Goal: Task Accomplishment & Management: Use online tool/utility

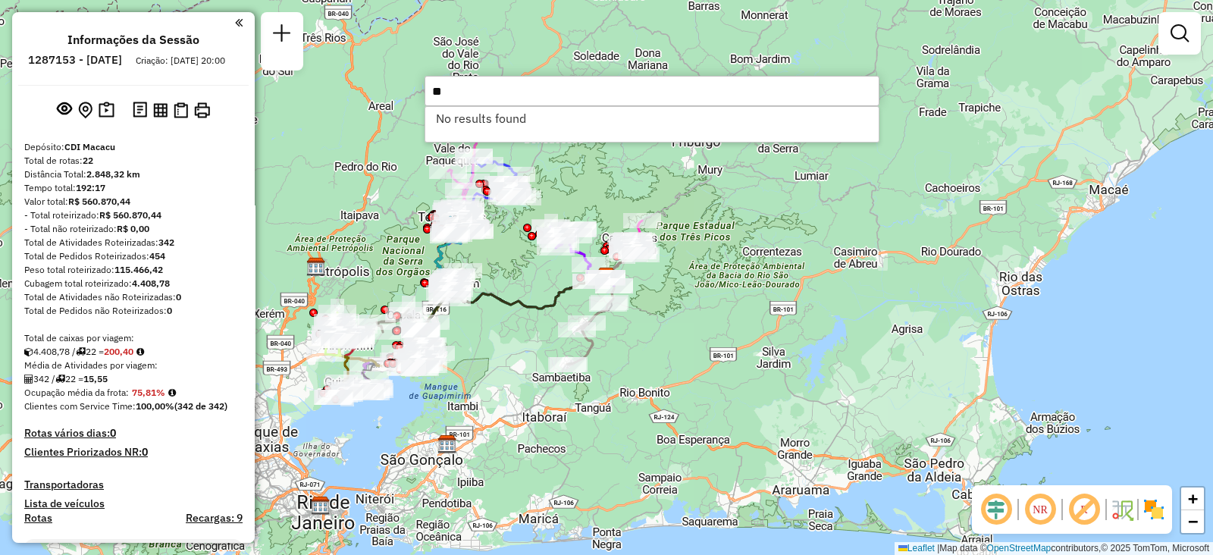
type input "*"
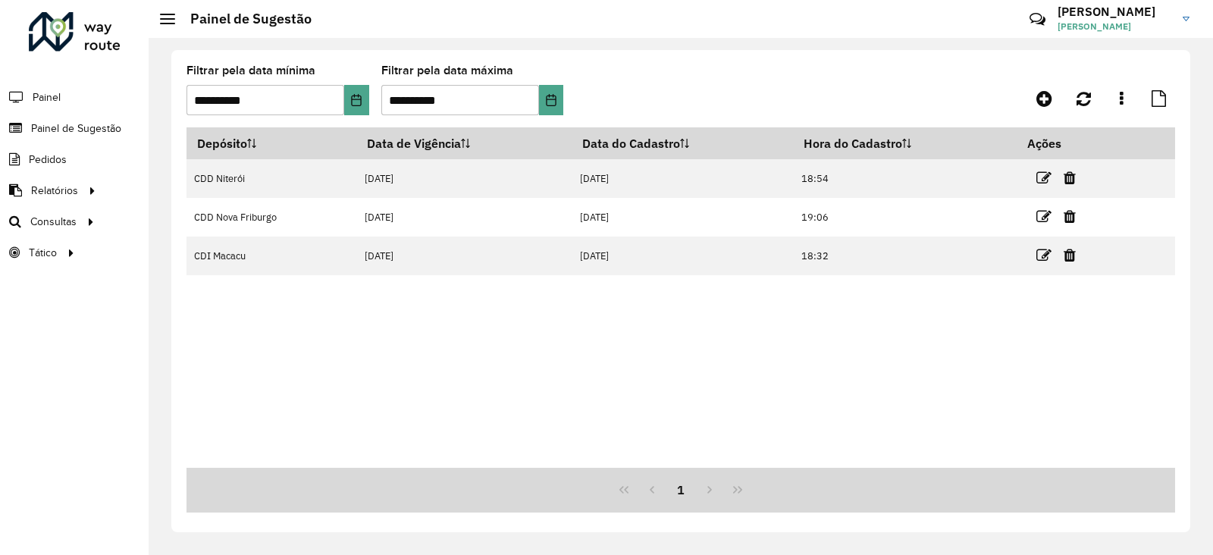
click at [76, 27] on div at bounding box center [75, 31] width 92 height 39
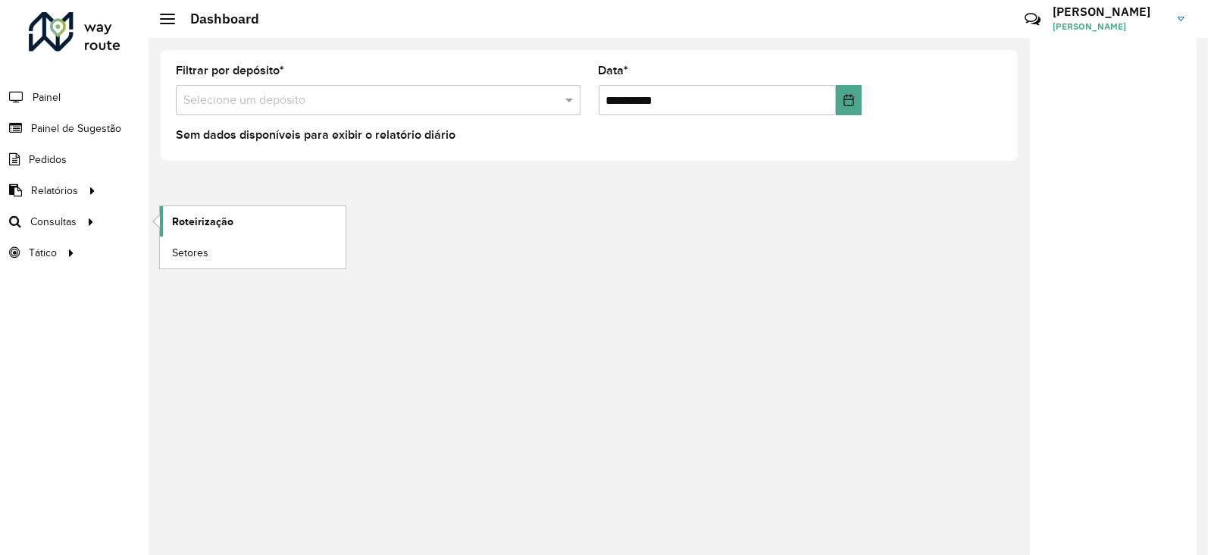
click at [185, 211] on link "Roteirização" at bounding box center [253, 221] width 186 height 30
click at [74, 125] on span "Painel de Sugestão" at bounding box center [78, 129] width 95 height 16
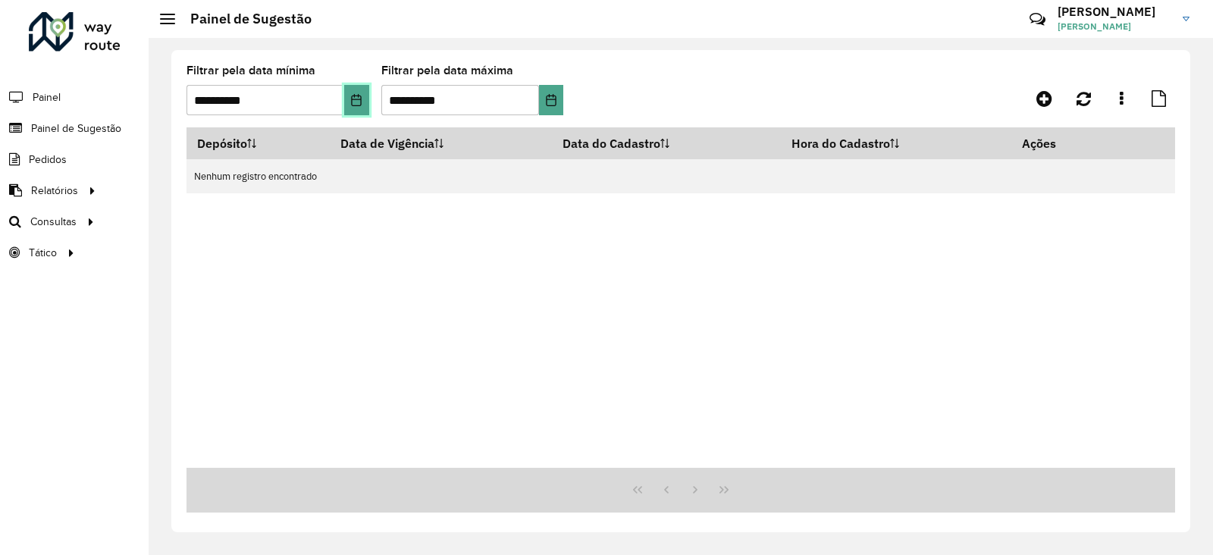
click at [361, 98] on icon "Choose Date" at bounding box center [357, 100] width 10 height 12
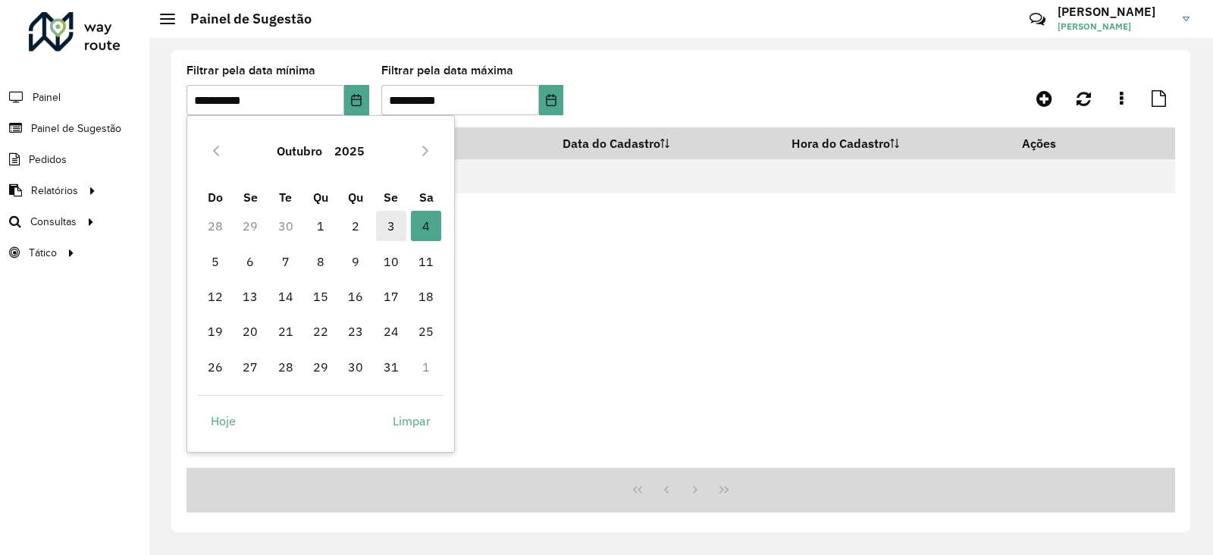
click at [384, 226] on span "3" at bounding box center [391, 226] width 30 height 30
type input "**********"
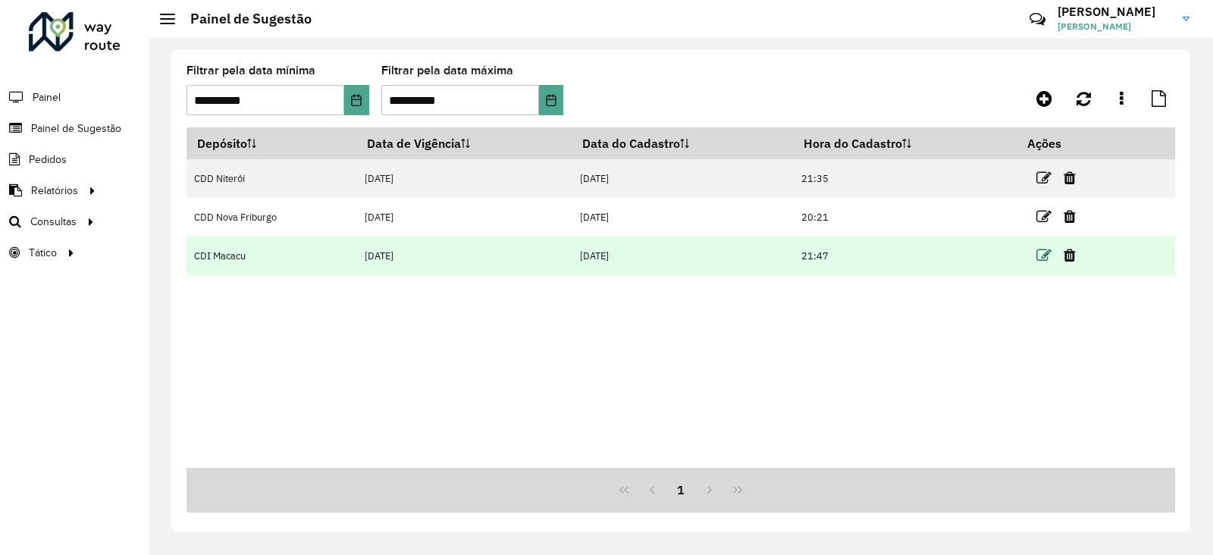
click at [1045, 255] on icon at bounding box center [1043, 255] width 15 height 15
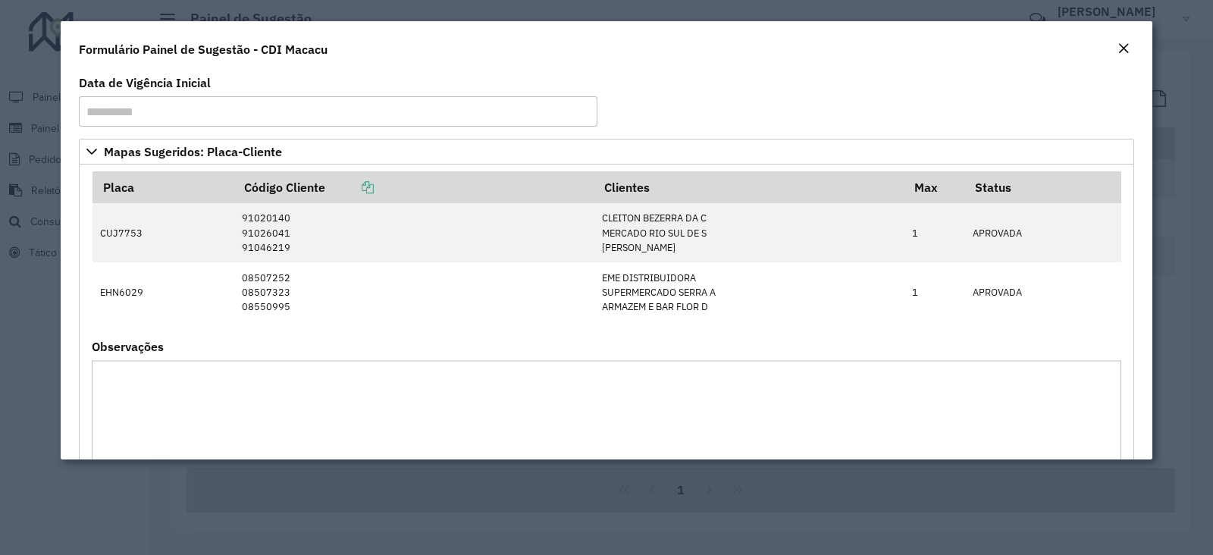
click at [1122, 45] on em "Close" at bounding box center [1123, 48] width 12 height 12
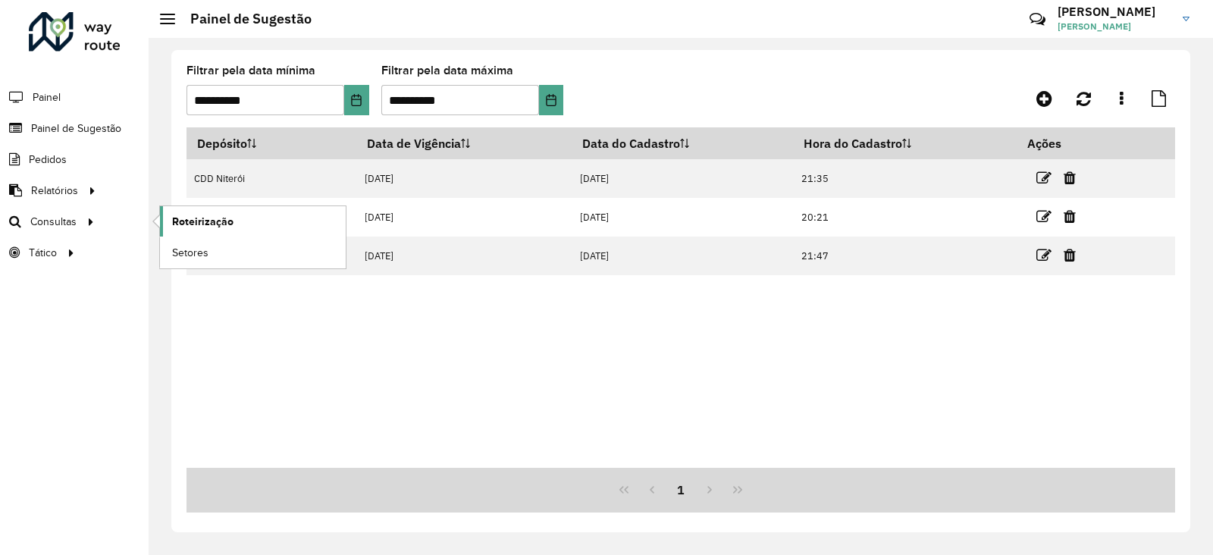
click at [178, 219] on span "Roteirização" at bounding box center [202, 222] width 61 height 16
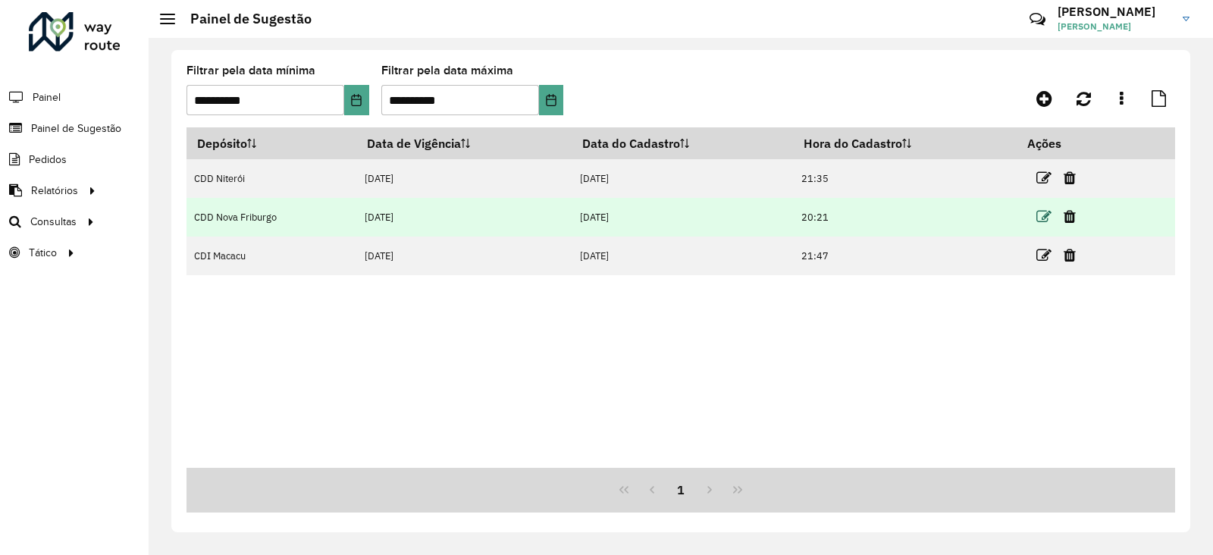
click at [1050, 211] on icon at bounding box center [1043, 216] width 15 height 15
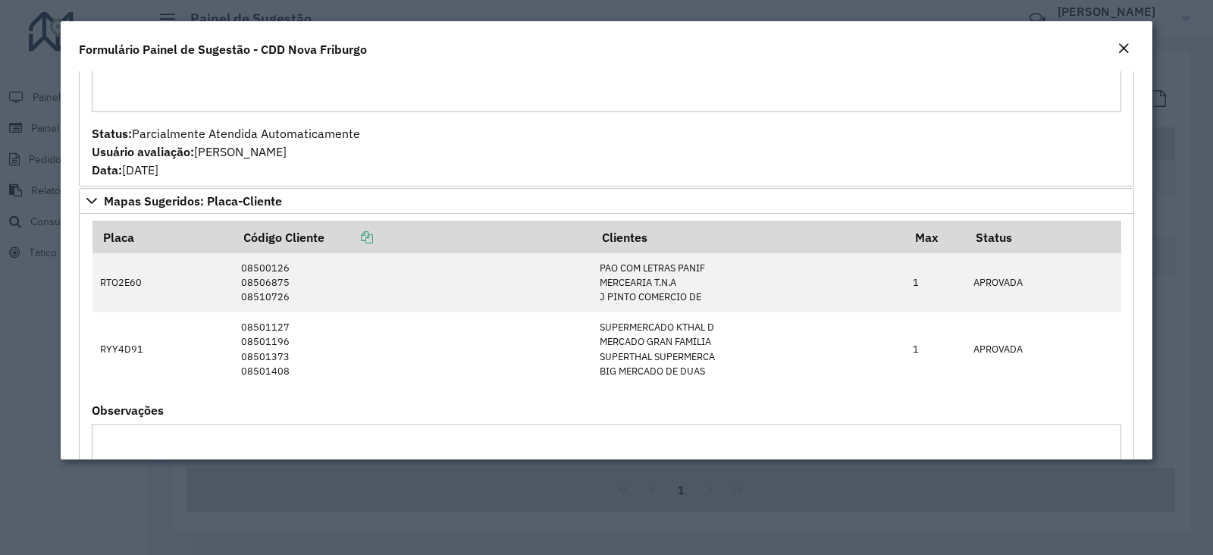
scroll to position [474, 0]
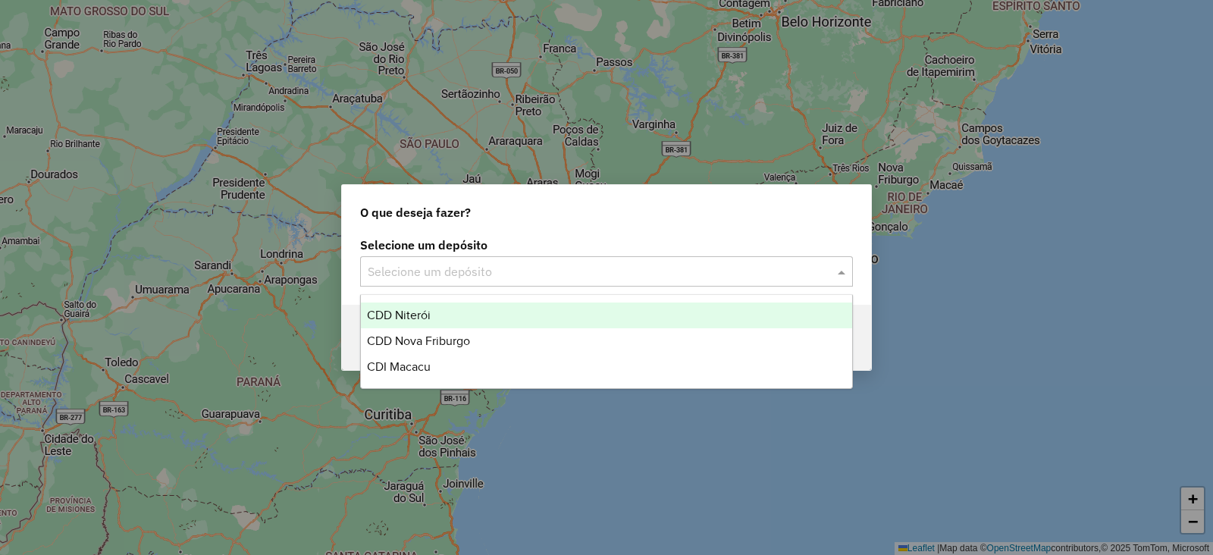
click at [461, 277] on input "text" at bounding box center [591, 272] width 447 height 18
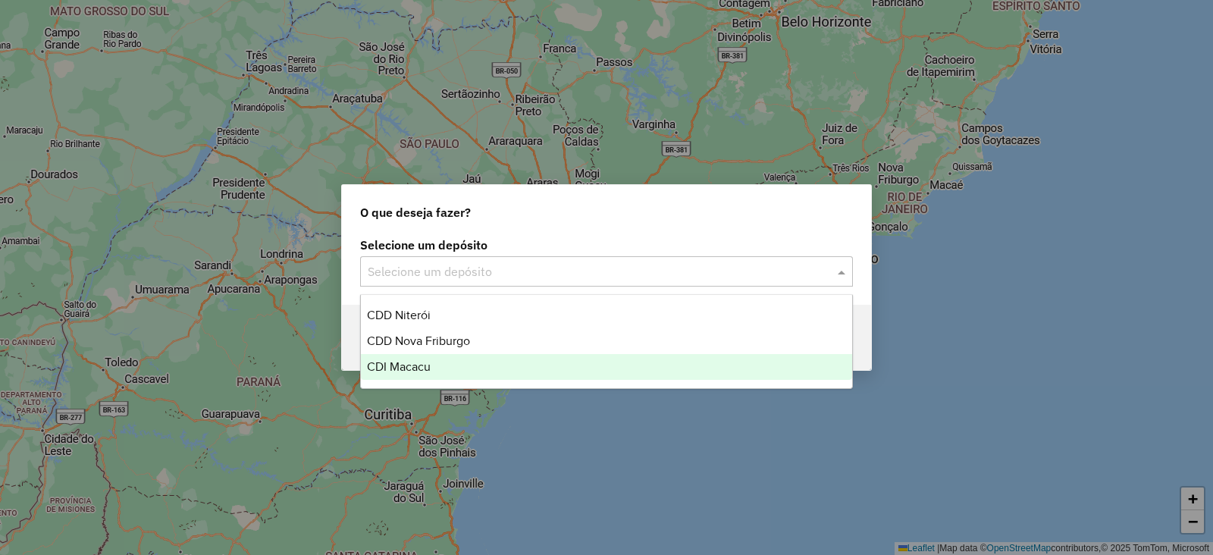
click at [436, 365] on div "CDI Macacu" at bounding box center [606, 367] width 491 height 26
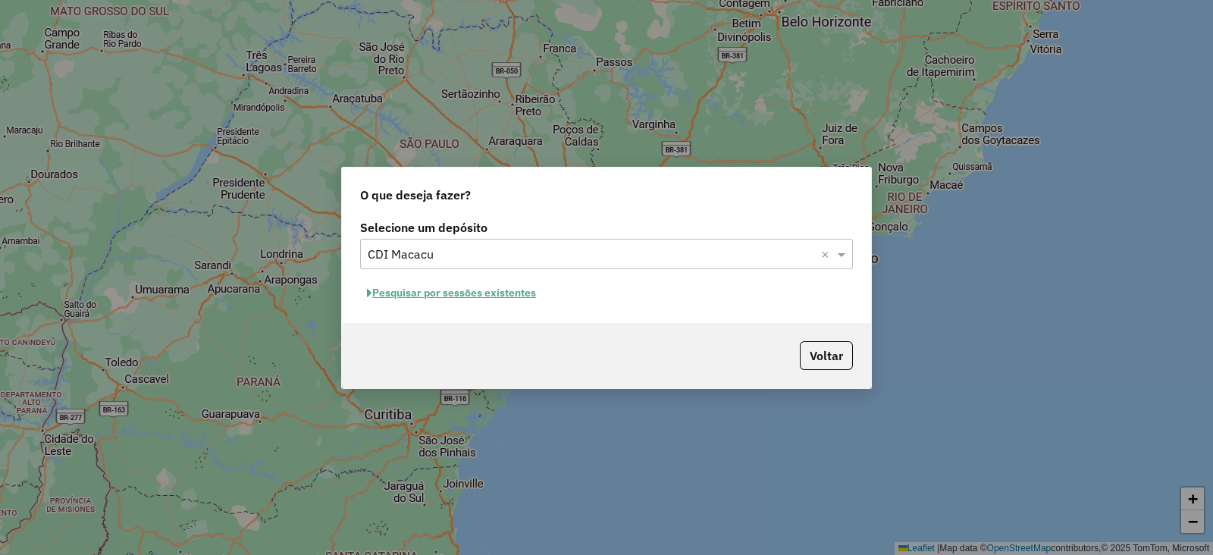
click at [436, 289] on button "Pesquisar por sessões existentes" at bounding box center [451, 292] width 183 height 23
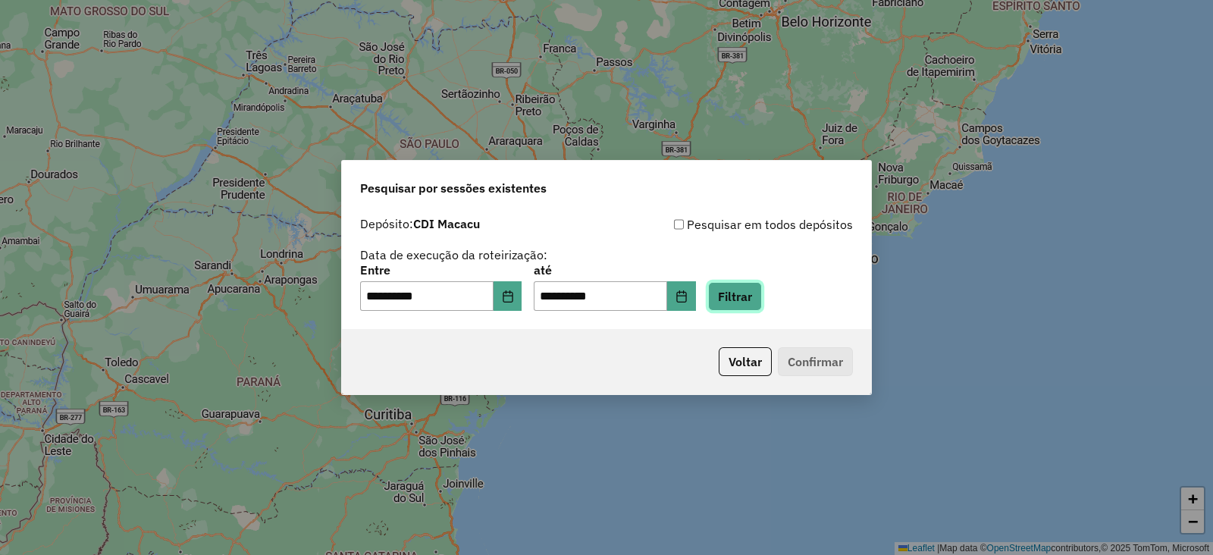
click at [747, 288] on button "Filtrar" at bounding box center [735, 296] width 54 height 29
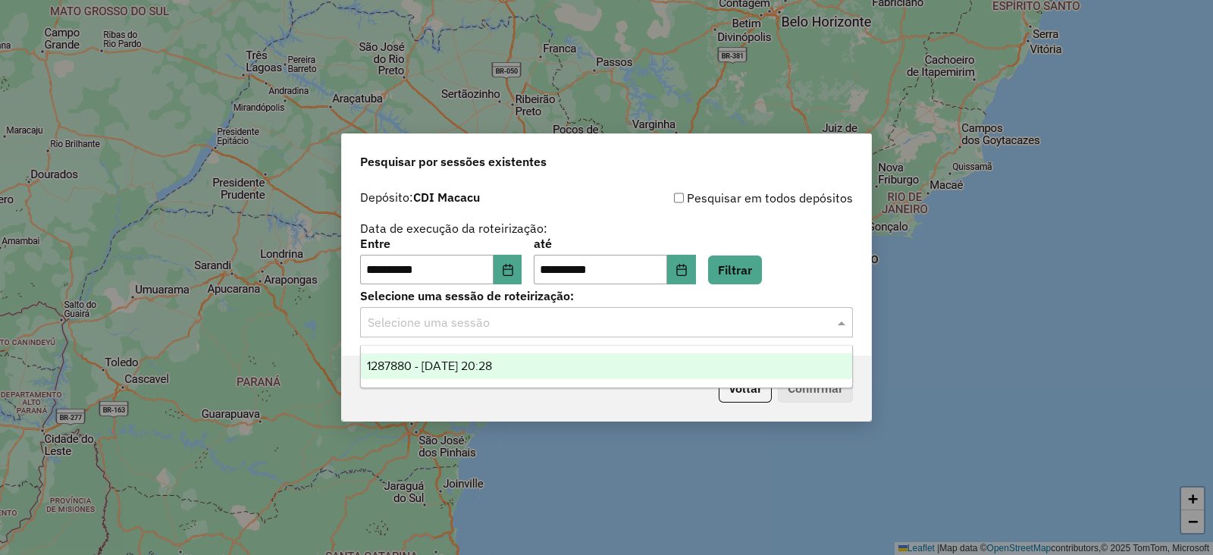
click at [493, 327] on input "text" at bounding box center [591, 323] width 447 height 18
click at [466, 359] on span "1287880 - 03/10/2025 20:28" at bounding box center [429, 365] width 125 height 13
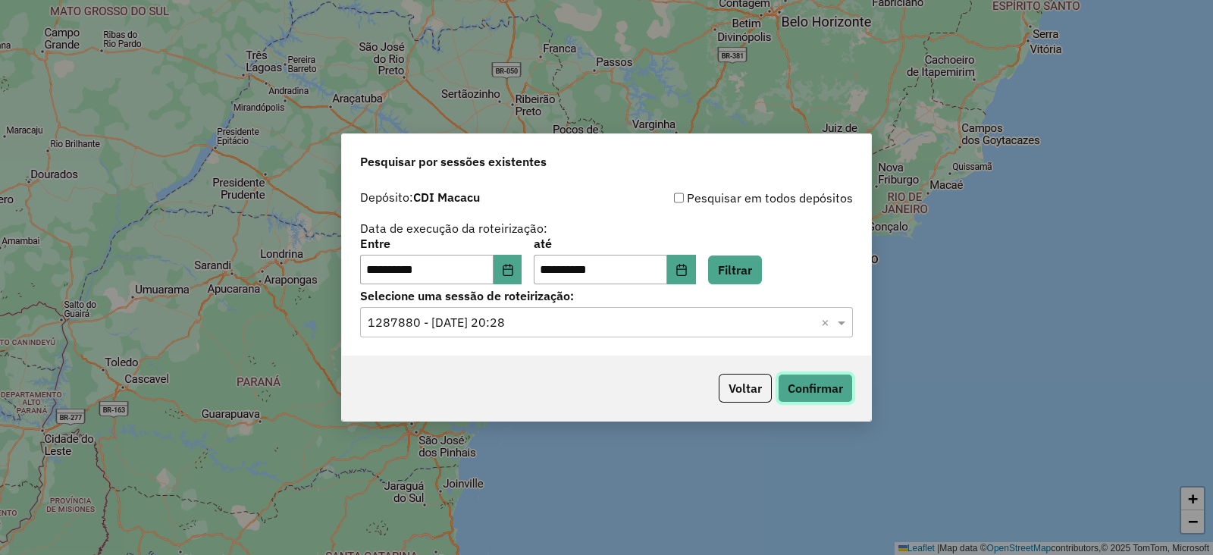
click at [826, 387] on button "Confirmar" at bounding box center [815, 388] width 75 height 29
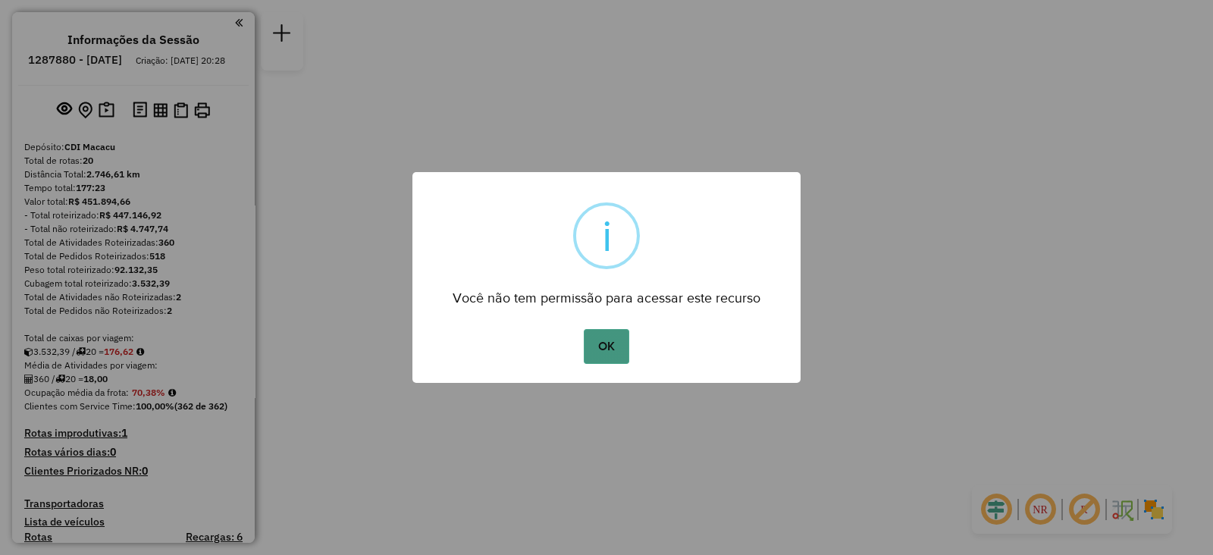
click at [614, 337] on button "OK" at bounding box center [606, 346] width 45 height 35
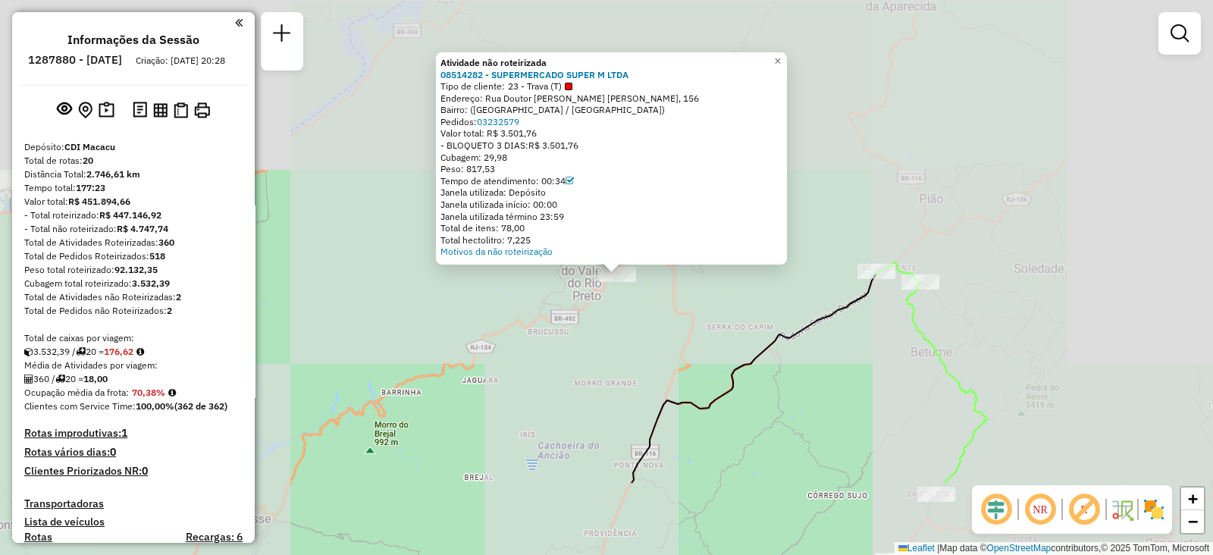
drag, startPoint x: 512, startPoint y: 478, endPoint x: 458, endPoint y: 305, distance: 181.7
click at [458, 305] on div "Atividade não roteirizada 08514282 - SUPERMERCADO SUPER M LTDA Tipo de cliente:…" at bounding box center [606, 277] width 1213 height 555
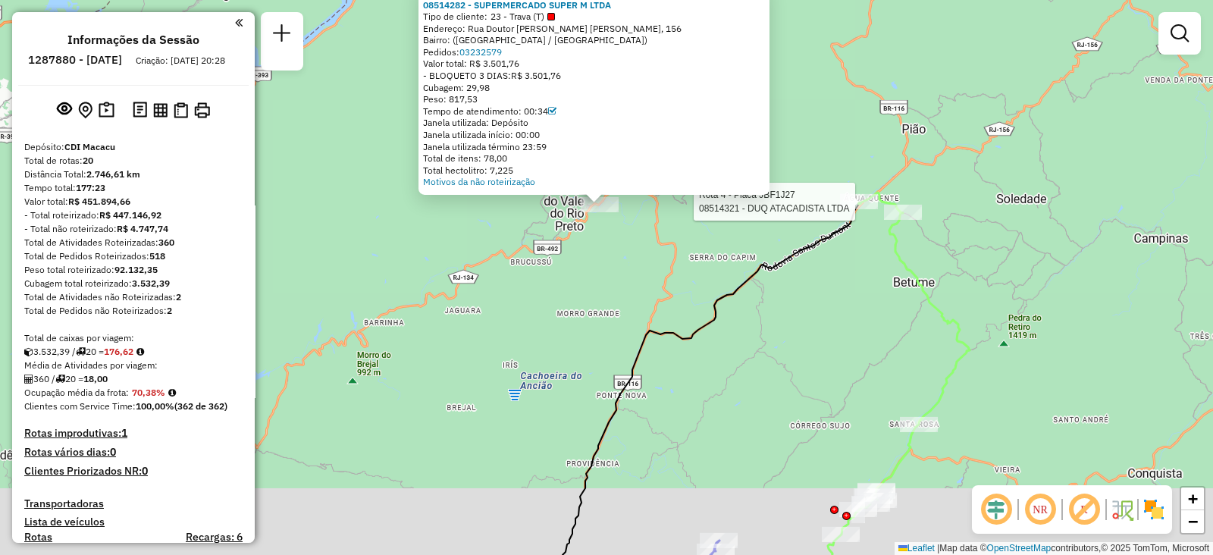
select select "**********"
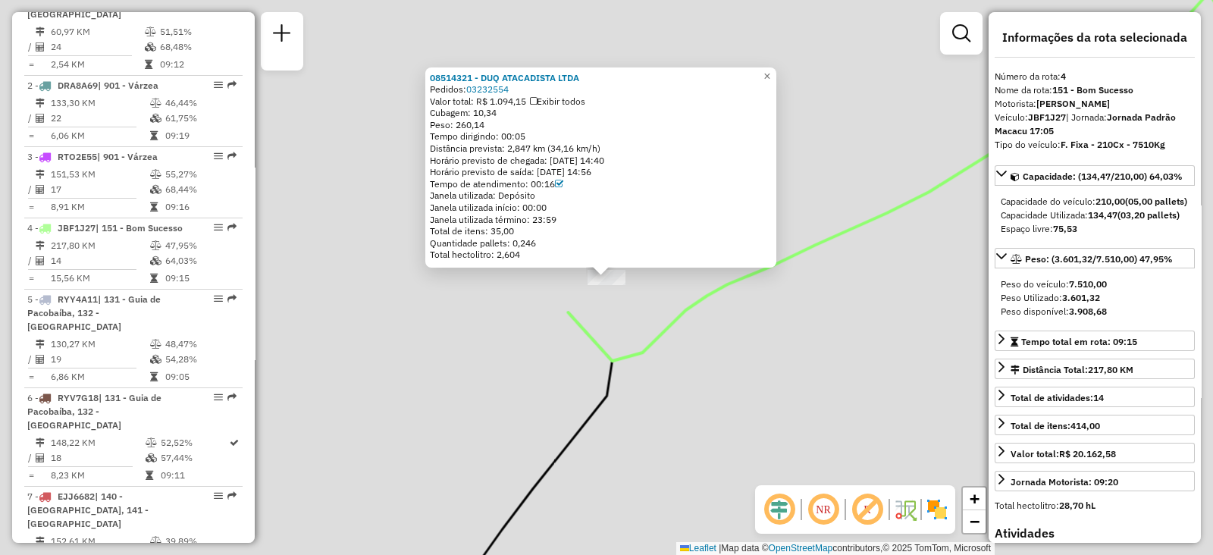
scroll to position [819, 0]
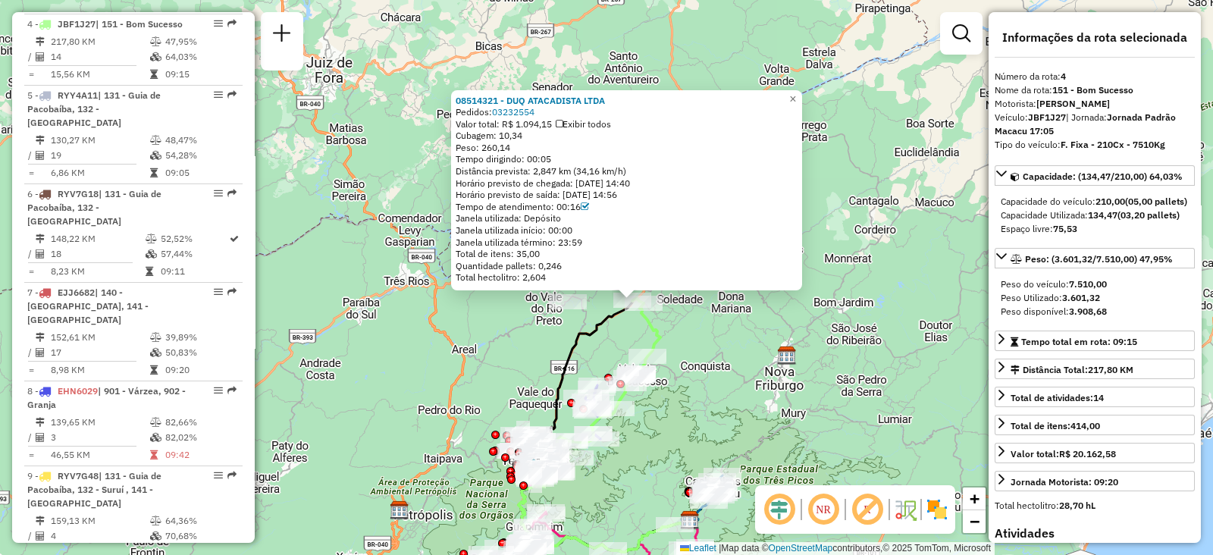
click at [709, 396] on div "08514321 - DUQ ATACADISTA LTDA Pedidos: 03232554 Valor total: R$ 1.094,15 Exibi…" at bounding box center [606, 277] width 1213 height 555
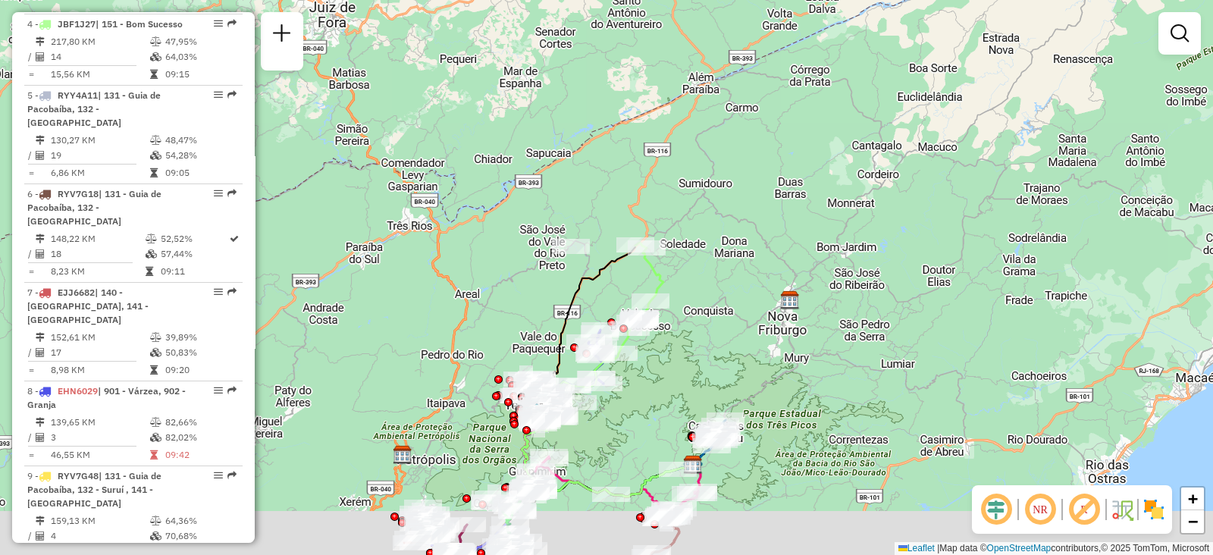
drag, startPoint x: 715, startPoint y: 401, endPoint x: 719, endPoint y: 343, distance: 58.5
click at [719, 343] on div "Janela de atendimento Grade de atendimento Capacidade Transportadoras Veículos …" at bounding box center [606, 277] width 1213 height 555
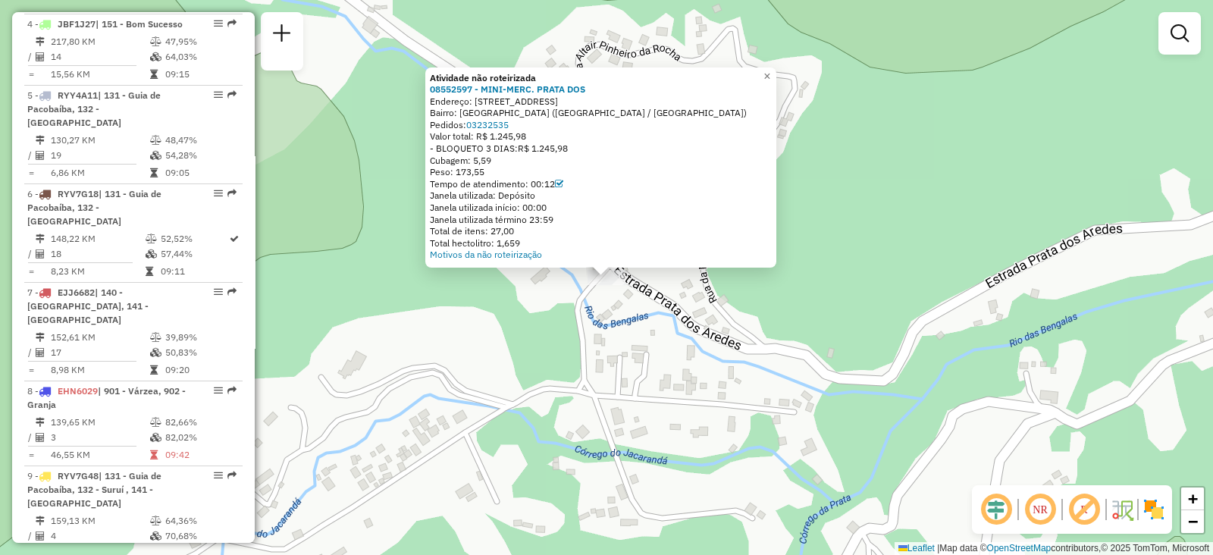
click at [642, 396] on div "Atividade não roteirizada 08552597 - MINI-MERC. PRATA DOS Endereço: Estrada Eti…" at bounding box center [606, 277] width 1213 height 555
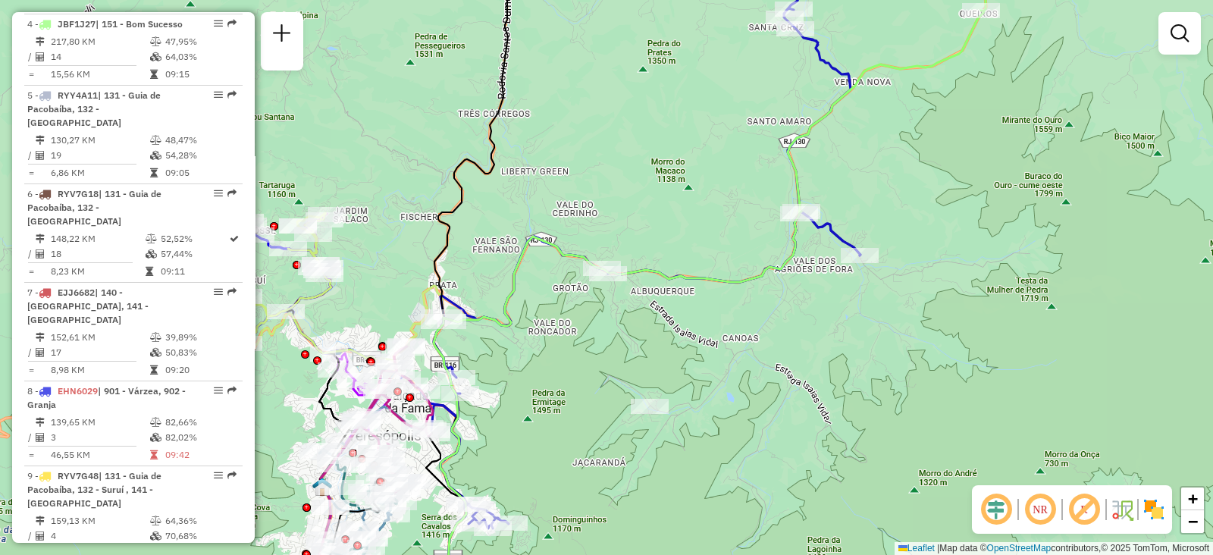
drag, startPoint x: 628, startPoint y: 410, endPoint x: 716, endPoint y: 277, distance: 160.2
click at [698, 304] on div "Janela de atendimento Grade de atendimento Capacidade Transportadoras Veículos …" at bounding box center [606, 277] width 1213 height 555
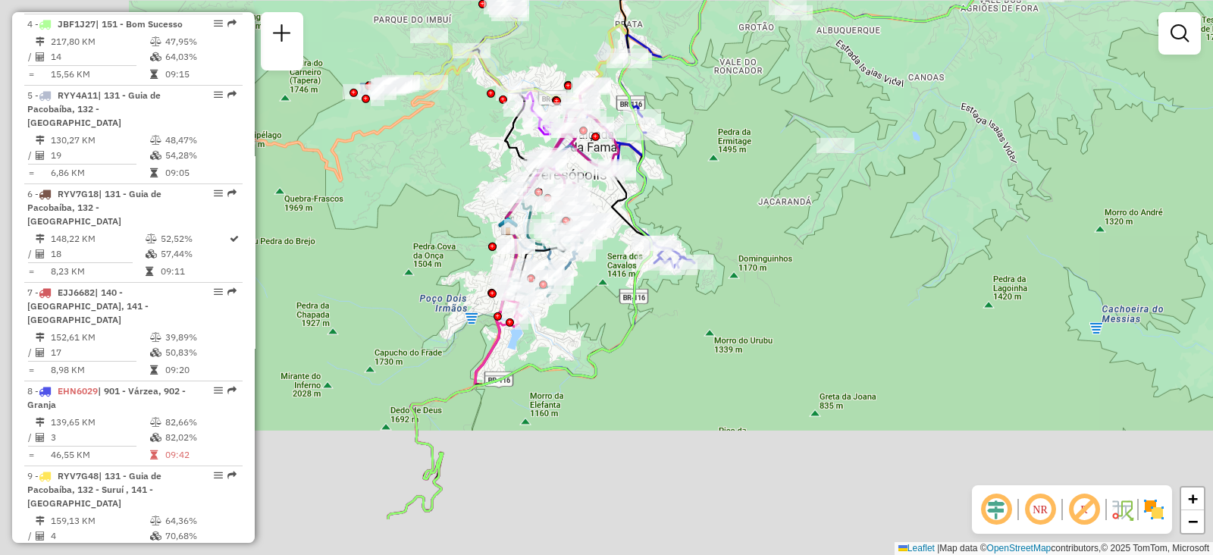
drag, startPoint x: 716, startPoint y: 277, endPoint x: 866, endPoint y: 92, distance: 237.1
click at [864, 92] on div "Janela de atendimento Grade de atendimento Capacidade Transportadoras Veículos …" at bounding box center [606, 277] width 1213 height 555
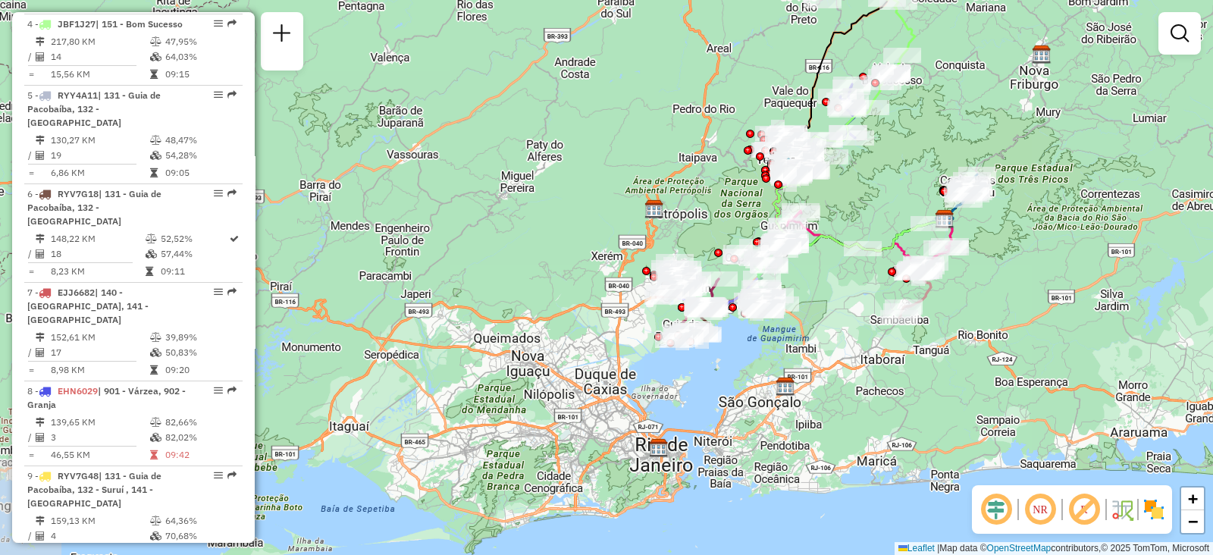
drag, startPoint x: 811, startPoint y: 429, endPoint x: 833, endPoint y: 311, distance: 120.3
click at [835, 313] on div "Janela de atendimento Grade de atendimento Capacidade Transportadoras Veículos …" at bounding box center [606, 277] width 1213 height 555
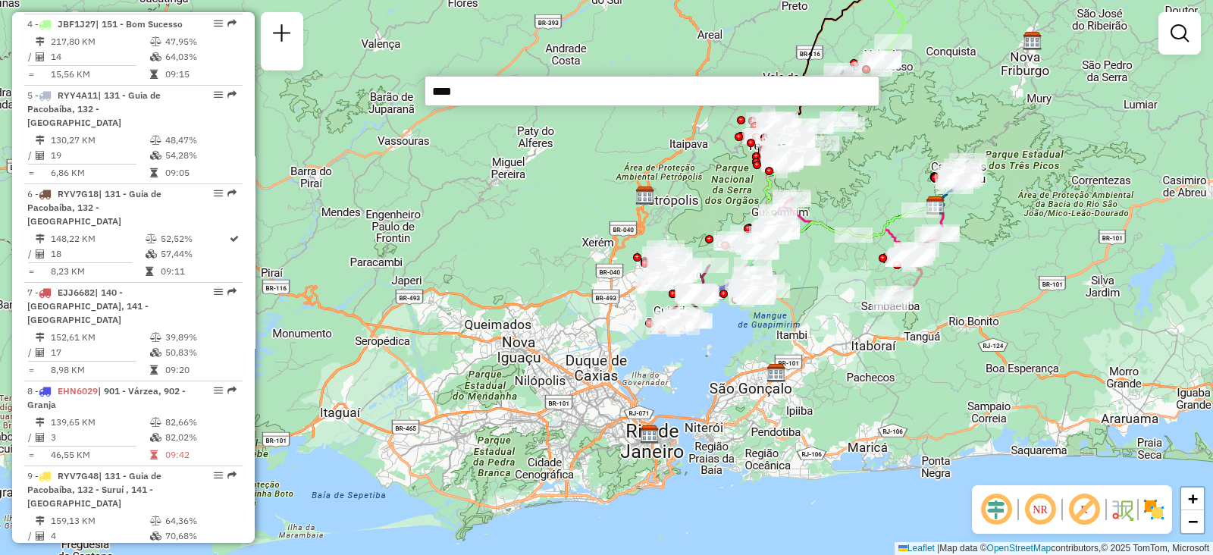
type input "*****"
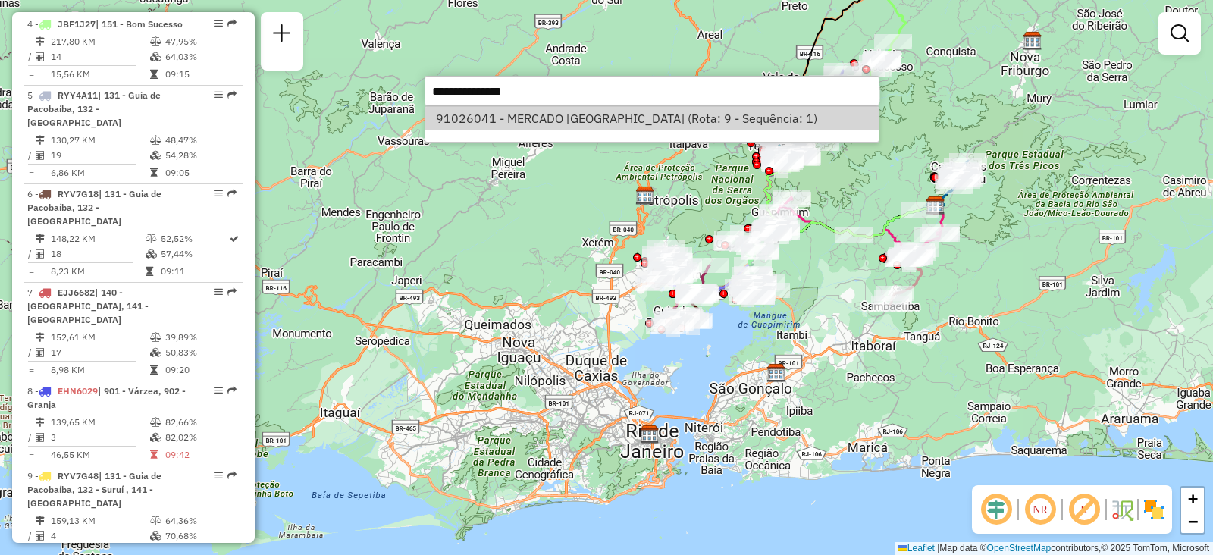
select select "**********"
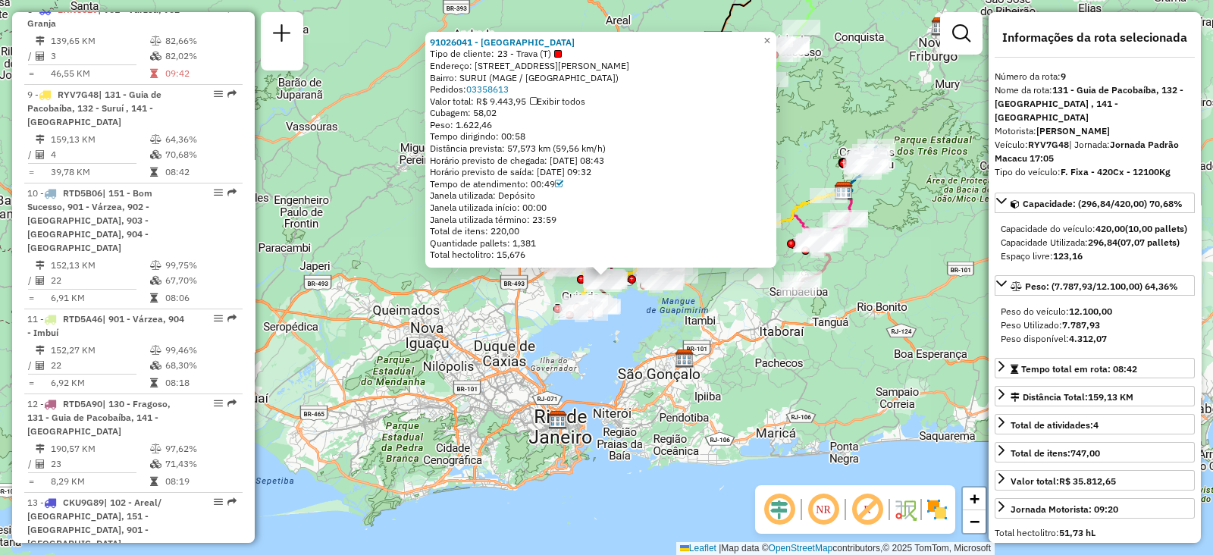
scroll to position [1243, 0]
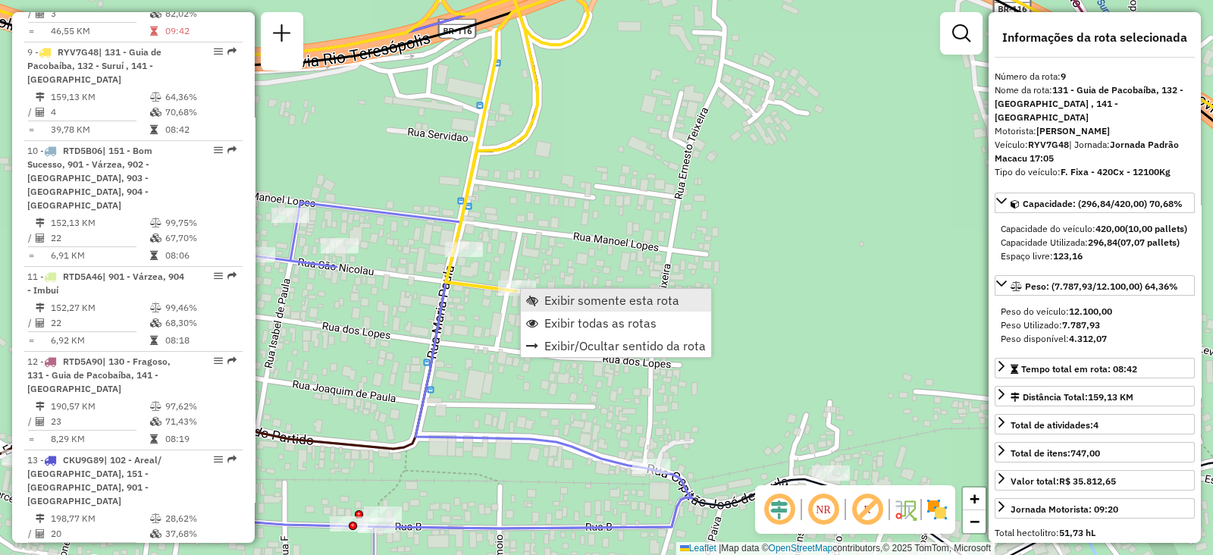
click at [546, 295] on span "Exibir somente esta rota" at bounding box center [611, 300] width 135 height 12
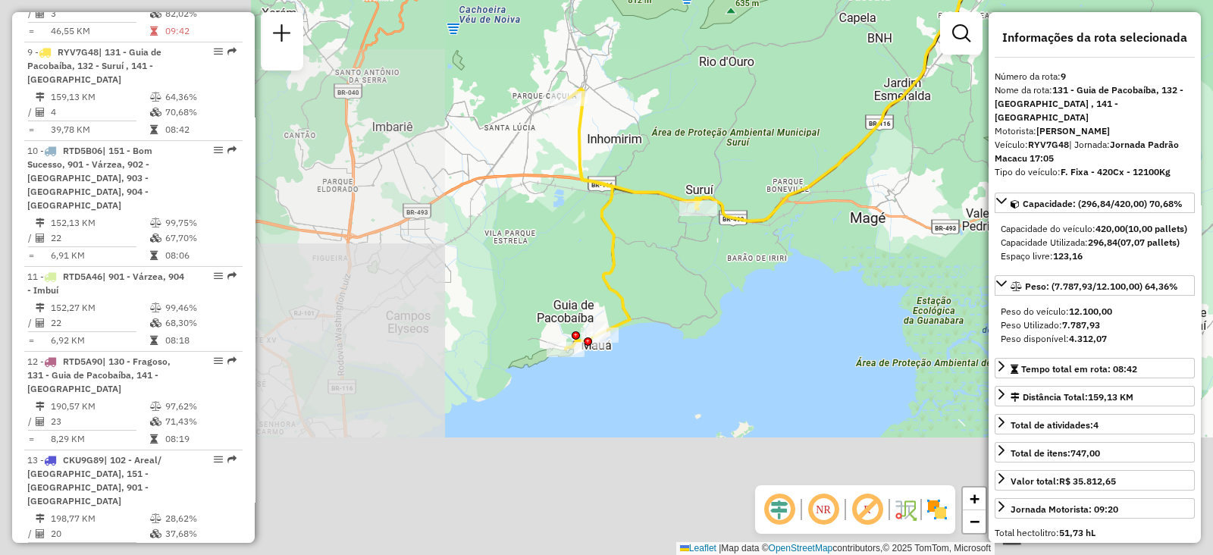
drag, startPoint x: 377, startPoint y: 358, endPoint x: 881, endPoint y: 183, distance: 533.4
click at [881, 183] on div "Janela de atendimento Grade de atendimento Capacidade Transportadoras Veículos …" at bounding box center [606, 277] width 1213 height 555
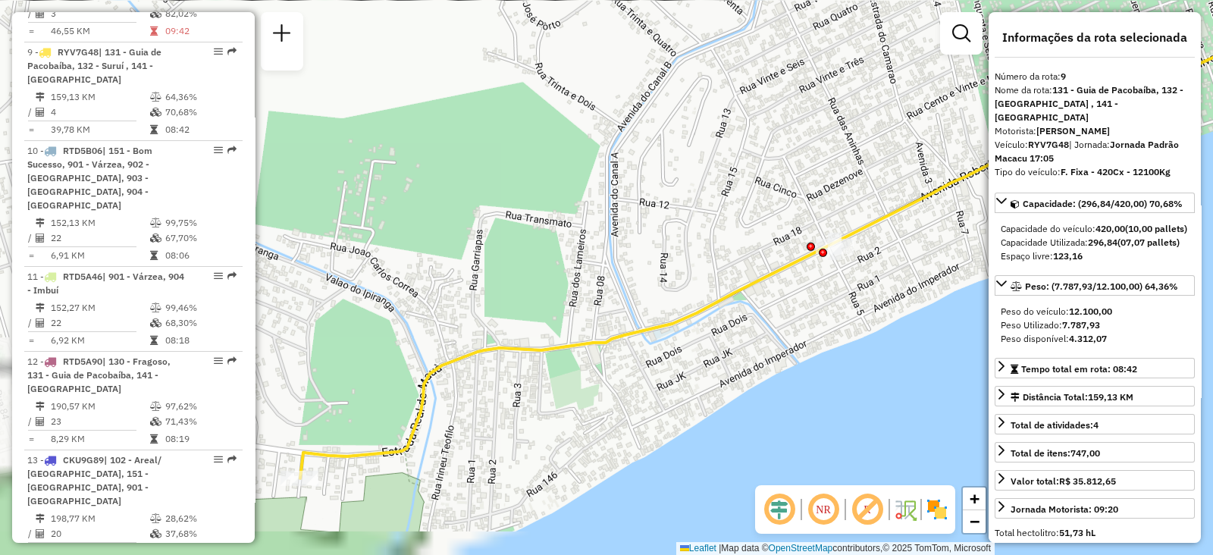
drag, startPoint x: 608, startPoint y: 255, endPoint x: 873, endPoint y: 46, distance: 337.9
click at [873, 46] on div "Janela de atendimento Grade de atendimento Capacidade Transportadoras Veículos …" at bounding box center [606, 277] width 1213 height 555
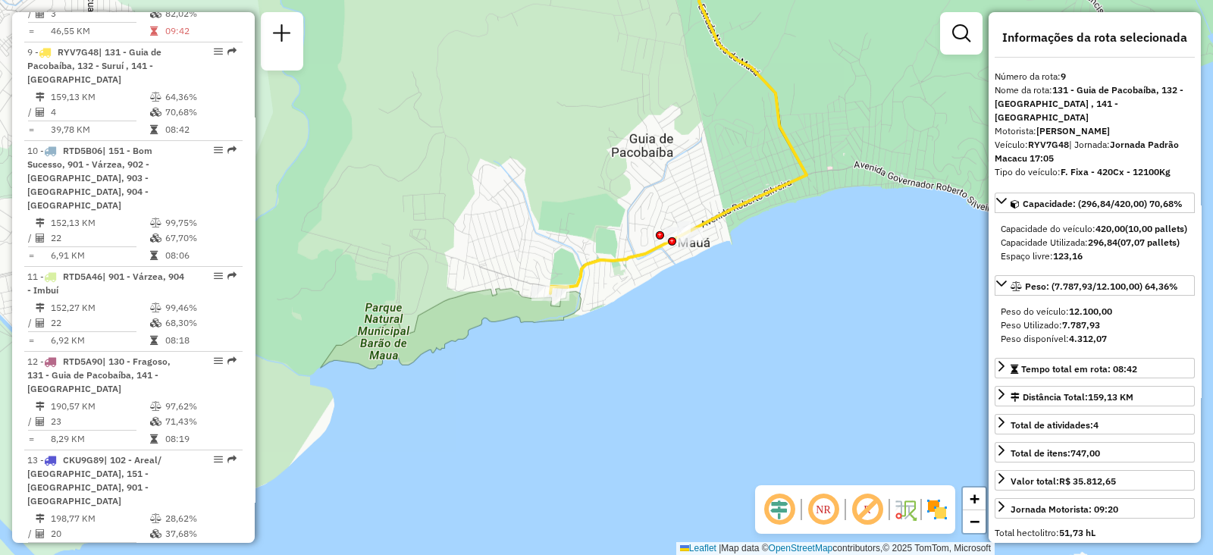
drag, startPoint x: 730, startPoint y: 229, endPoint x: 681, endPoint y: 263, distance: 59.9
click at [681, 263] on div "Janela de atendimento Grade de atendimento Capacidade Transportadoras Veículos …" at bounding box center [606, 277] width 1213 height 555
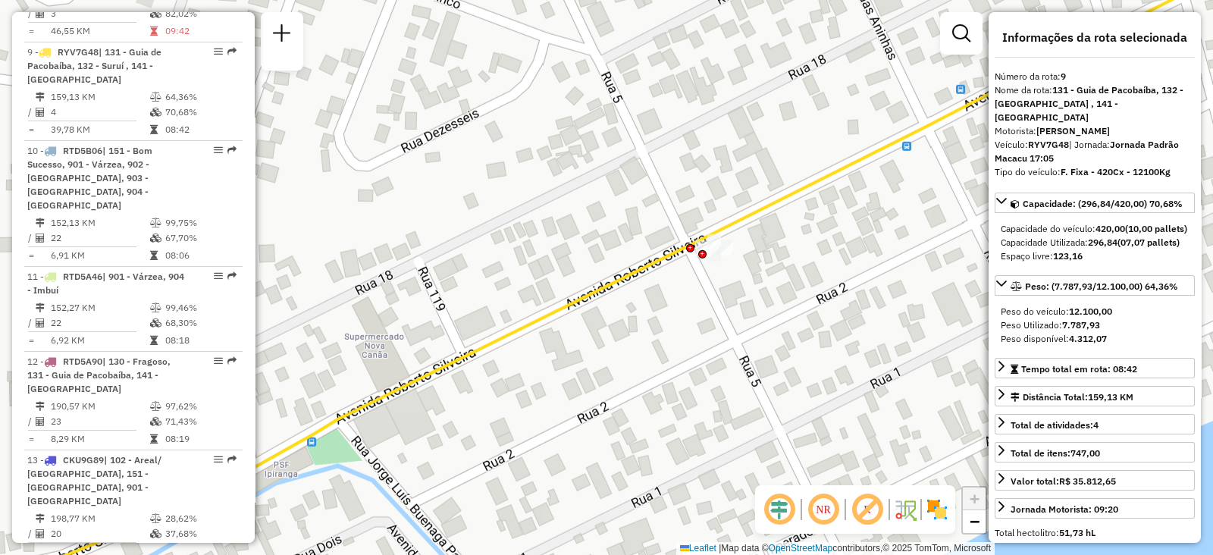
click at [686, 244] on icon at bounding box center [581, 274] width 1405 height 658
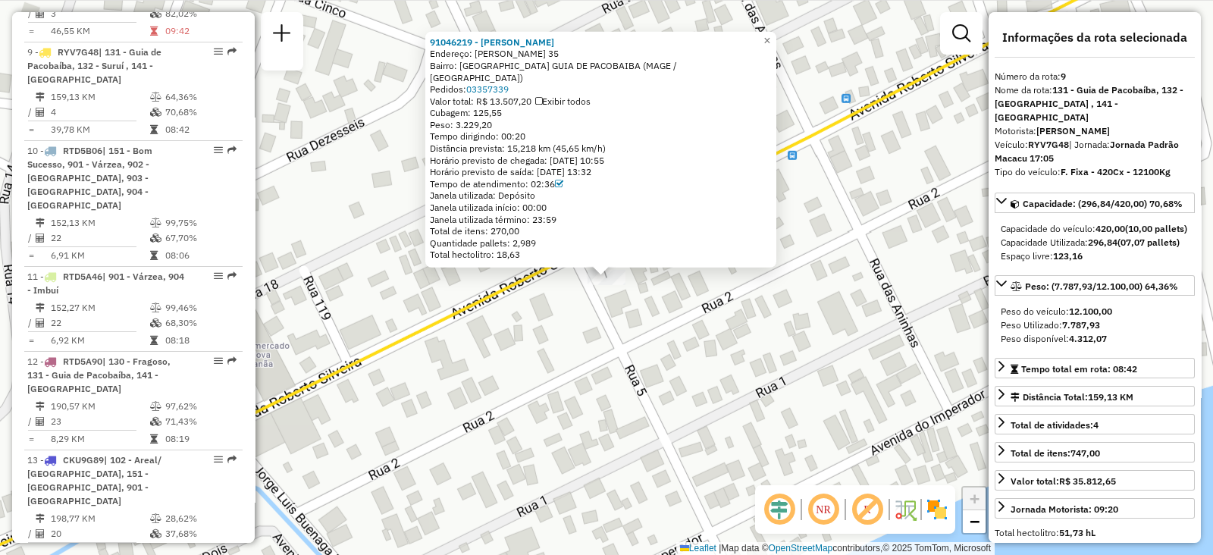
click at [663, 324] on div "91046219 - VAREJO SAO JORGE Endereço: JUSCELINO KUBITSCHEK 35 Bairro: JARDIM DA…" at bounding box center [606, 277] width 1213 height 555
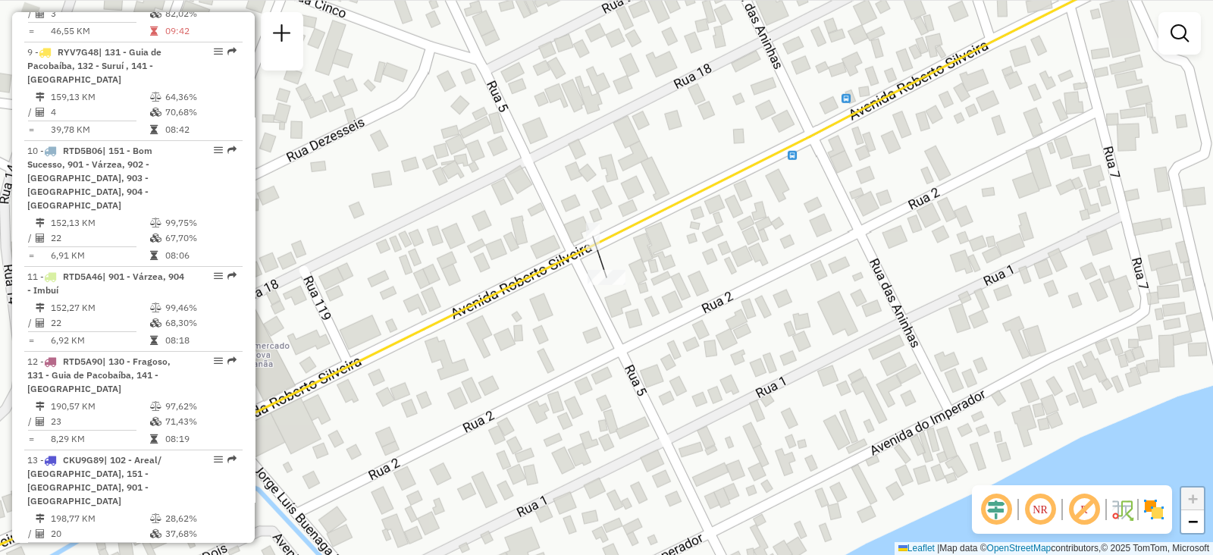
click at [612, 324] on div "Janela de atendimento Grade de atendimento Capacidade Transportadoras Veículos …" at bounding box center [606, 277] width 1213 height 555
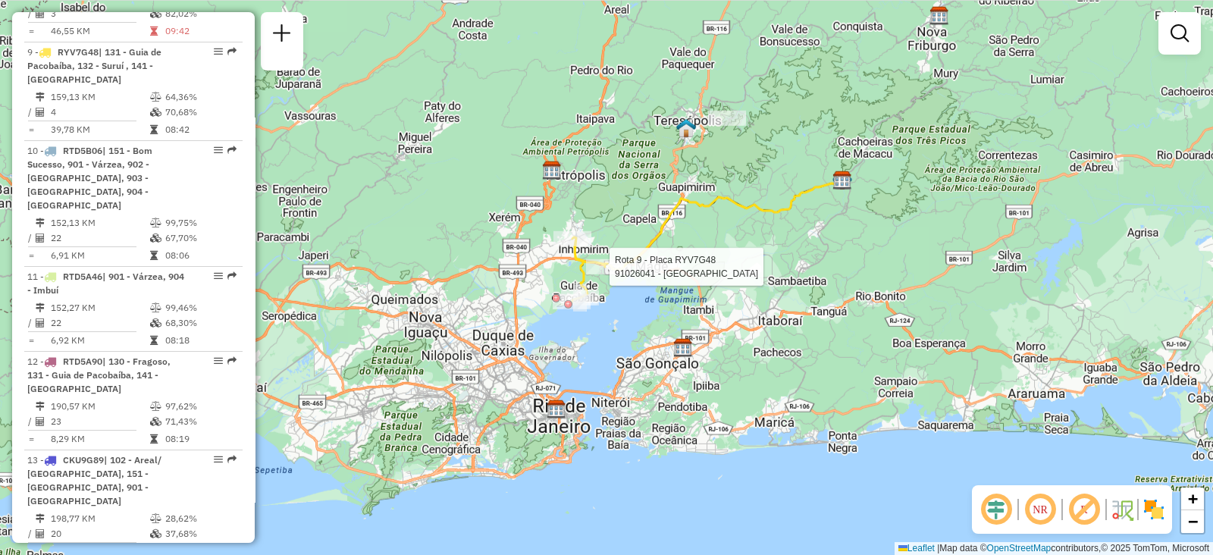
select select "**********"
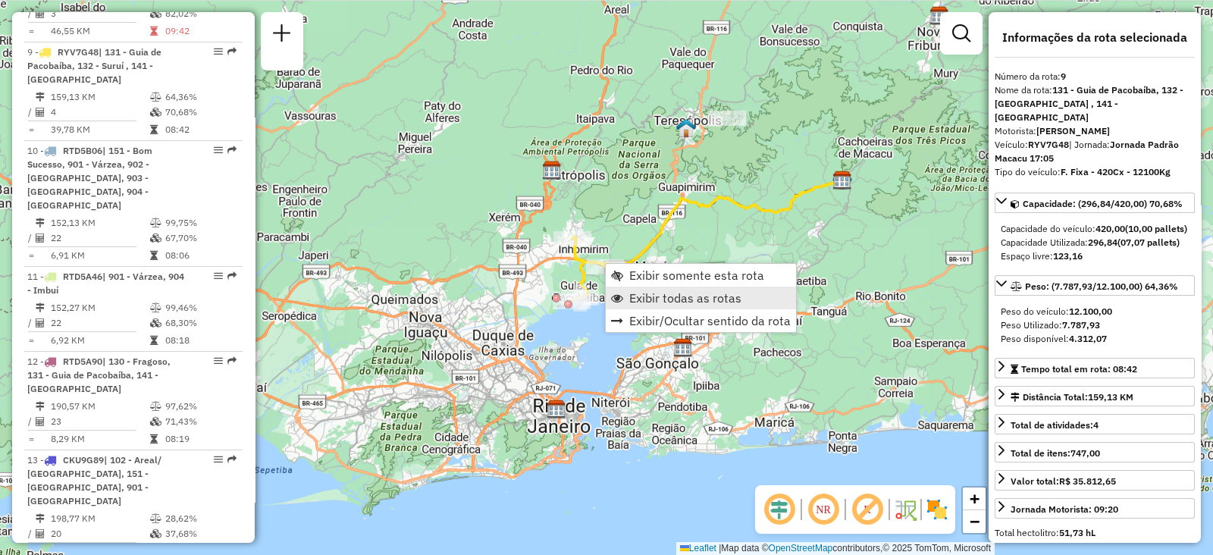
click at [635, 298] on span "Exibir todas as rotas" at bounding box center [685, 298] width 112 height 12
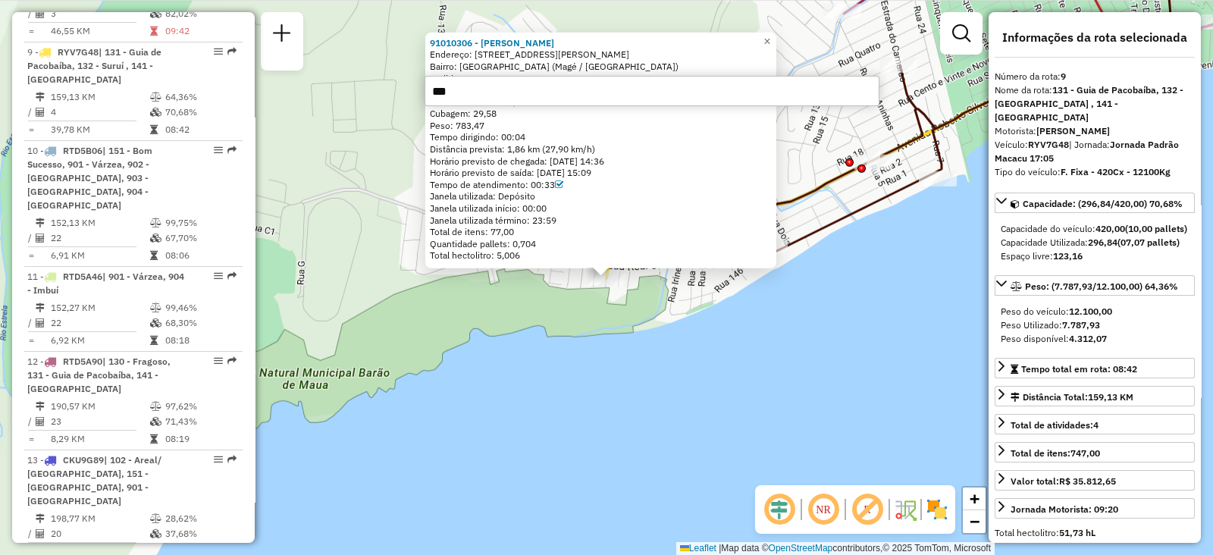
type input "****"
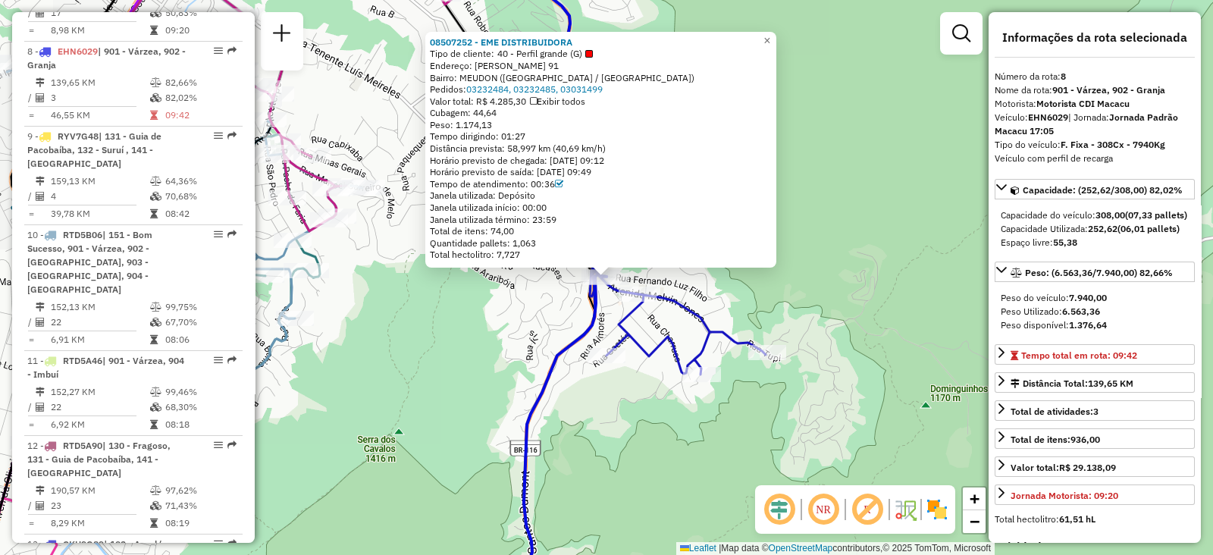
scroll to position [1159, 0]
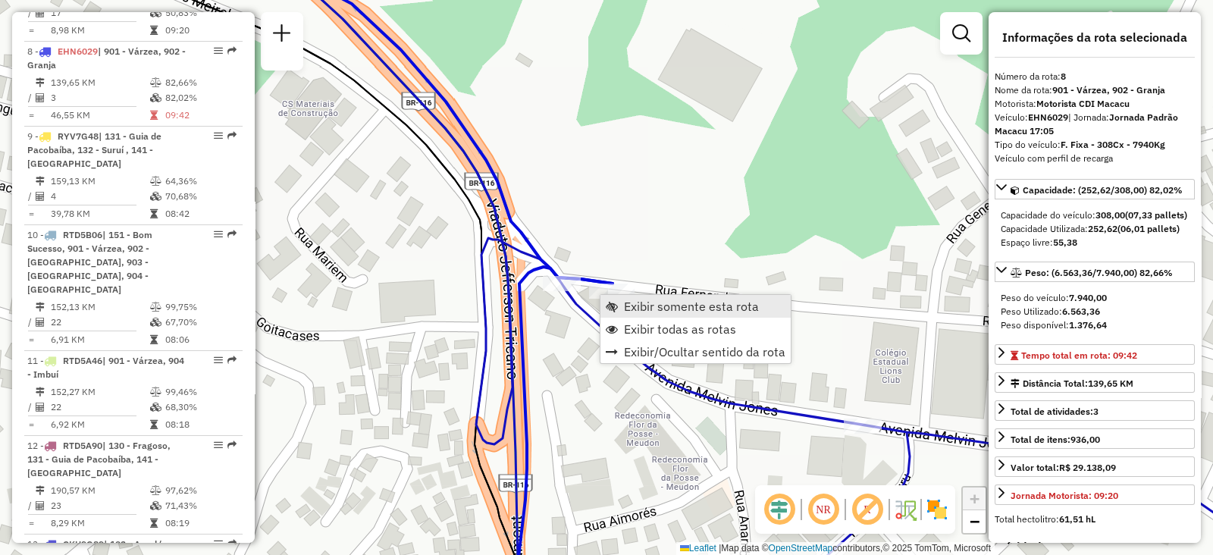
click at [618, 301] on link "Exibir somente esta rota" at bounding box center [695, 306] width 190 height 23
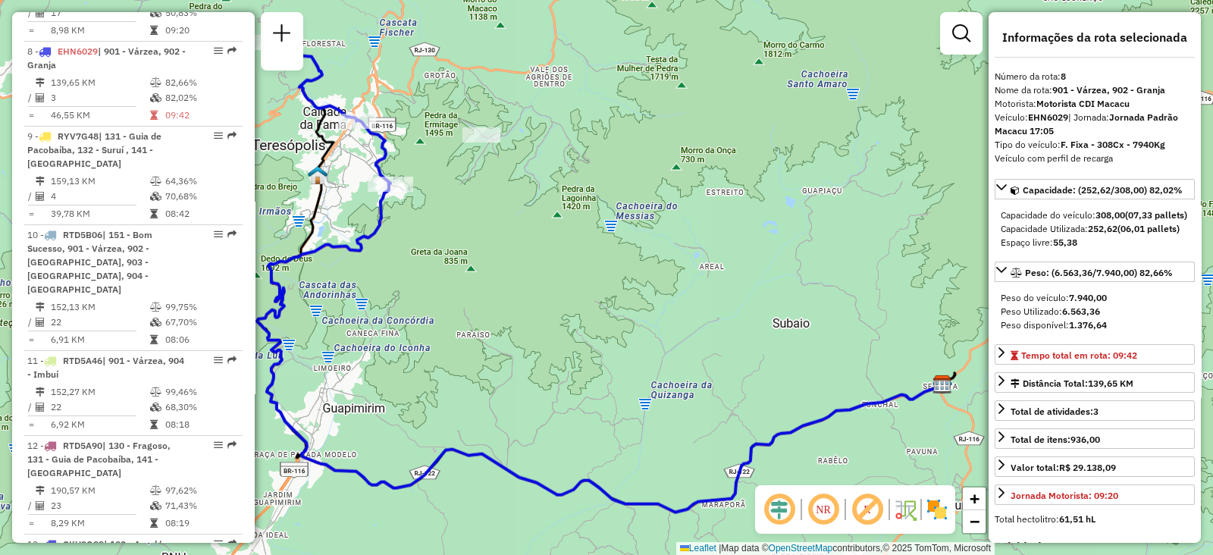
drag, startPoint x: 572, startPoint y: 265, endPoint x: 651, endPoint y: 300, distance: 86.5
click at [583, 267] on div "Janela de atendimento Grade de atendimento Capacidade Transportadoras Veículos …" at bounding box center [606, 277] width 1213 height 555
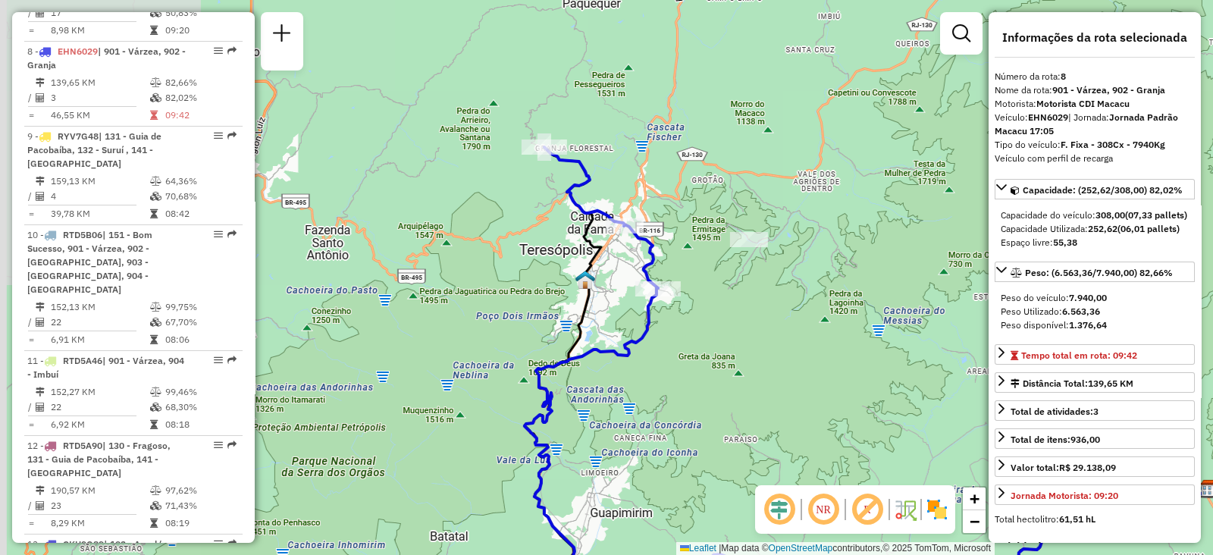
drag, startPoint x: 651, startPoint y: 300, endPoint x: 866, endPoint y: 381, distance: 229.1
click at [866, 381] on div "Janela de atendimento Grade de atendimento Capacidade Transportadoras Veículos …" at bounding box center [606, 277] width 1213 height 555
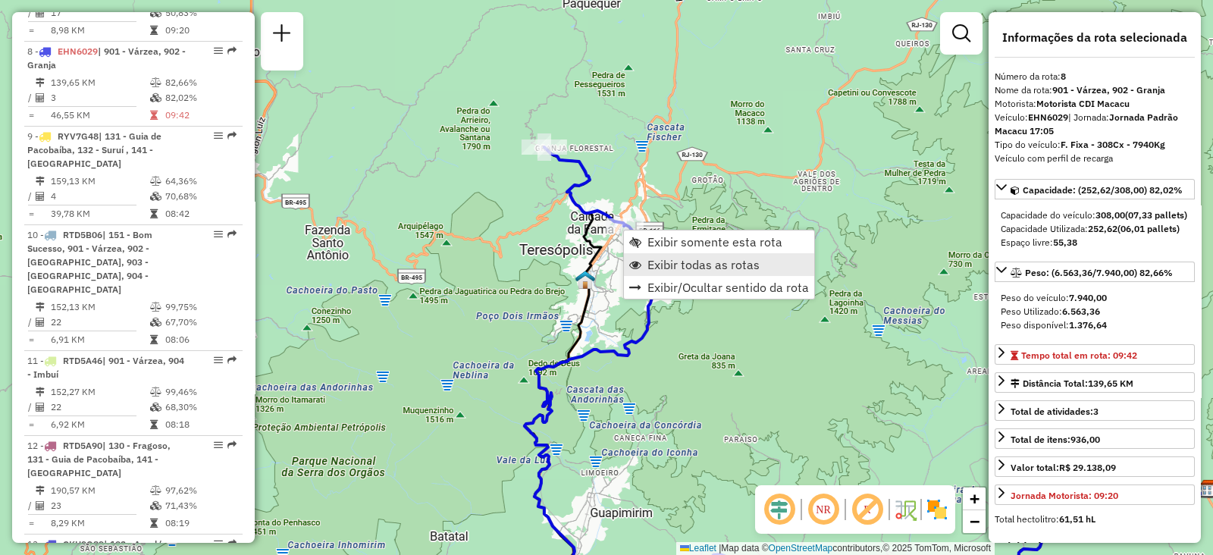
click at [656, 261] on span "Exibir todas as rotas" at bounding box center [703, 264] width 112 height 12
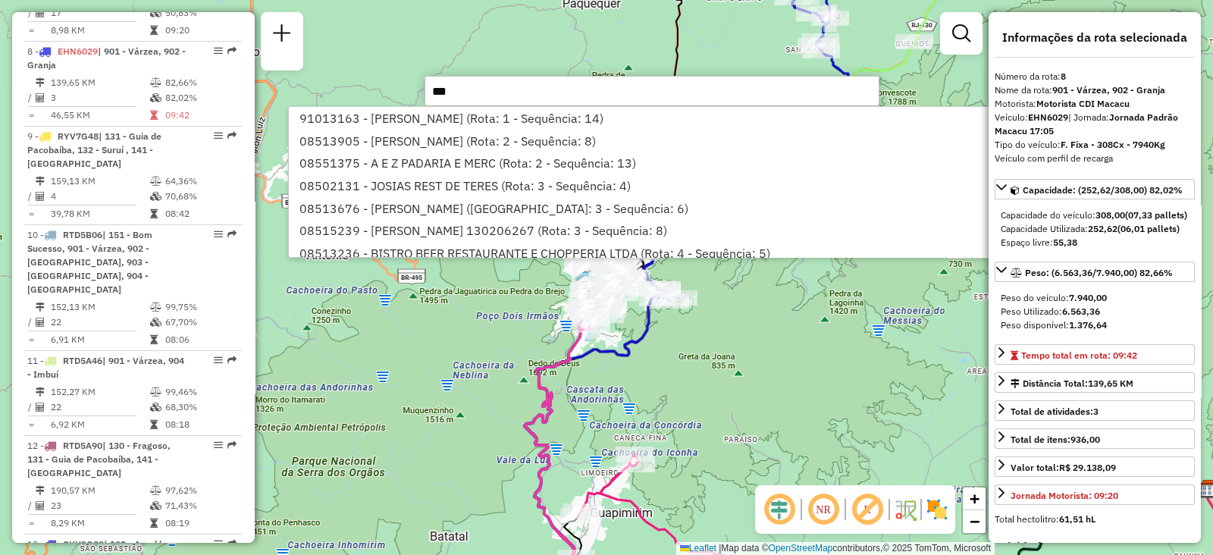
type input "****"
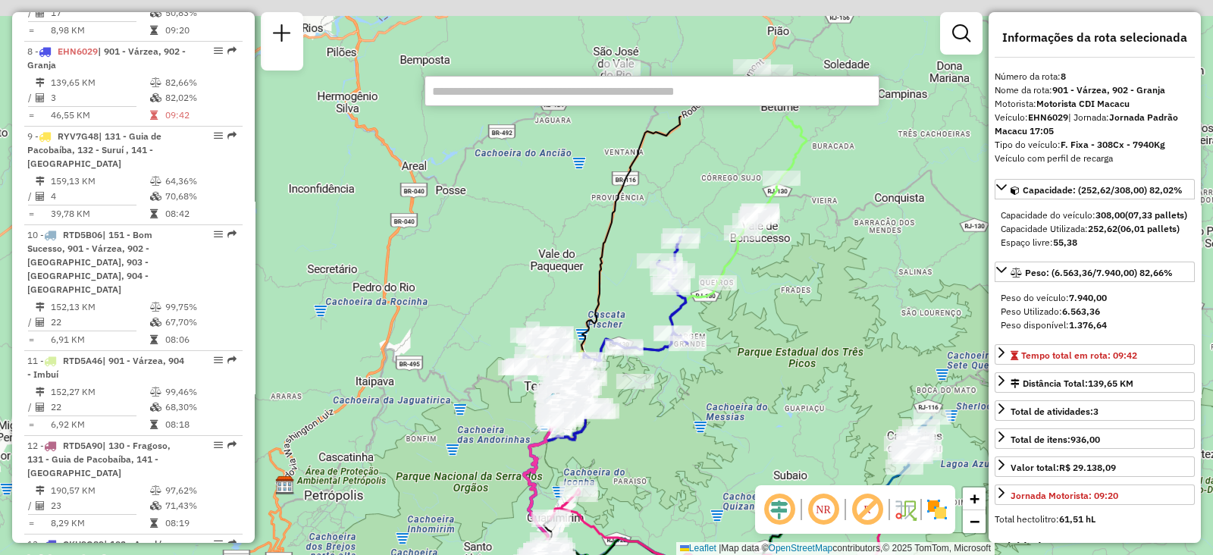
drag, startPoint x: 849, startPoint y: 208, endPoint x: 731, endPoint y: 381, distance: 208.8
click at [731, 381] on div "Janela de atendimento Grade de atendimento Capacidade Transportadoras Veículos …" at bounding box center [606, 277] width 1213 height 555
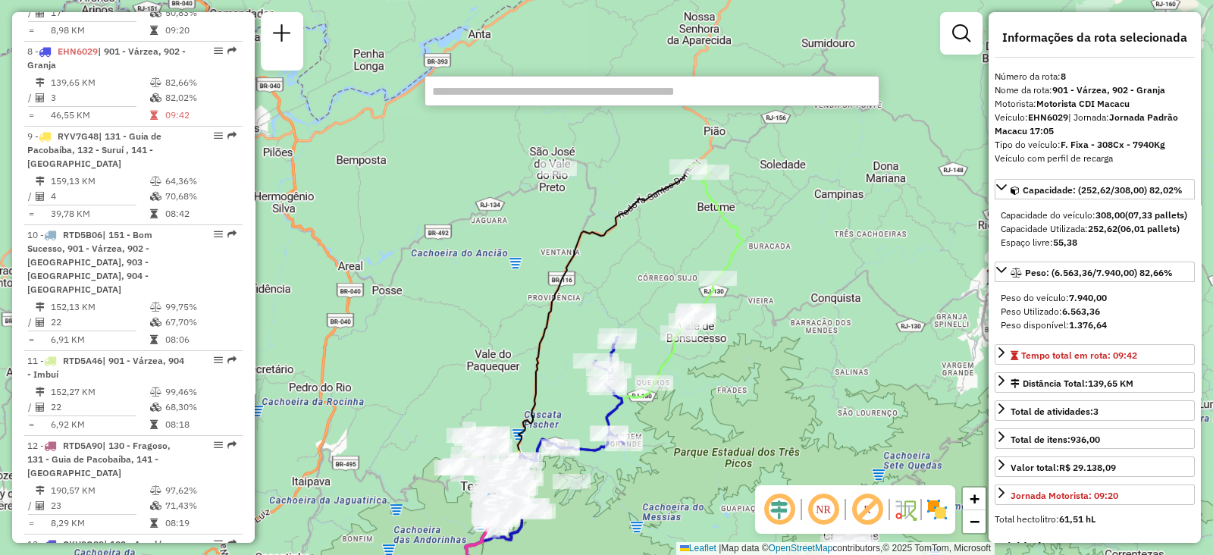
drag, startPoint x: 838, startPoint y: 252, endPoint x: 775, endPoint y: 352, distance: 118.2
click at [775, 352] on div "Janela de atendimento Grade de atendimento Capacidade Transportadoras Veículos …" at bounding box center [606, 277] width 1213 height 555
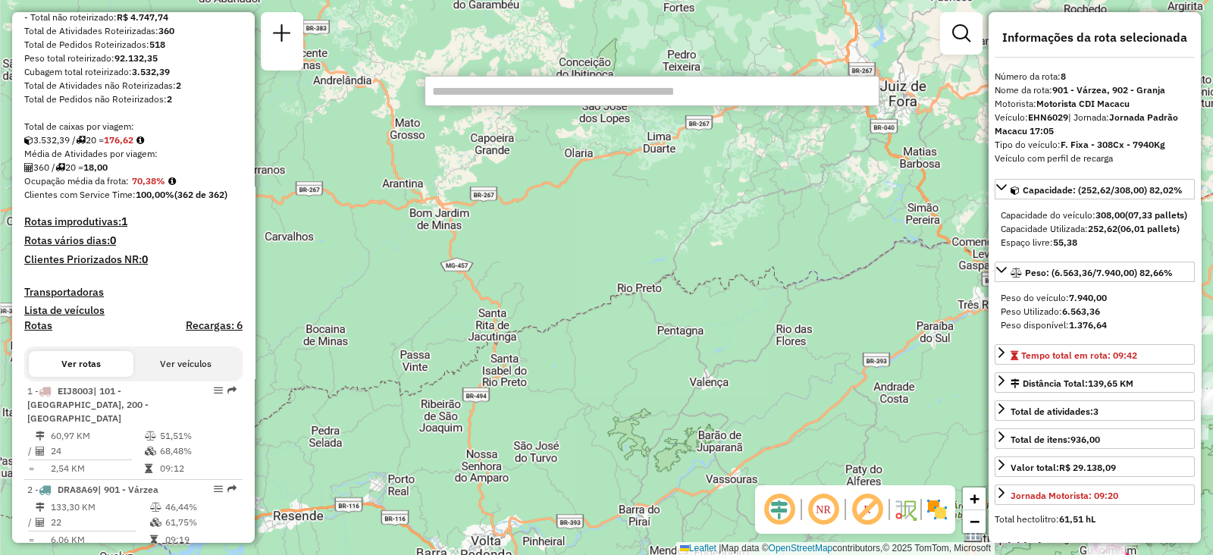
scroll to position [0, 0]
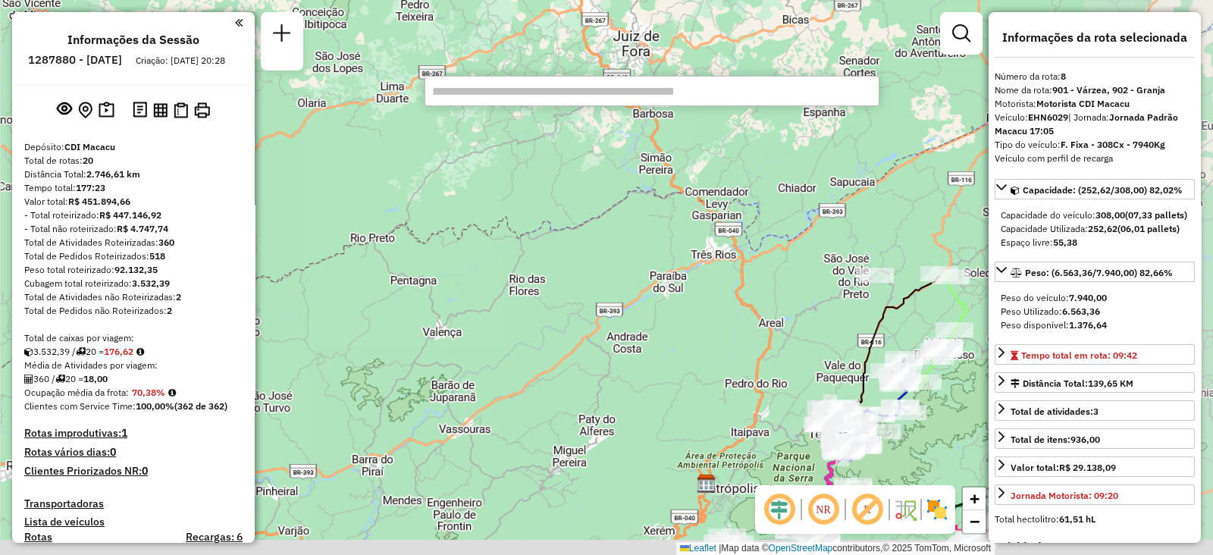
drag, startPoint x: 803, startPoint y: 335, endPoint x: 519, endPoint y: 276, distance: 290.3
click at [519, 277] on div "Janela de atendimento Grade de atendimento Capacidade Transportadoras Veículos …" at bounding box center [606, 277] width 1213 height 555
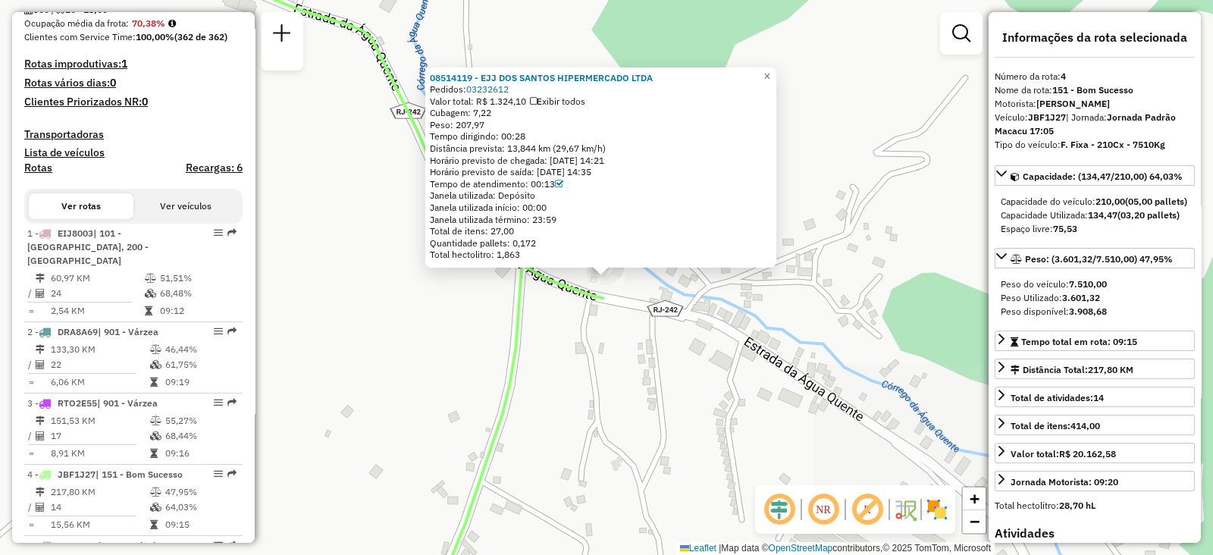
scroll to position [819, 0]
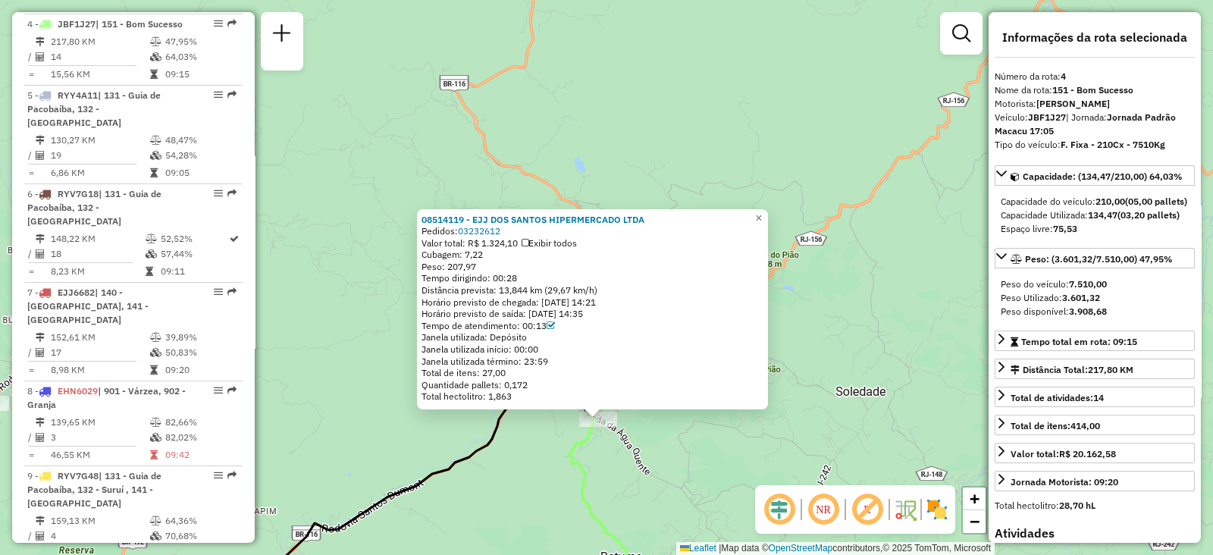
click at [658, 467] on div "08514119 - EJJ DOS SANTOS HIPERMERCADO LTDA Pedidos: 03232612 Valor total: R$ 1…" at bounding box center [606, 277] width 1213 height 555
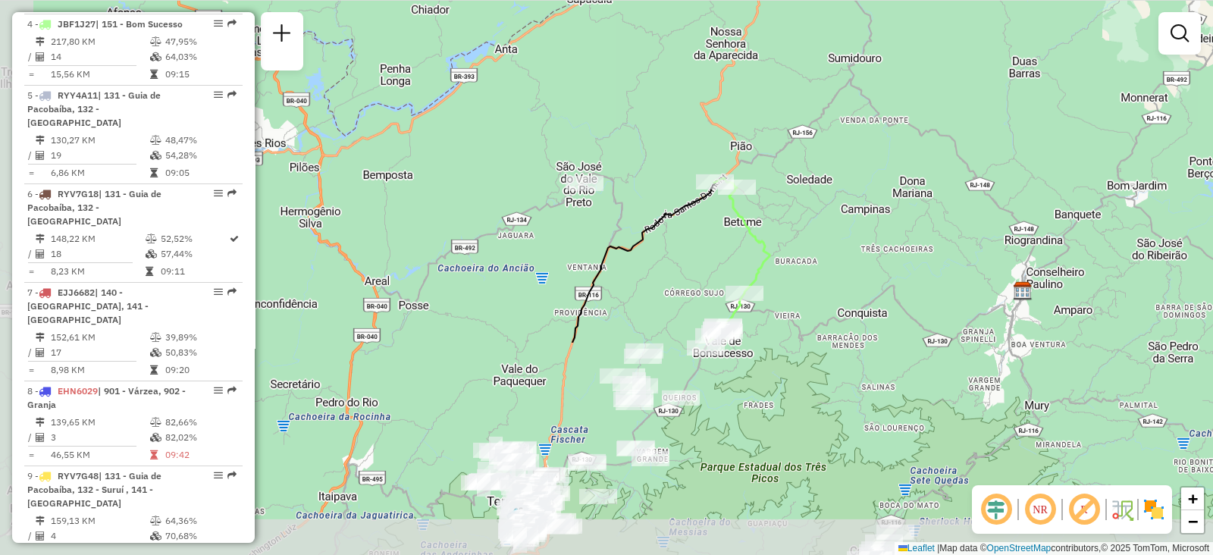
drag, startPoint x: 656, startPoint y: 464, endPoint x: 748, endPoint y: 201, distance: 278.6
click at [748, 202] on div "Rota 4 - Placa JBF1J27 08514119 - EJJ DOS SANTOS HIPERMERCADO LTDA Janela de at…" at bounding box center [606, 277] width 1213 height 555
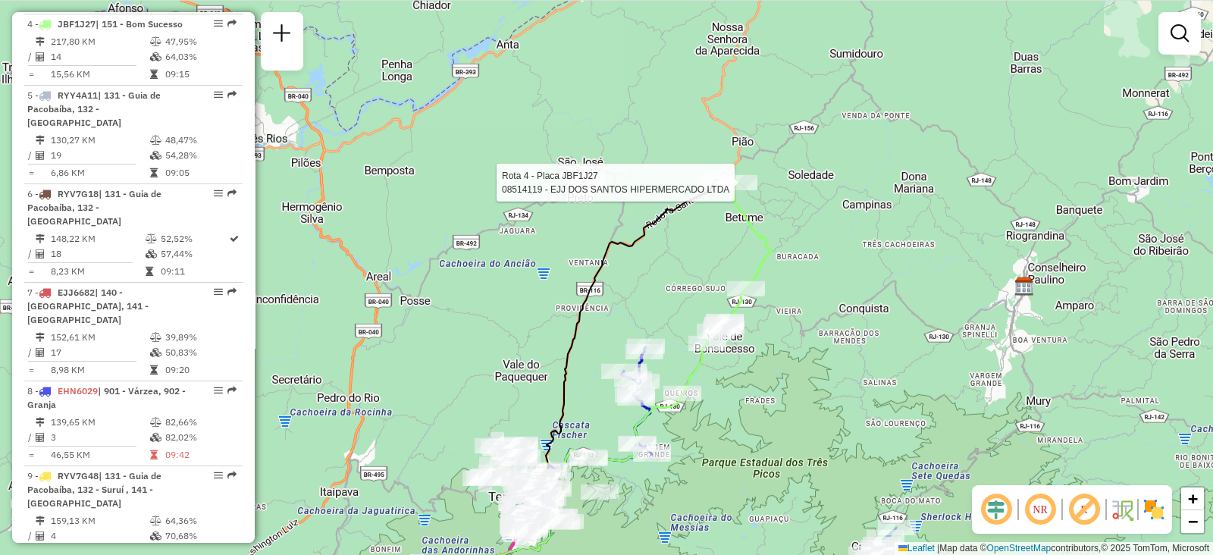
select select "**********"
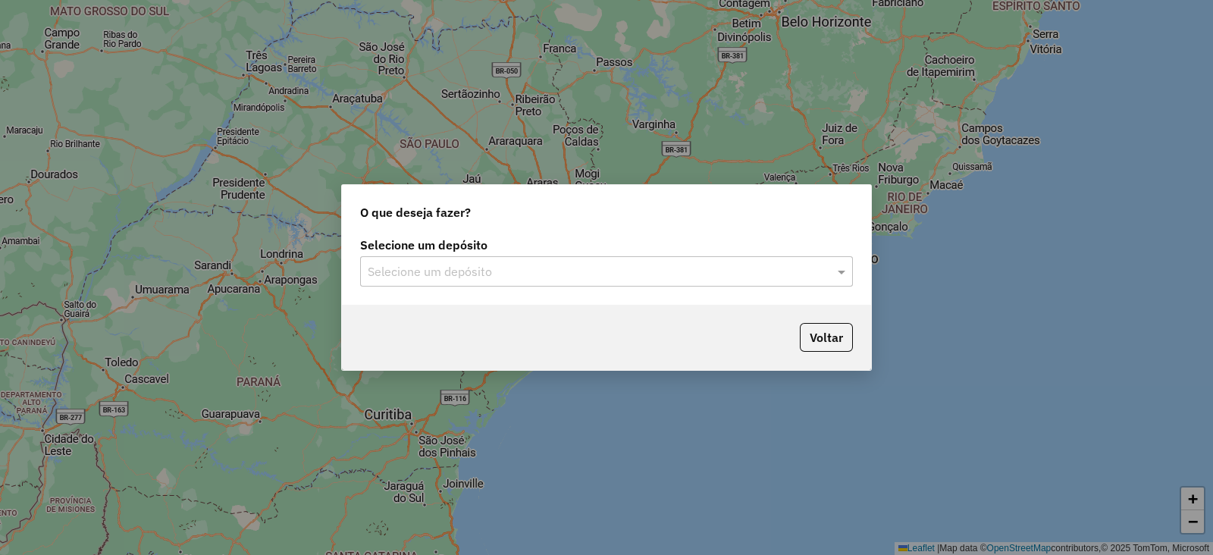
click at [430, 279] on input "text" at bounding box center [591, 272] width 447 height 18
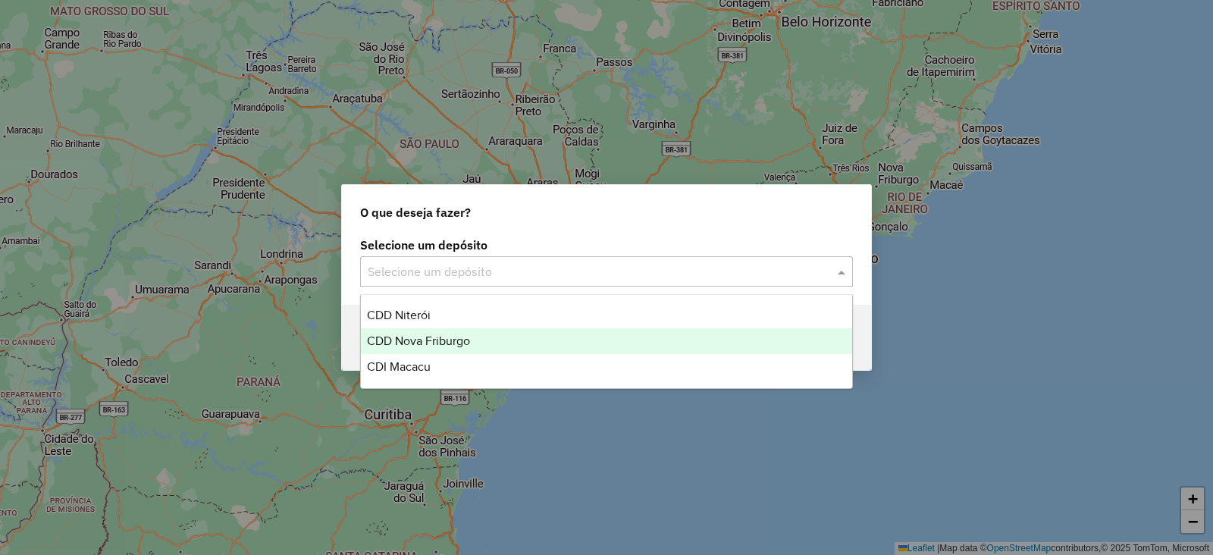
click at [433, 346] on span "CDD Nova Friburgo" at bounding box center [418, 340] width 103 height 13
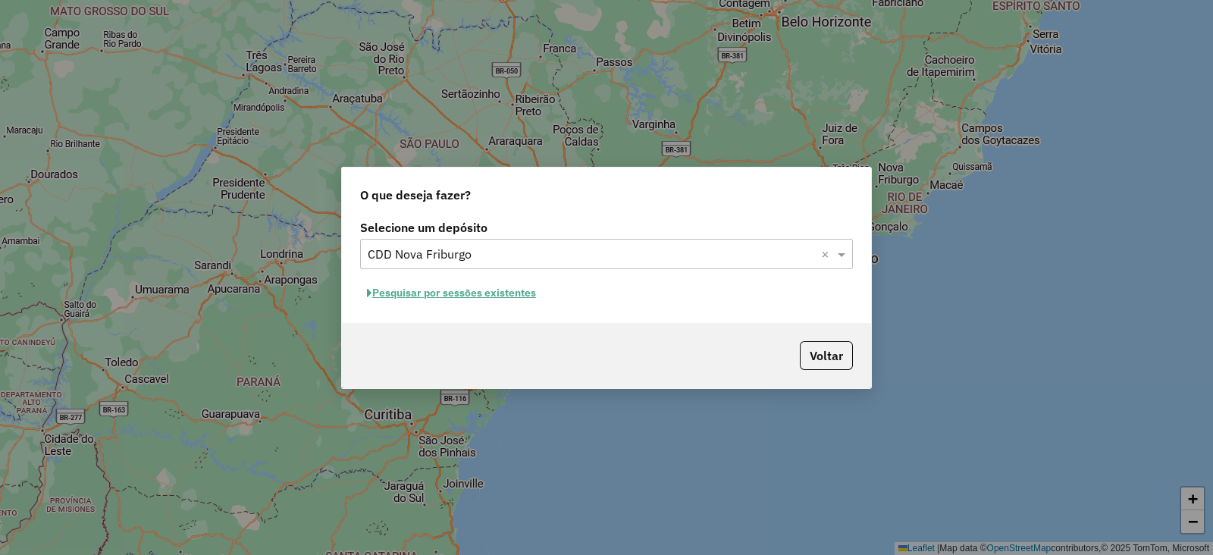
click at [451, 290] on button "Pesquisar por sessões existentes" at bounding box center [451, 292] width 183 height 23
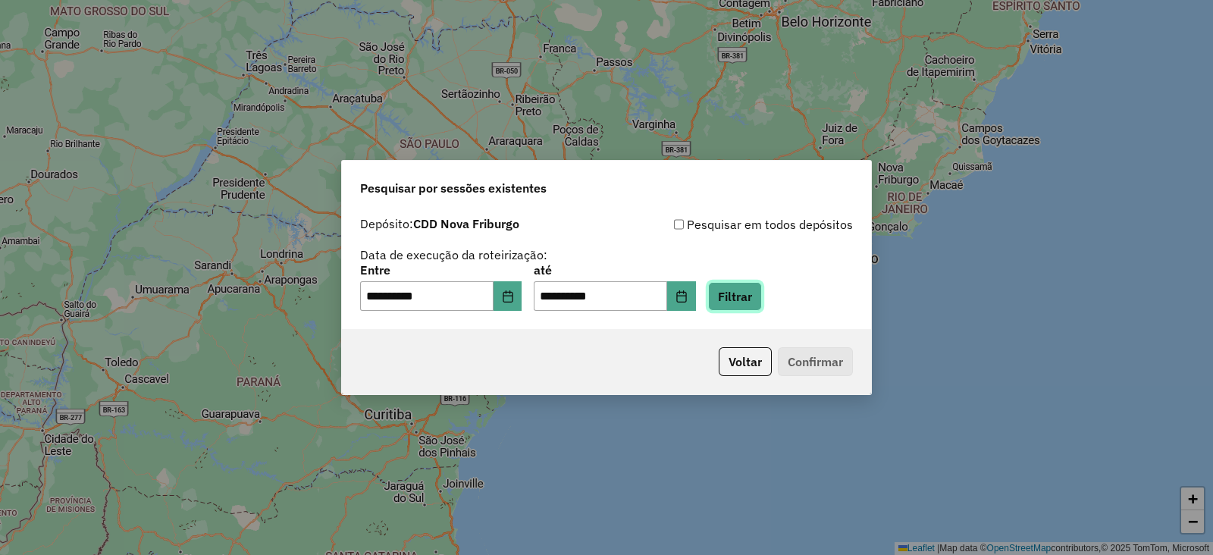
click at [762, 298] on button "Filtrar" at bounding box center [735, 296] width 54 height 29
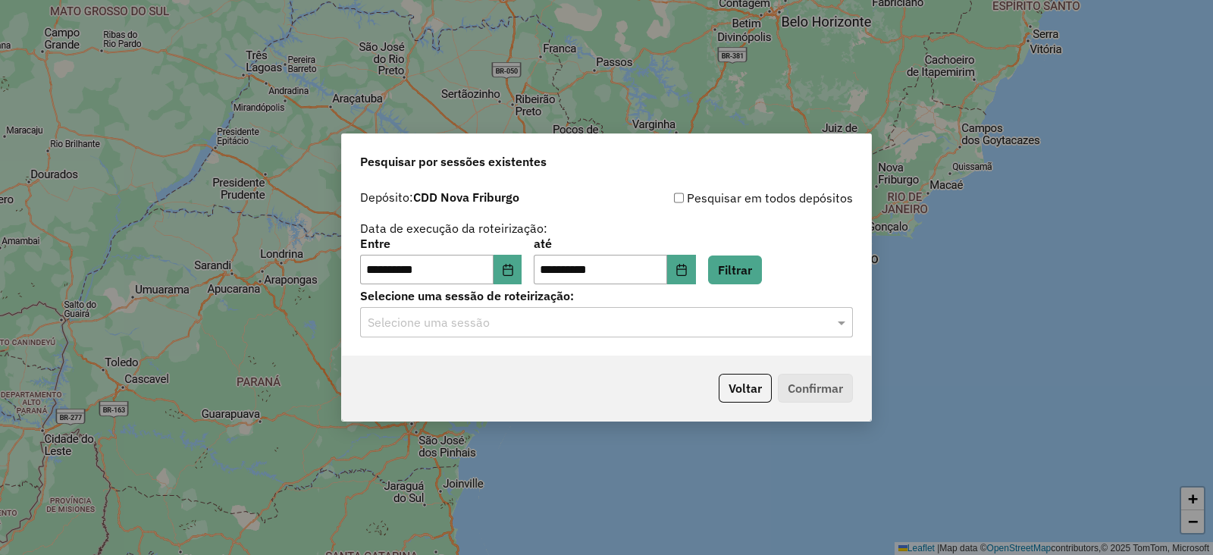
click at [506, 325] on input "text" at bounding box center [591, 323] width 447 height 18
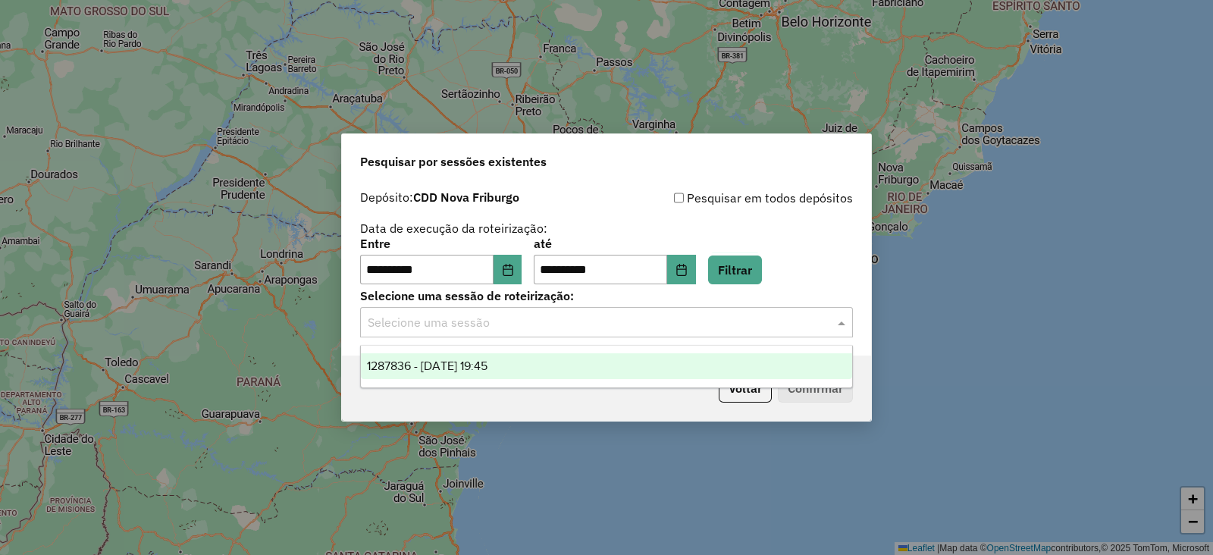
click at [463, 359] on span "1287836 - [DATE] 19:45" at bounding box center [427, 365] width 121 height 13
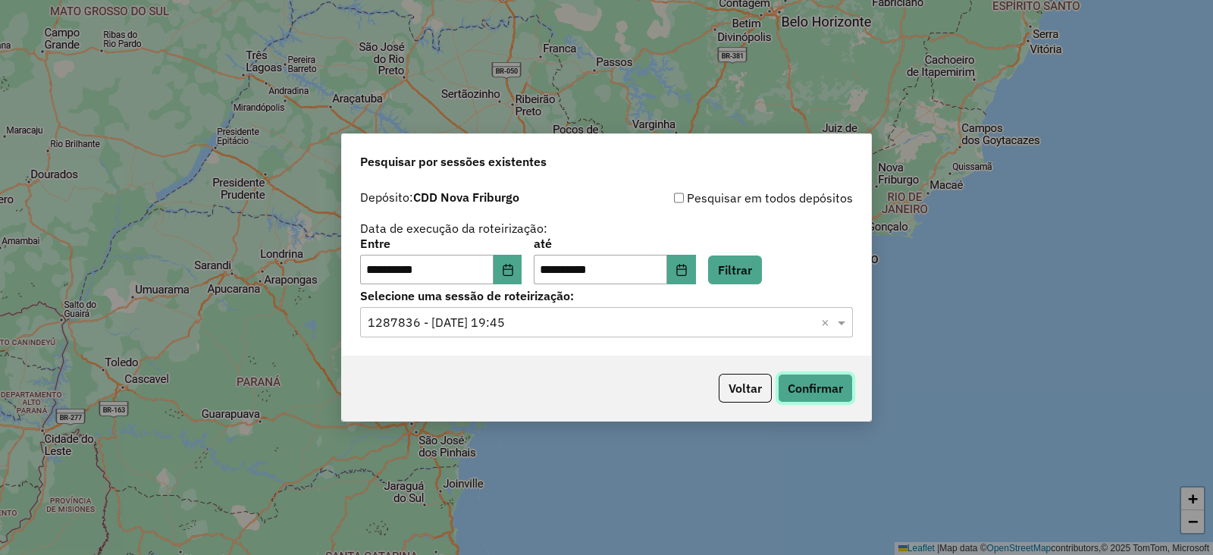
click at [803, 390] on button "Confirmar" at bounding box center [815, 388] width 75 height 29
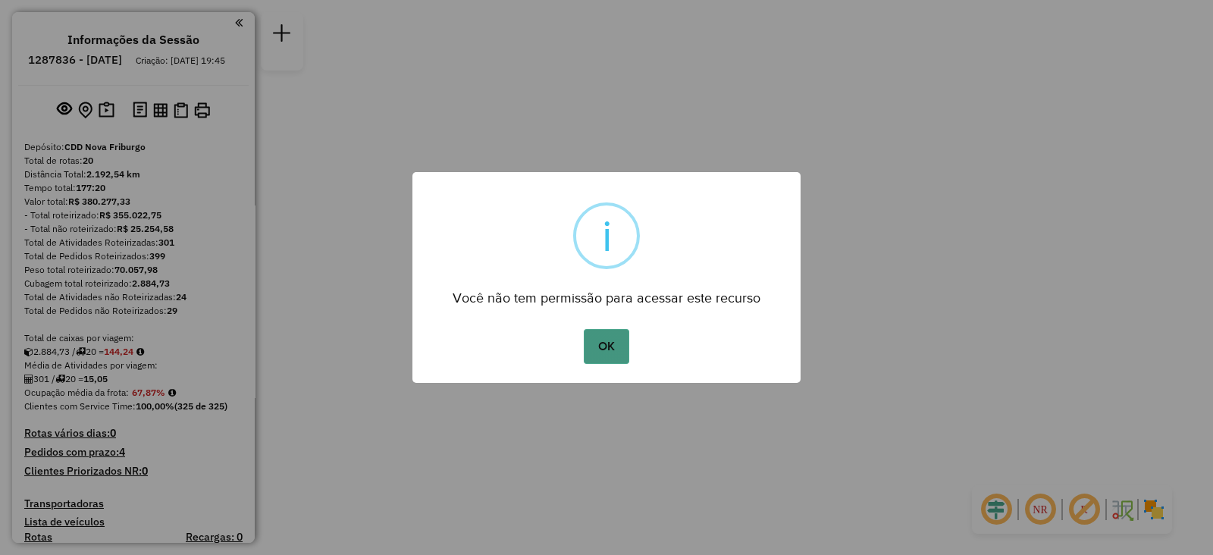
click at [600, 342] on button "OK" at bounding box center [606, 346] width 45 height 35
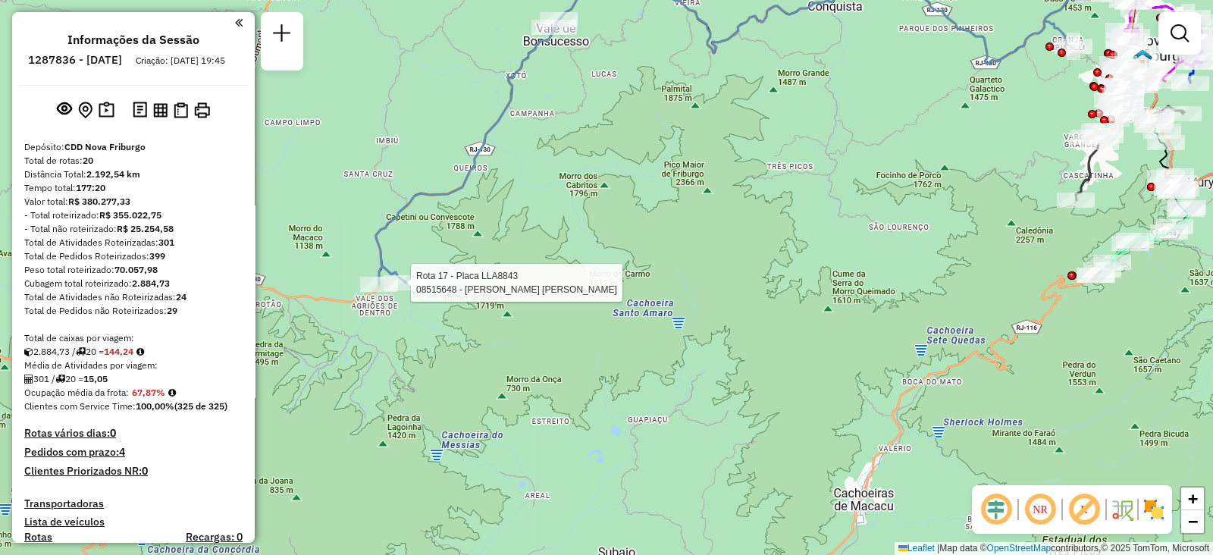
select select "**********"
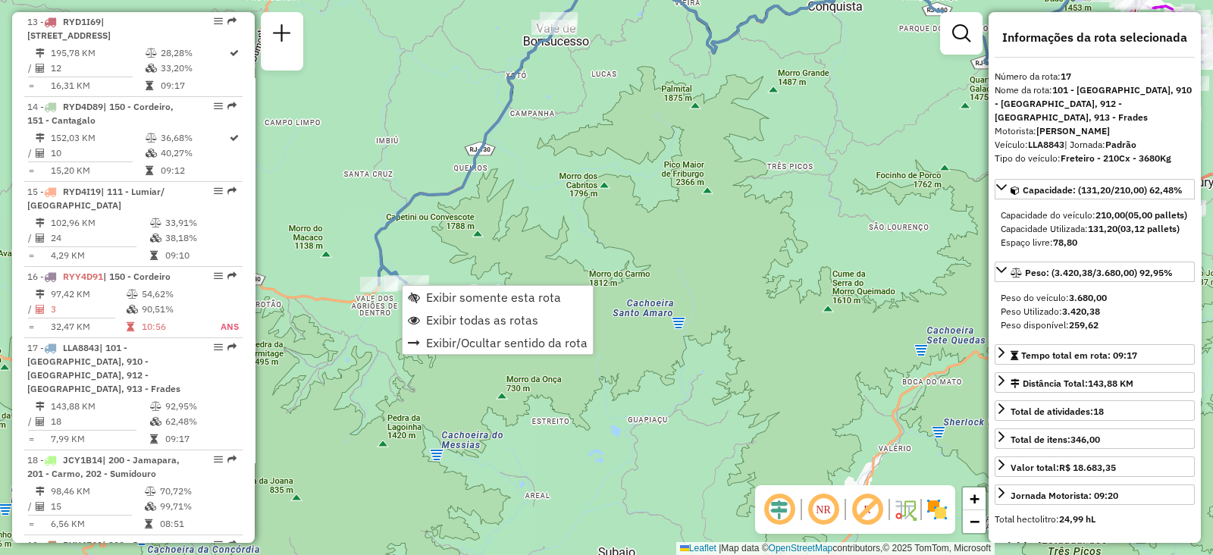
scroll to position [1962, 0]
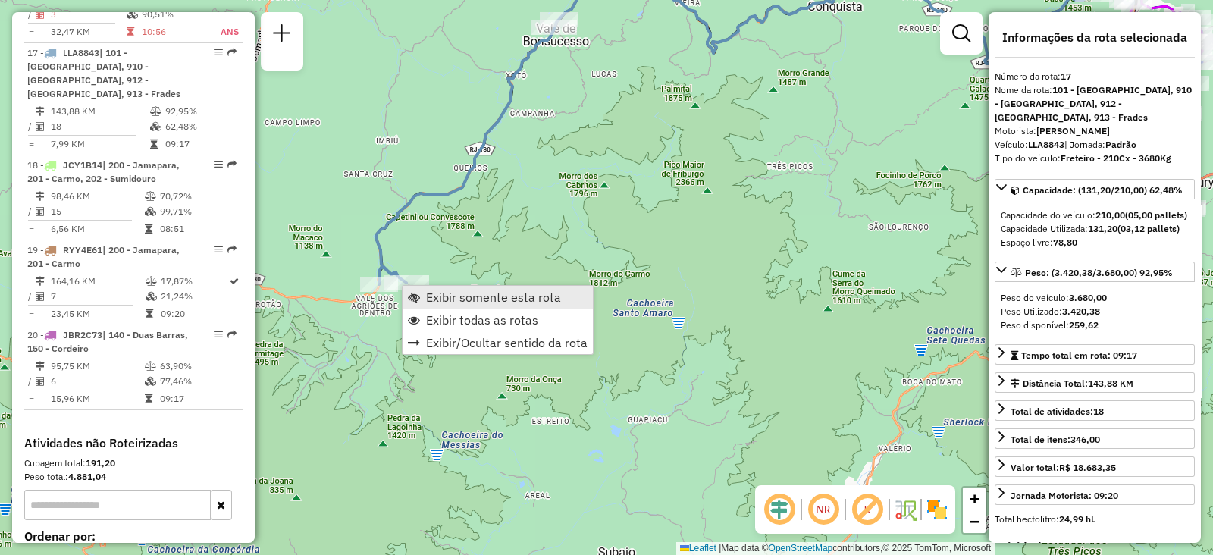
click at [423, 296] on link "Exibir somente esta rota" at bounding box center [497, 297] width 190 height 23
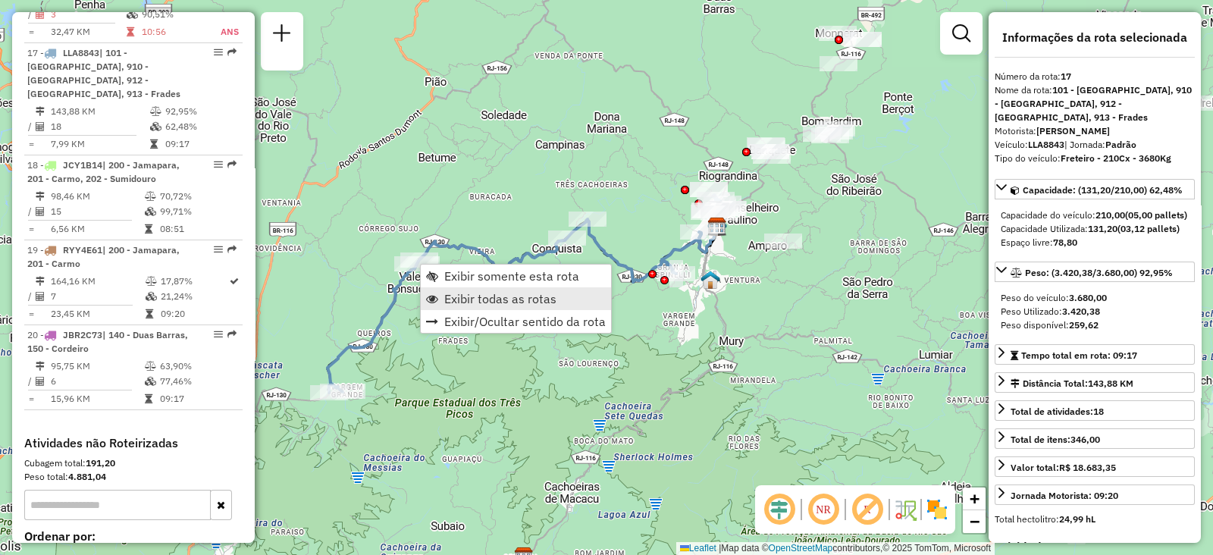
drag, startPoint x: 464, startPoint y: 301, endPoint x: 446, endPoint y: 302, distance: 18.2
click at [464, 299] on span "Exibir todas as rotas" at bounding box center [500, 299] width 112 height 12
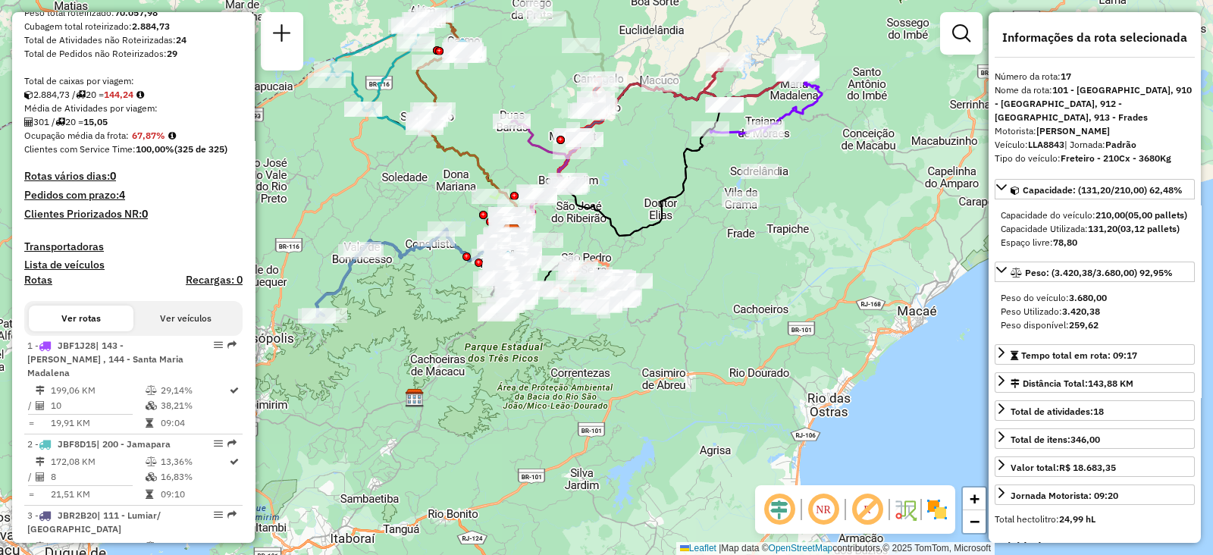
scroll to position [0, 0]
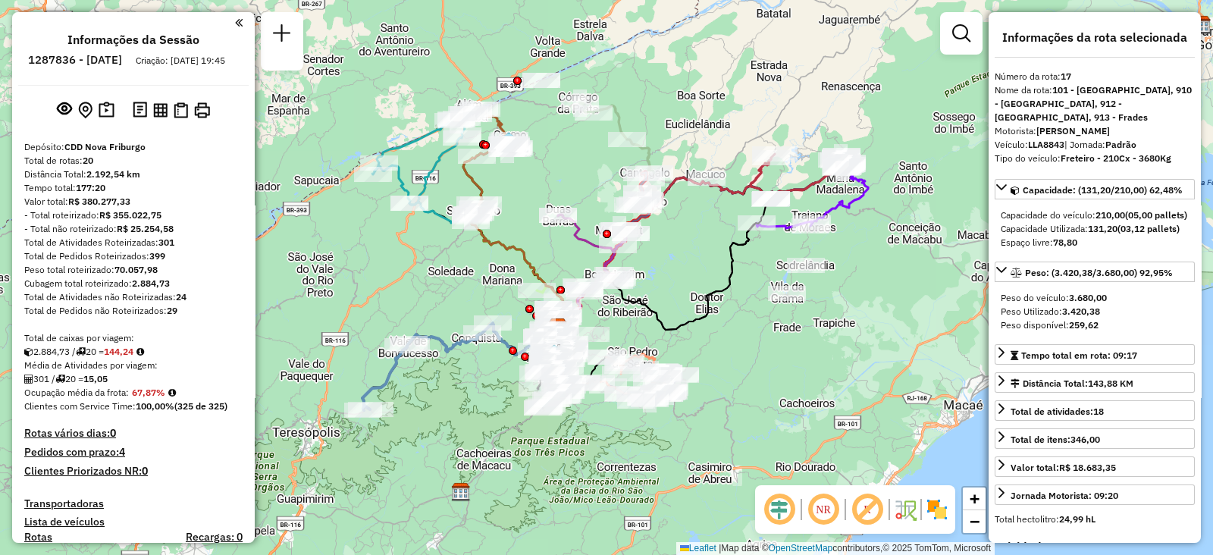
drag, startPoint x: 523, startPoint y: 92, endPoint x: 570, endPoint y: 188, distance: 106.4
click at [570, 188] on div "Janela de atendimento Grade de atendimento Capacidade Transportadoras Veículos …" at bounding box center [606, 277] width 1213 height 555
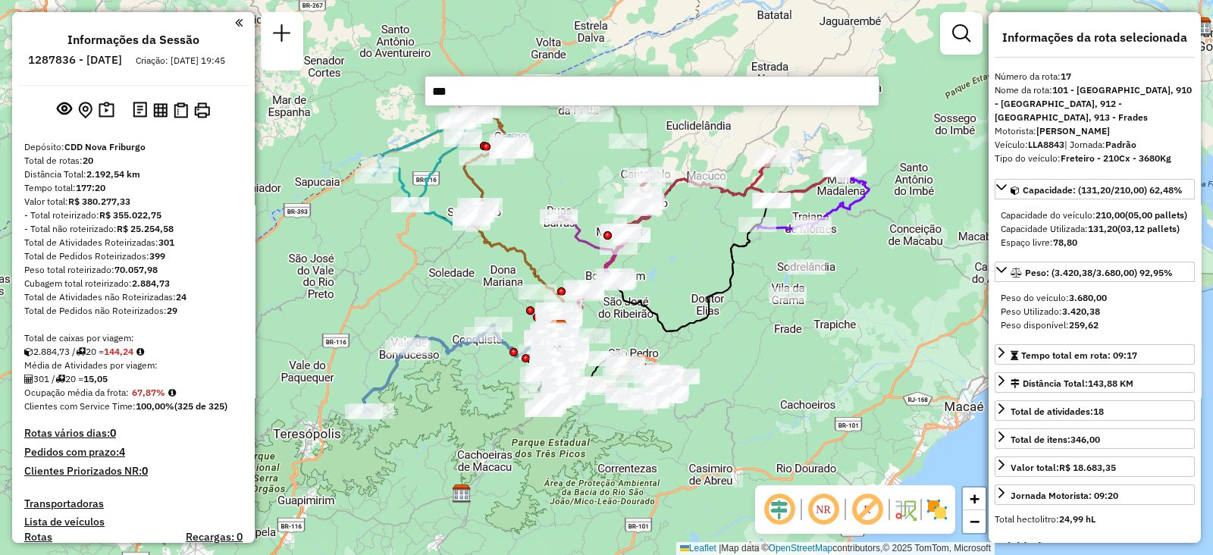
type input "****"
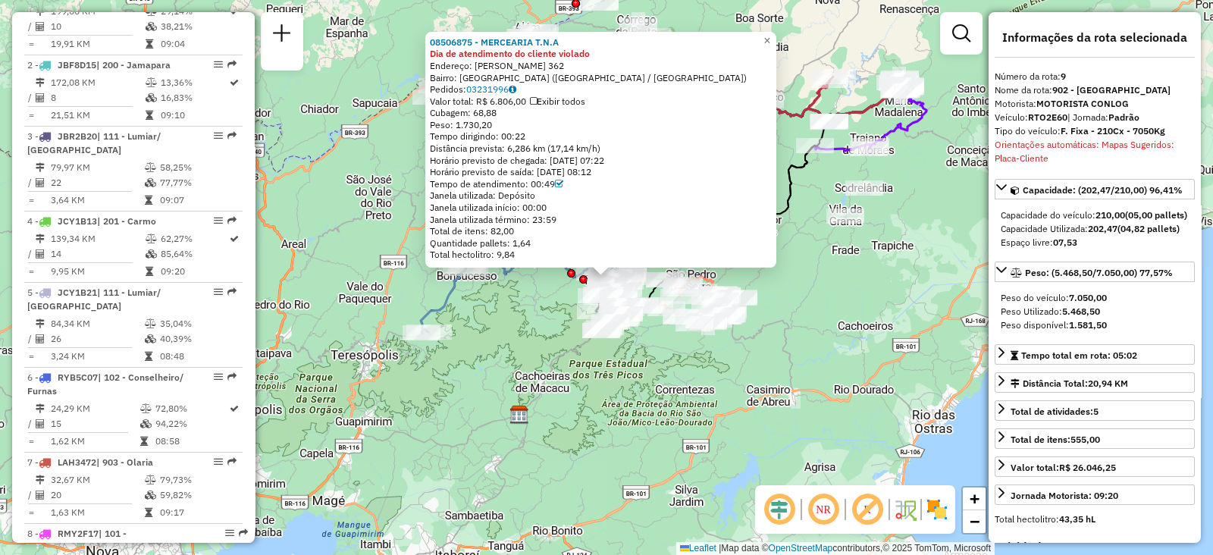
scroll to position [1270, 0]
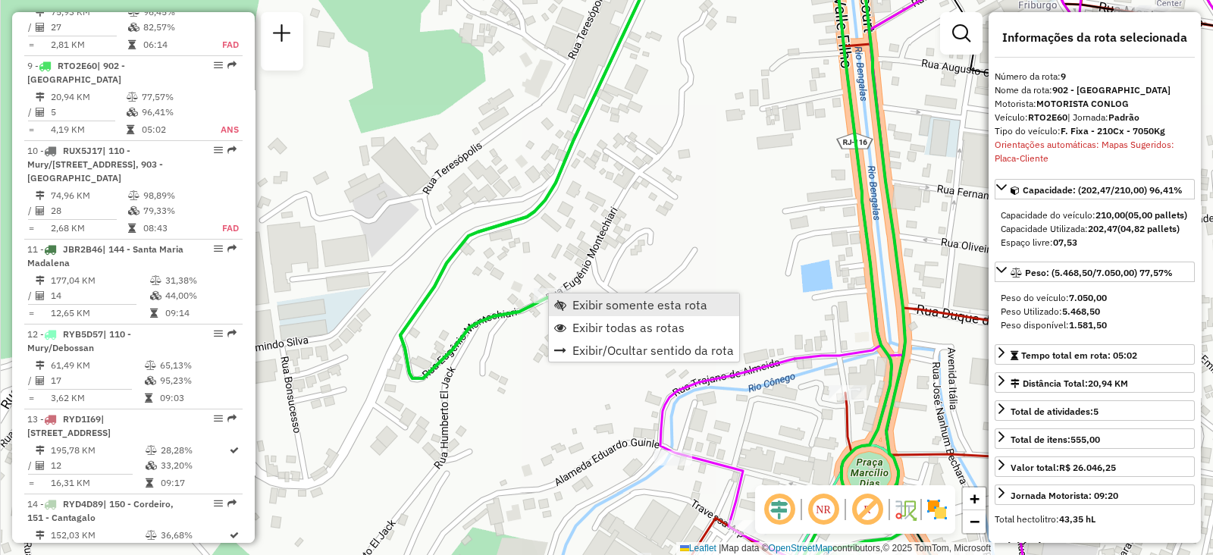
click at [580, 310] on span "Exibir somente esta rota" at bounding box center [639, 305] width 135 height 12
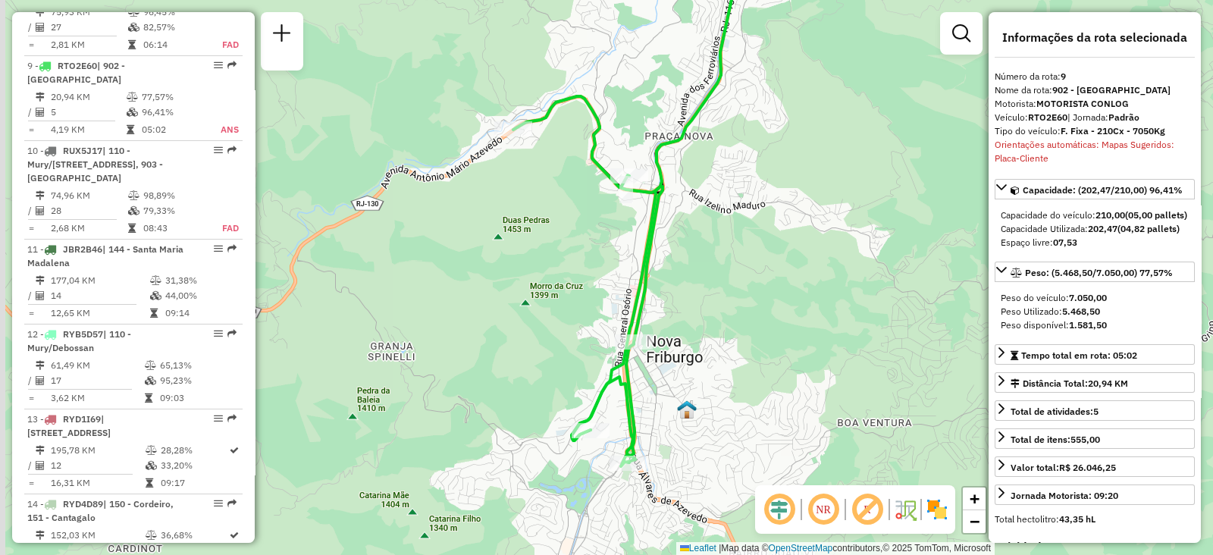
drag, startPoint x: 678, startPoint y: 445, endPoint x: 692, endPoint y: 389, distance: 57.7
click at [693, 399] on img at bounding box center [687, 409] width 20 height 20
click at [692, 399] on img at bounding box center [687, 409] width 20 height 20
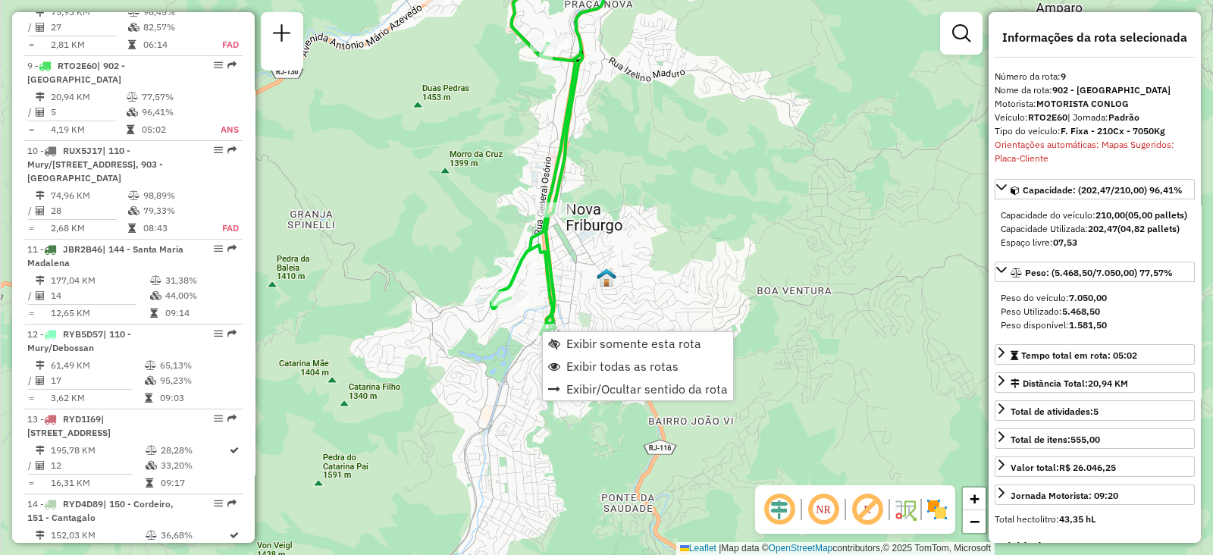
click at [704, 222] on div "Janela de atendimento Grade de atendimento Capacidade Transportadoras Veículos …" at bounding box center [606, 277] width 1213 height 555
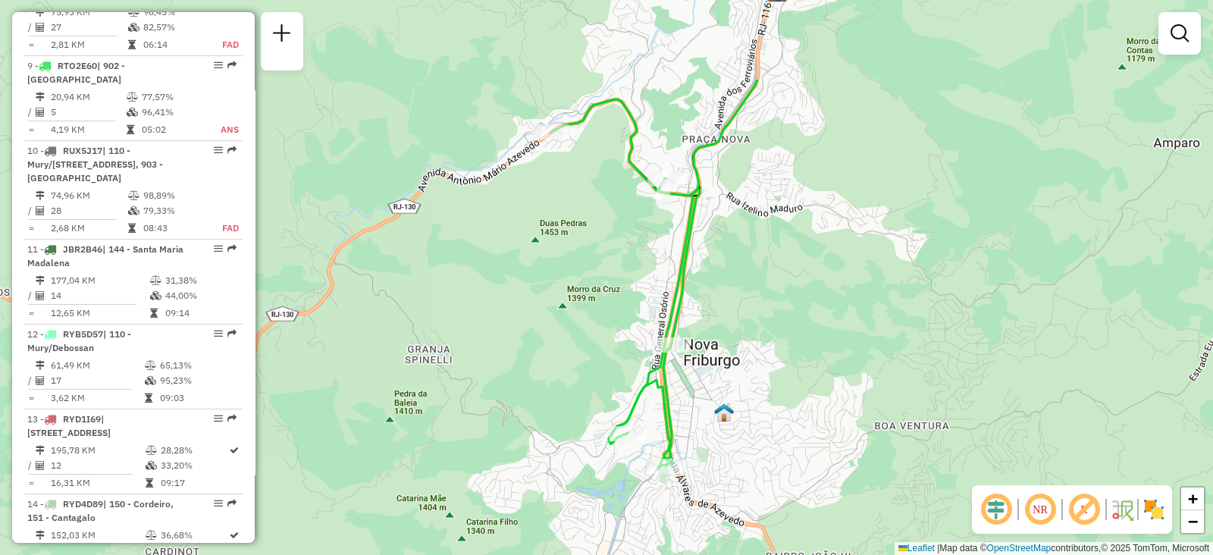
drag, startPoint x: 678, startPoint y: 161, endPoint x: 796, endPoint y: 295, distance: 178.3
click at [796, 295] on div "Janela de atendimento Grade de atendimento Capacidade Transportadoras Veículos …" at bounding box center [606, 277] width 1213 height 555
select select "**********"
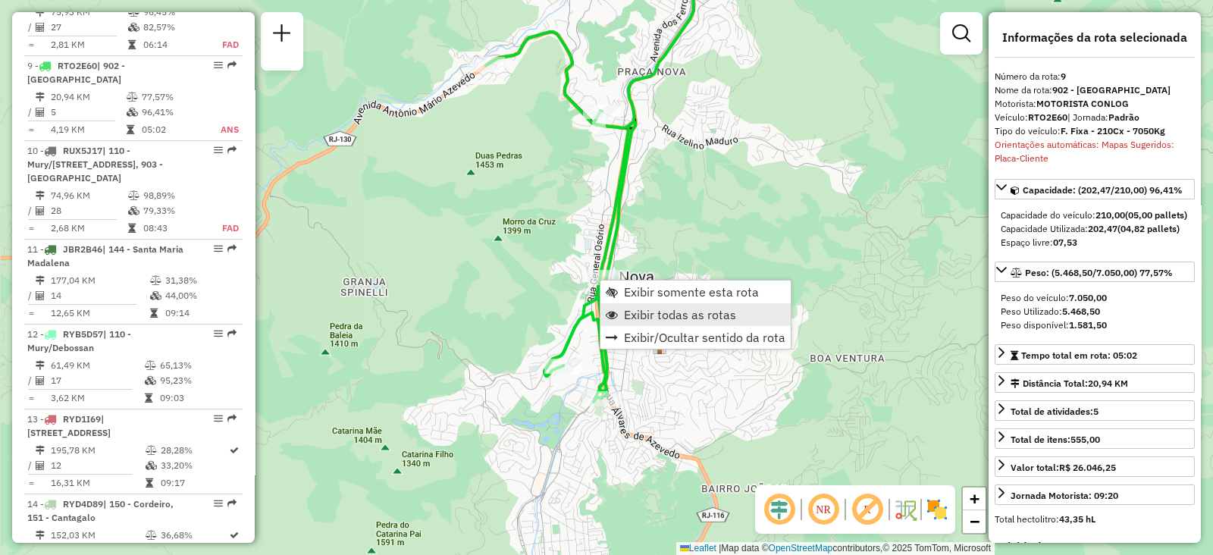
click at [645, 316] on span "Exibir todas as rotas" at bounding box center [680, 315] width 112 height 12
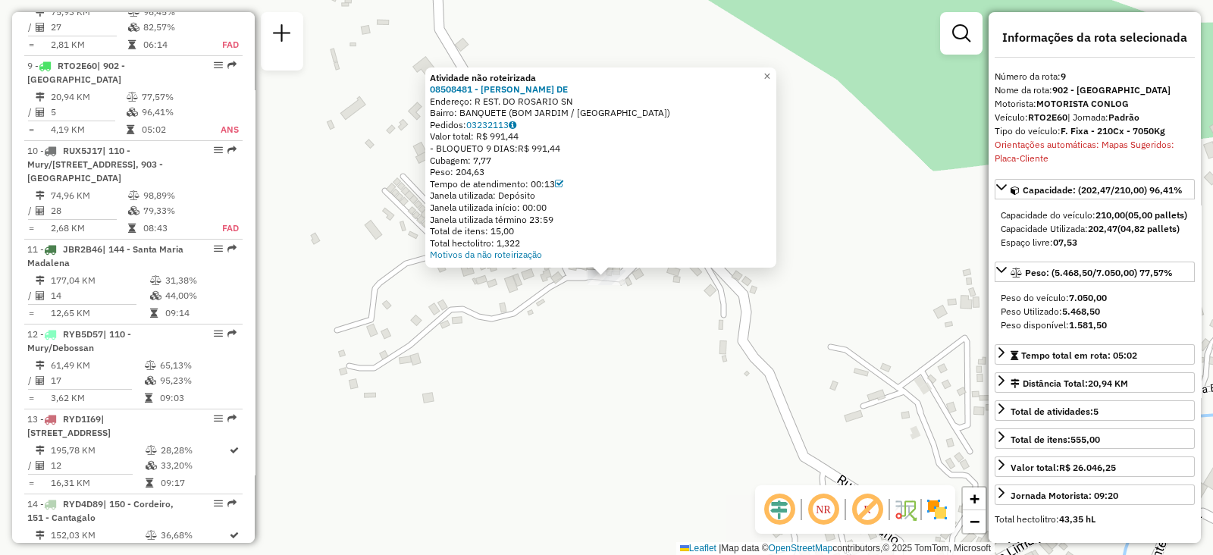
click at [731, 371] on div "Atividade não roteirizada 08508481 - [PERSON_NAME]: R EST. DO ROSARIO SN Bairro…" at bounding box center [606, 277] width 1213 height 555
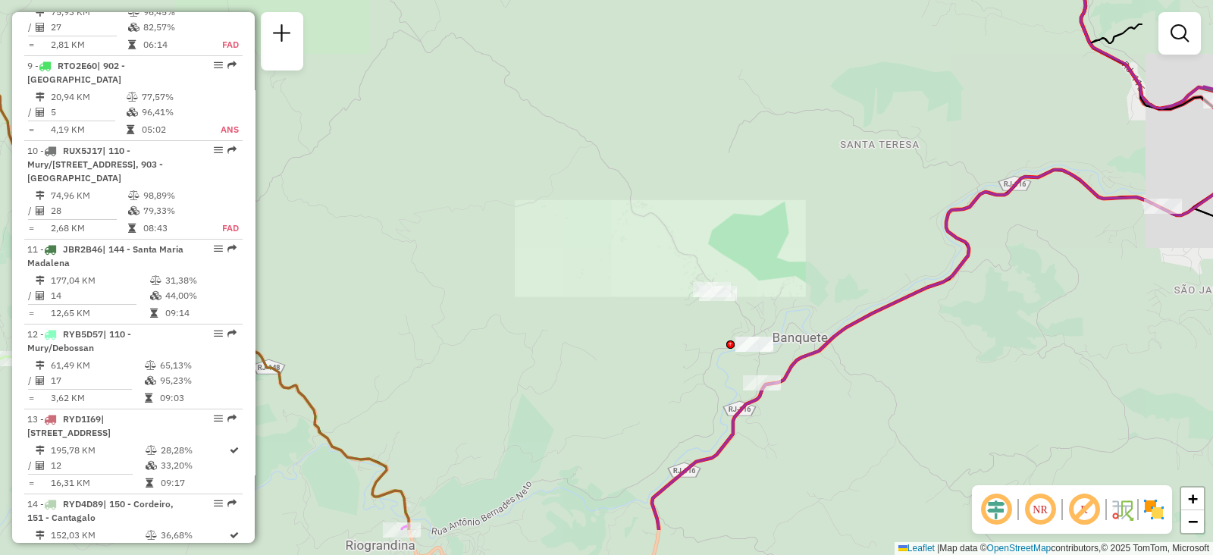
drag, startPoint x: 738, startPoint y: 385, endPoint x: 744, endPoint y: 244, distance: 141.1
click at [744, 244] on div "Janela de atendimento Grade de atendimento Capacidade Transportadoras Veículos …" at bounding box center [606, 277] width 1213 height 555
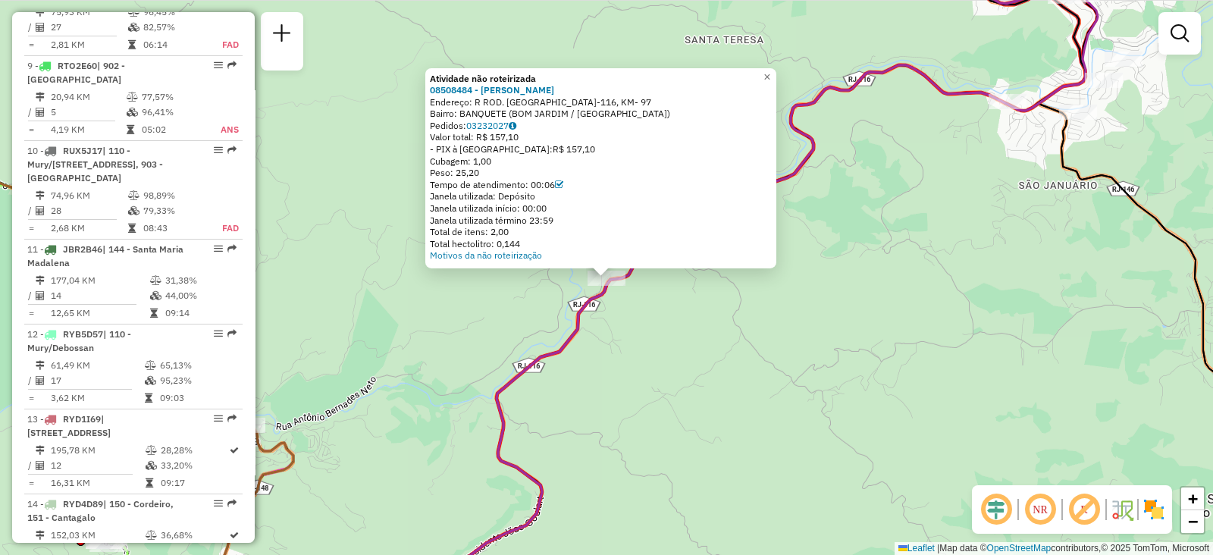
click at [733, 465] on div "Atividade não roteirizada 08508484 - [PERSON_NAME]: R ROD. RJ-116, KM- 97 Bairr…" at bounding box center [606, 277] width 1213 height 555
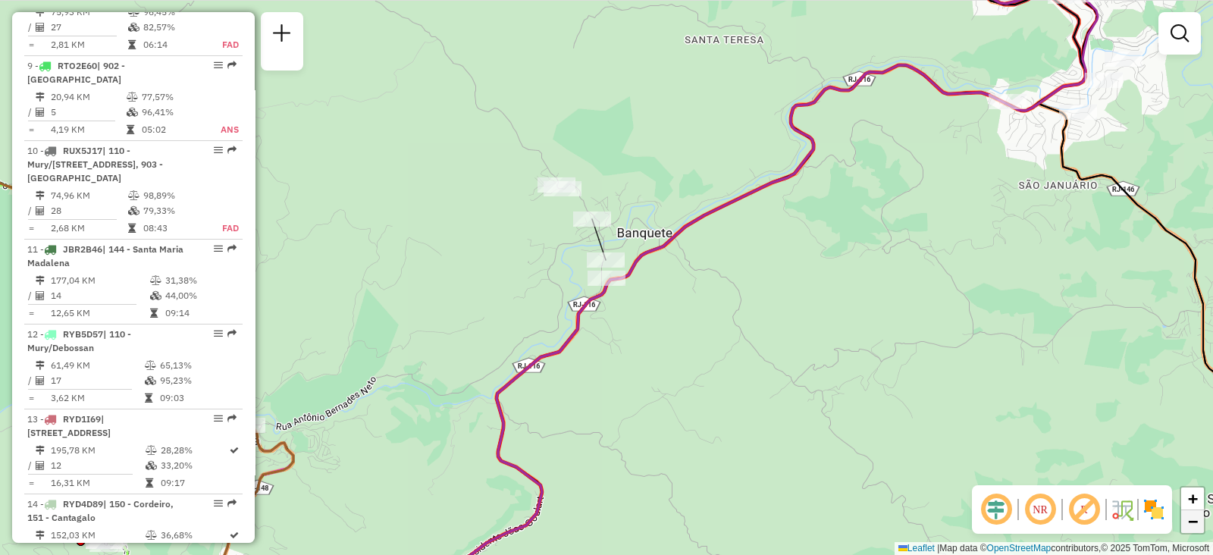
click at [1189, 523] on span "−" at bounding box center [1193, 521] width 10 height 19
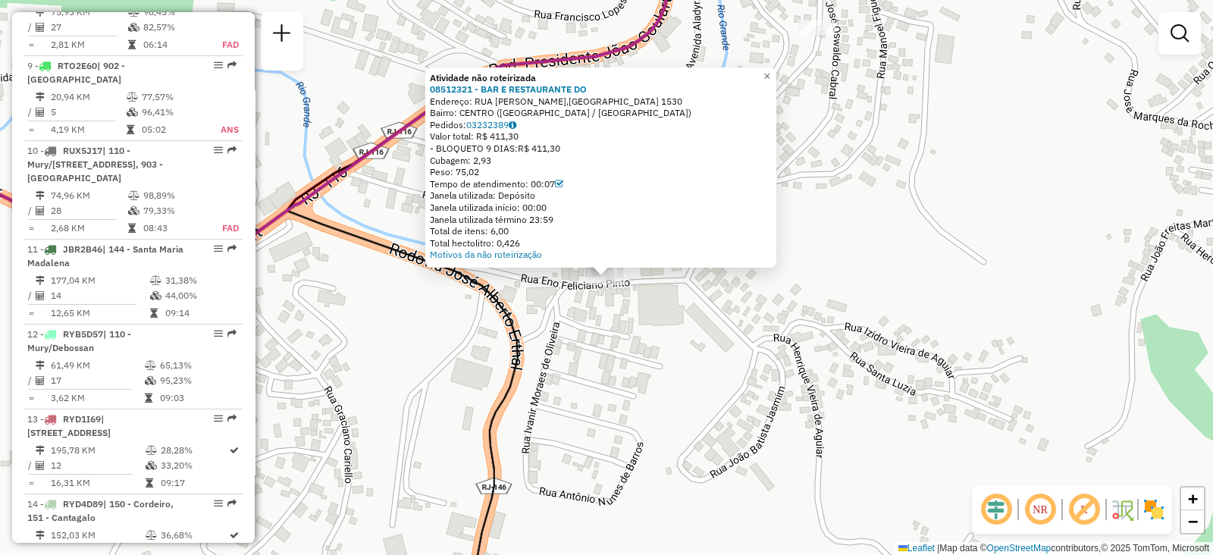
click at [781, 371] on div "Atividade não roteirizada 08512321 - BAR E RESTAURANTE DO Endereço: [STREET_ADD…" at bounding box center [606, 277] width 1213 height 555
click at [815, 395] on div "Atividade não roteirizada 08512321 - BAR E RESTAURANTE DO Endereço: [STREET_ADD…" at bounding box center [606, 277] width 1213 height 555
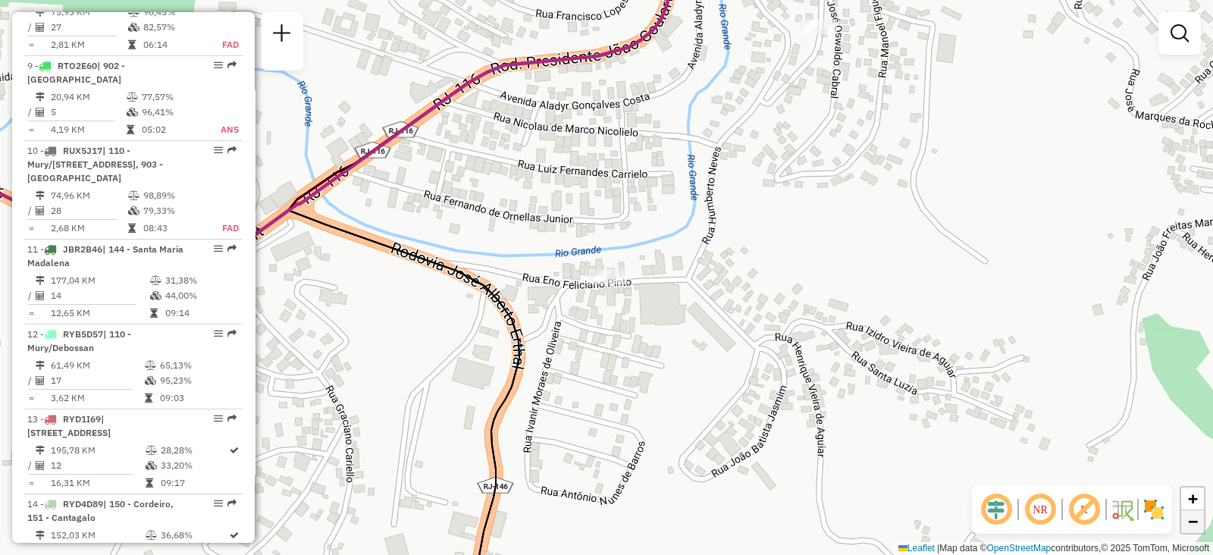
click at [1195, 520] on span "−" at bounding box center [1193, 521] width 10 height 19
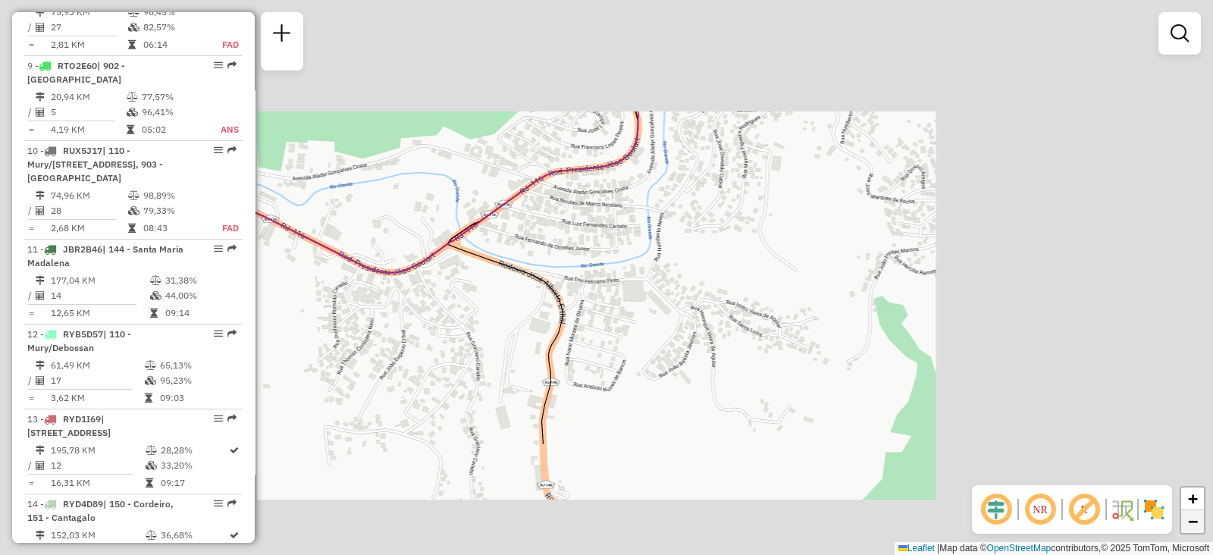
click at [1195, 520] on span "−" at bounding box center [1193, 521] width 10 height 19
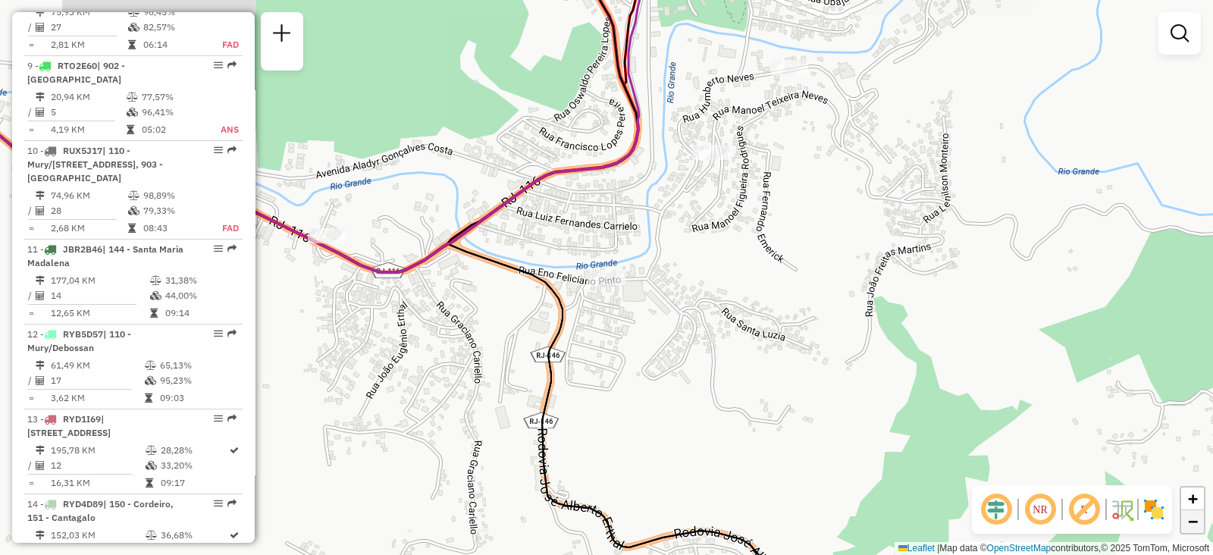
click at [1195, 520] on span "−" at bounding box center [1193, 521] width 10 height 19
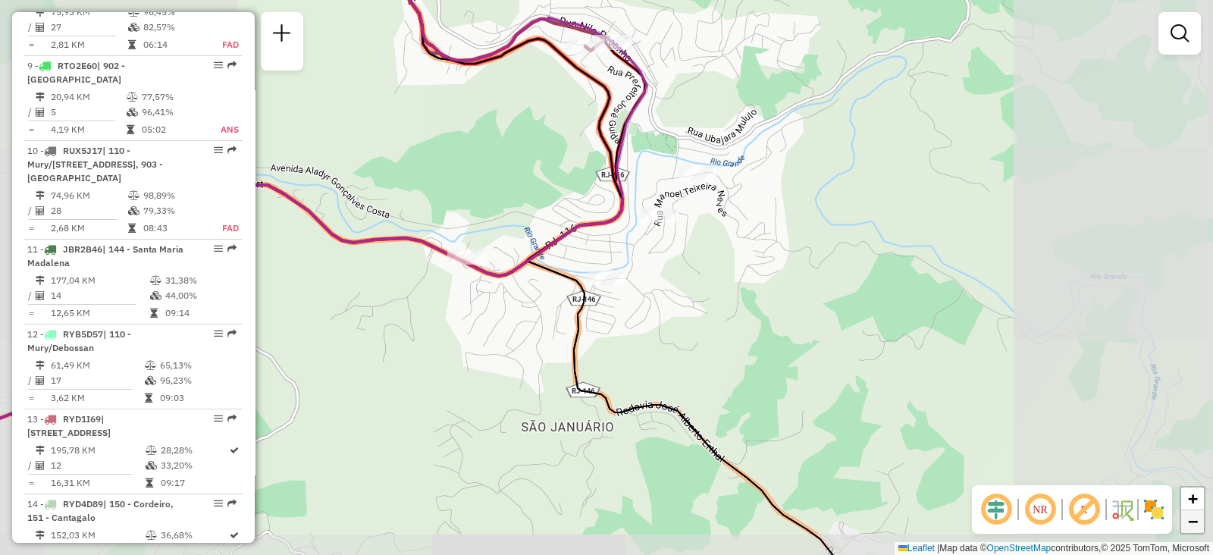
click at [1195, 520] on span "−" at bounding box center [1193, 521] width 10 height 19
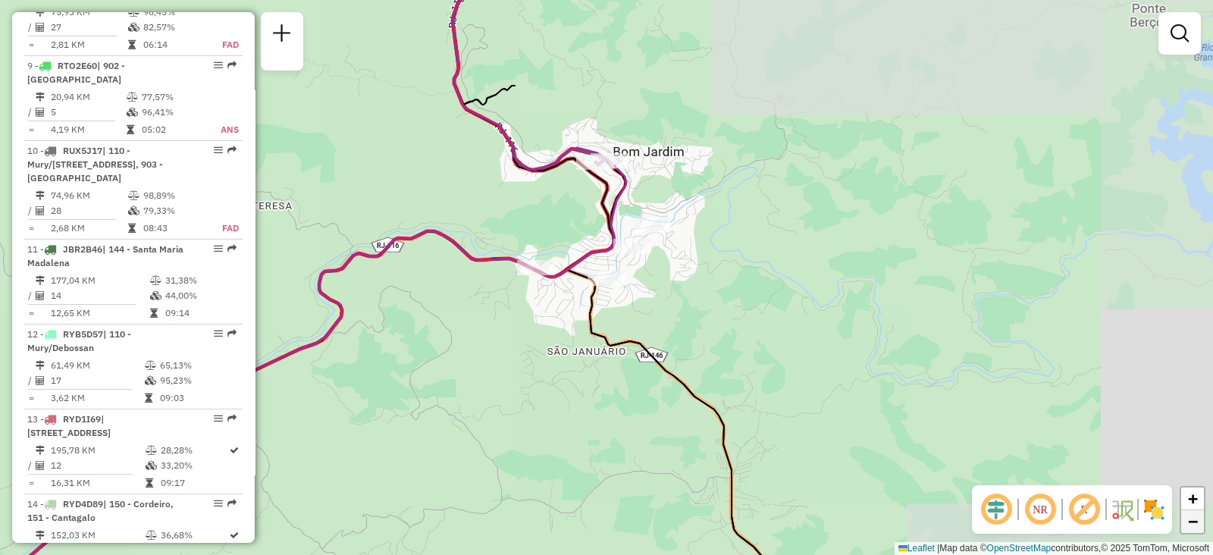
click at [1195, 520] on span "−" at bounding box center [1193, 521] width 10 height 19
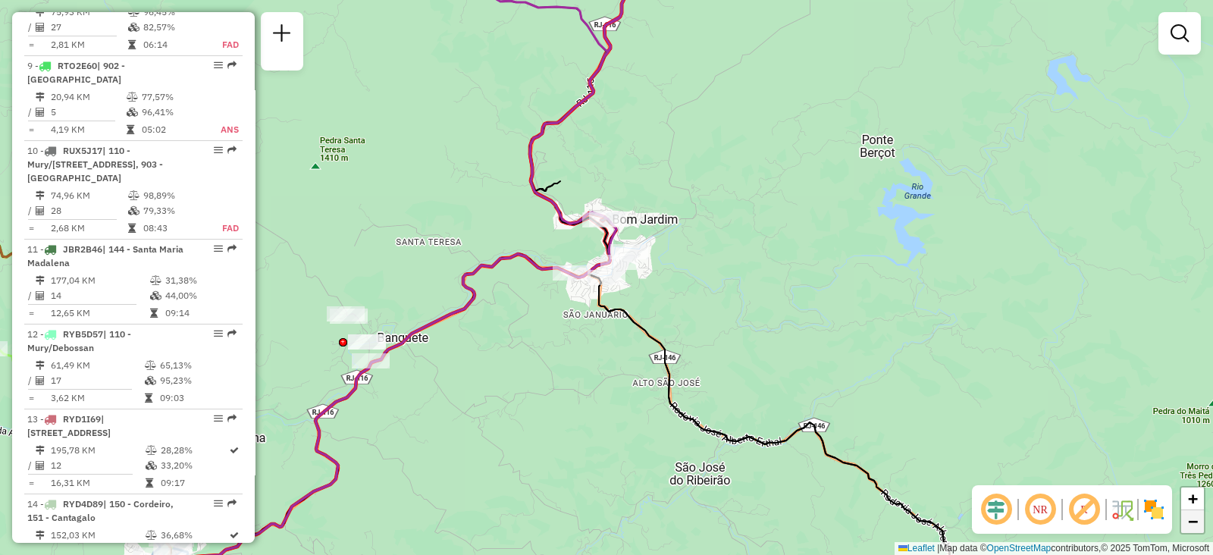
click at [1195, 520] on span "−" at bounding box center [1193, 521] width 10 height 19
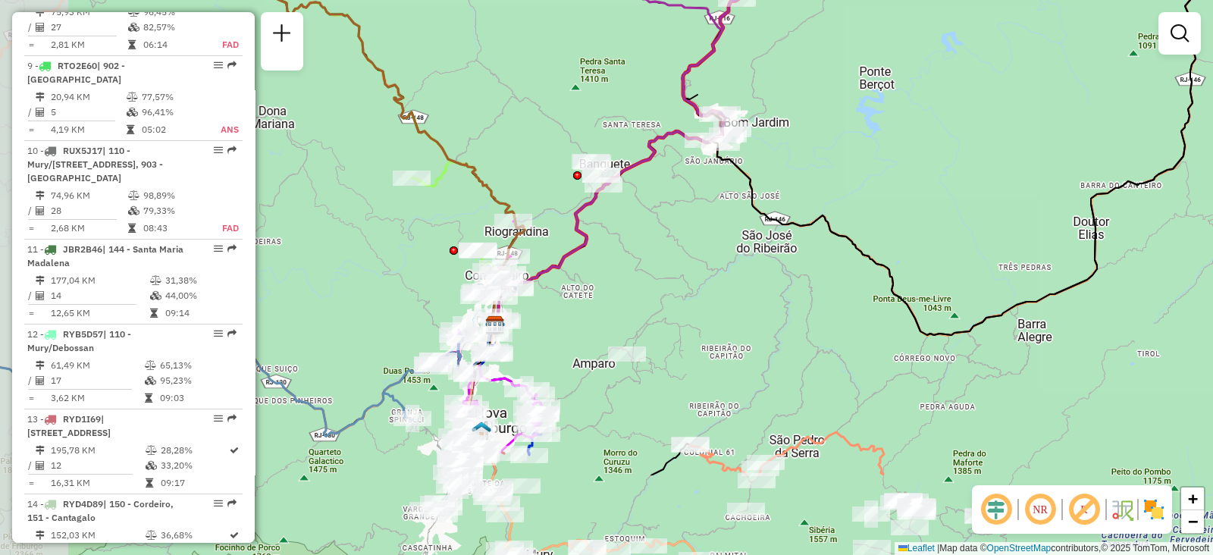
drag, startPoint x: 865, startPoint y: 400, endPoint x: 997, endPoint y: 242, distance: 206.1
click at [997, 244] on div "Janela de atendimento Grade de atendimento Capacidade Transportadoras Veículos …" at bounding box center [606, 277] width 1213 height 555
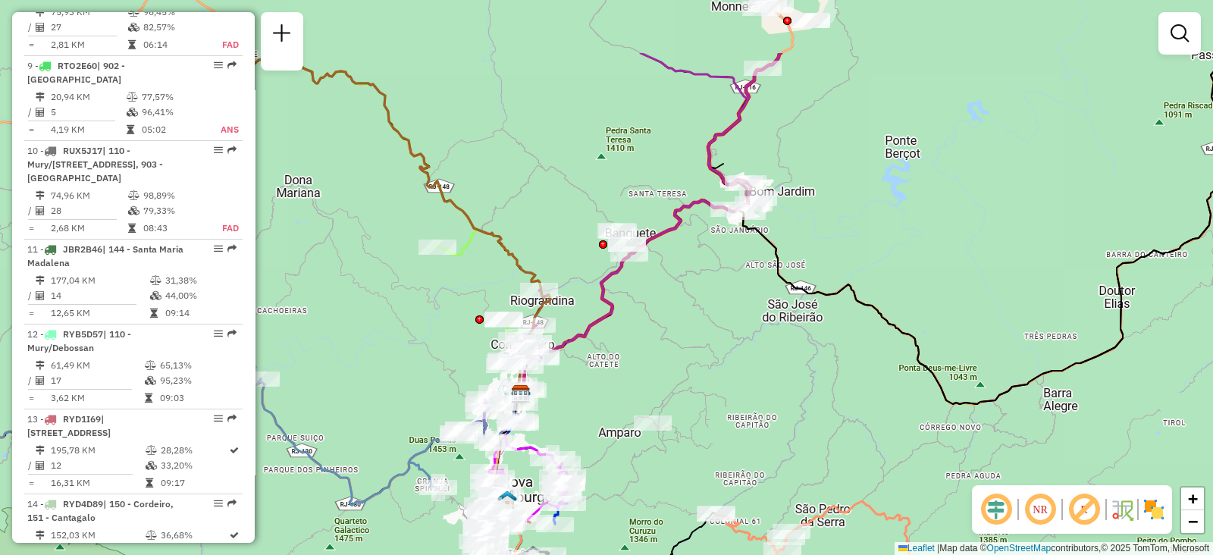
drag, startPoint x: 839, startPoint y: 218, endPoint x: 759, endPoint y: 478, distance: 271.4
click at [771, 487] on div "Janela de atendimento Grade de atendimento Capacidade Transportadoras Veículos …" at bounding box center [606, 277] width 1213 height 555
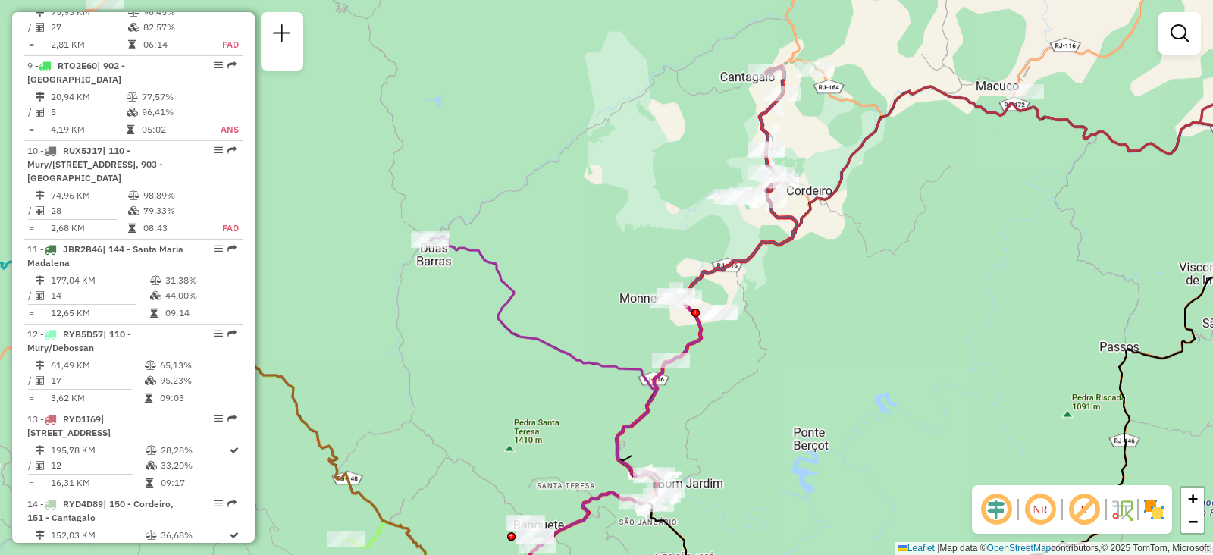
drag, startPoint x: 827, startPoint y: 274, endPoint x: 802, endPoint y: 392, distance: 120.1
click at [802, 392] on div "Janela de atendimento Grade de atendimento Capacidade Transportadoras Veículos …" at bounding box center [606, 277] width 1213 height 555
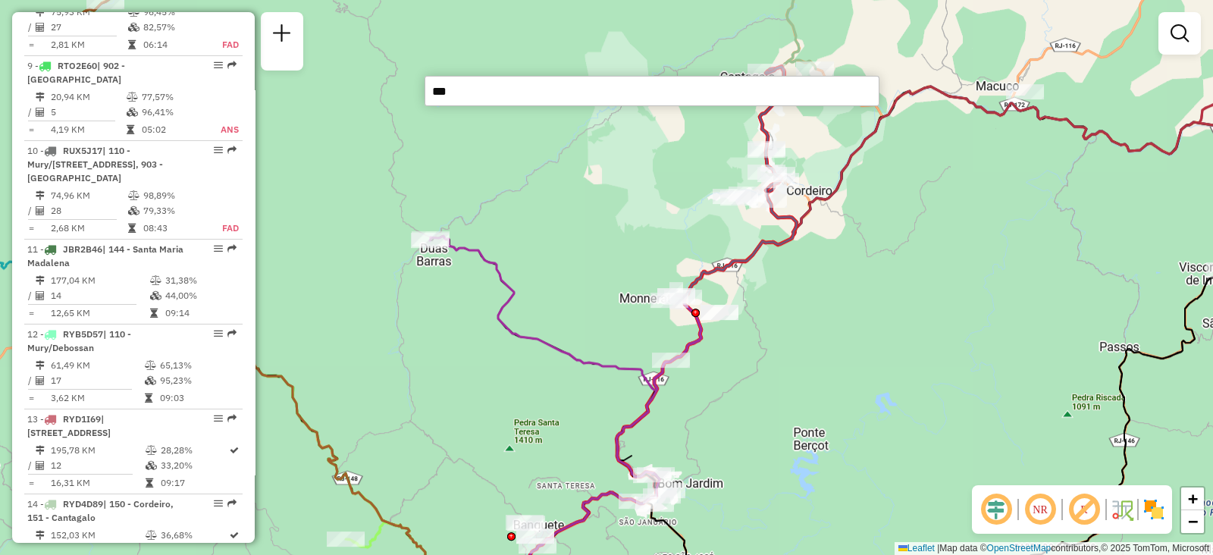
type input "****"
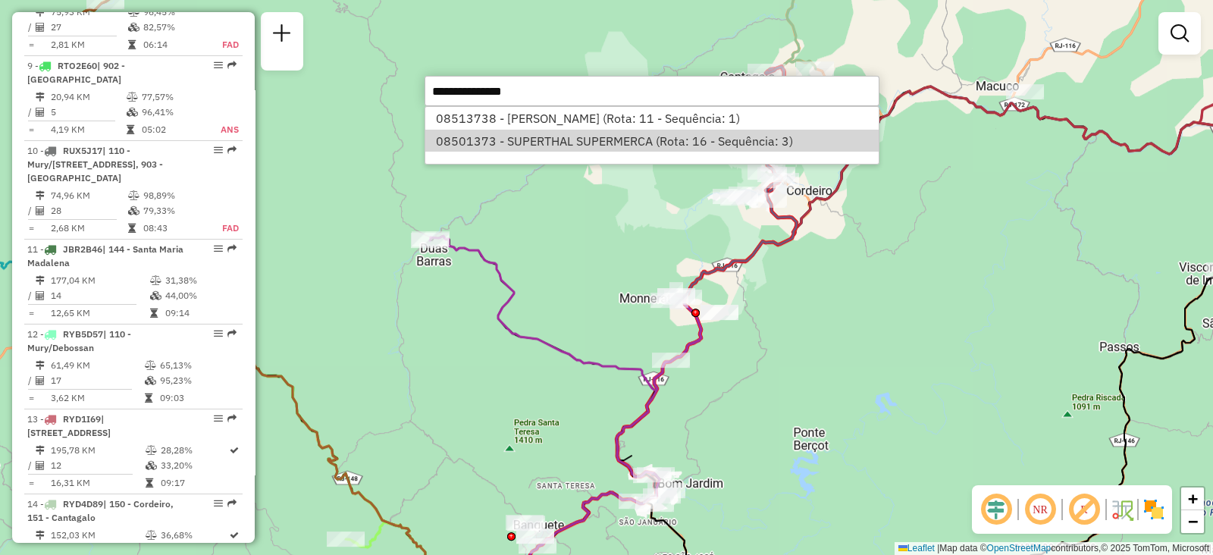
select select "**********"
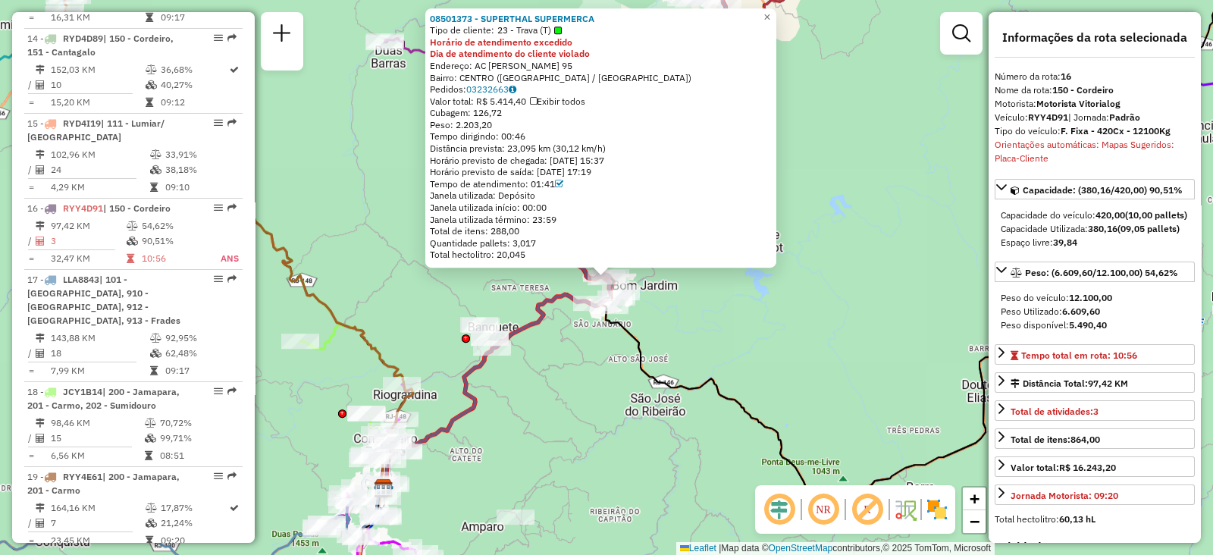
scroll to position [1891, 0]
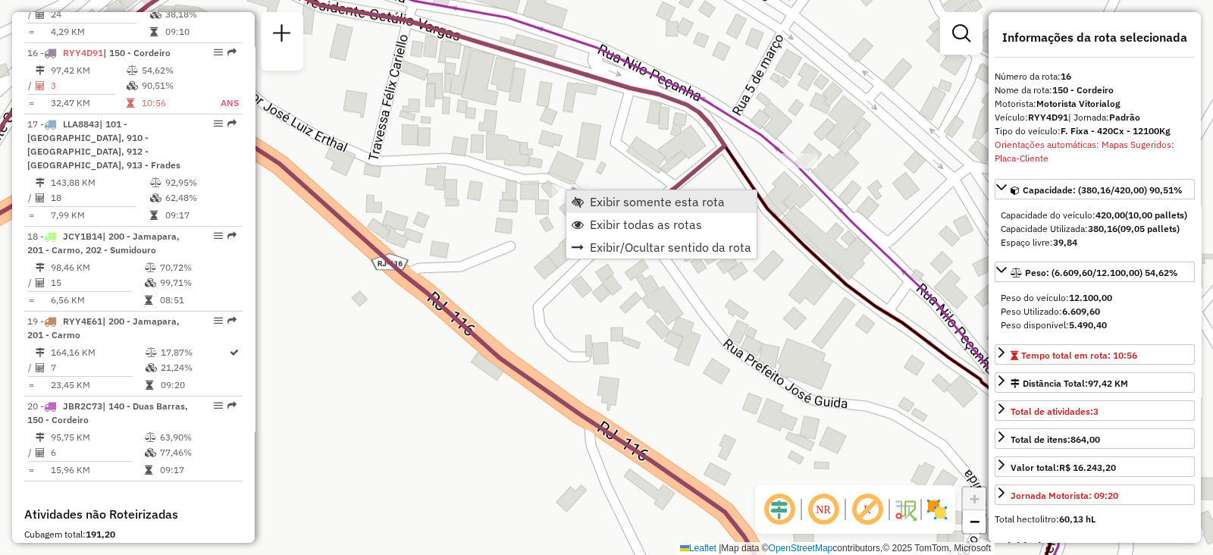
click at [584, 206] on link "Exibir somente esta rota" at bounding box center [661, 201] width 190 height 23
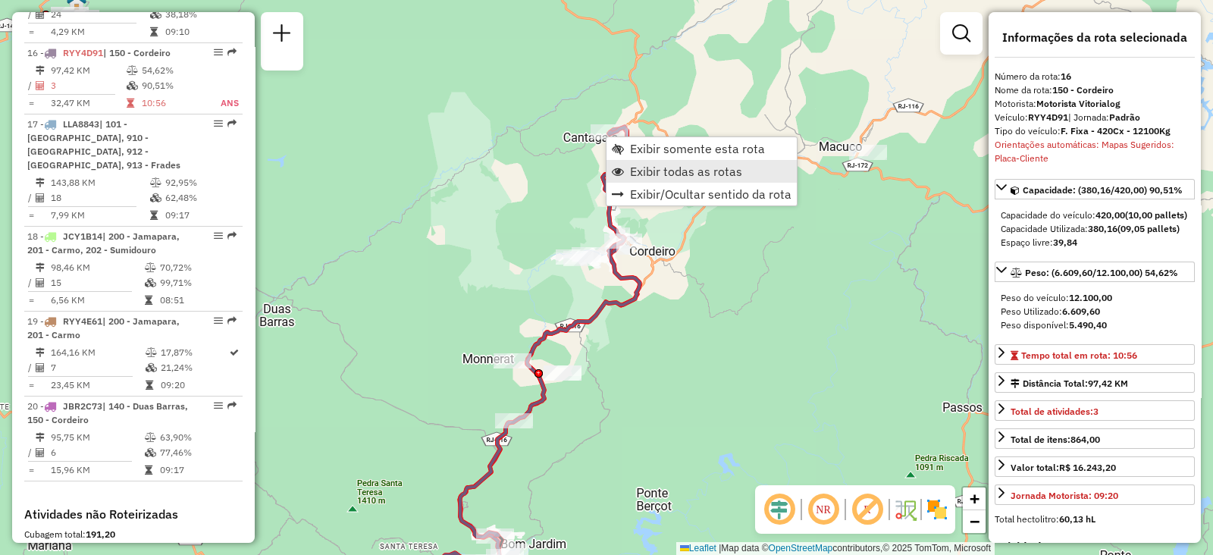
click at [655, 168] on span "Exibir todas as rotas" at bounding box center [686, 171] width 112 height 12
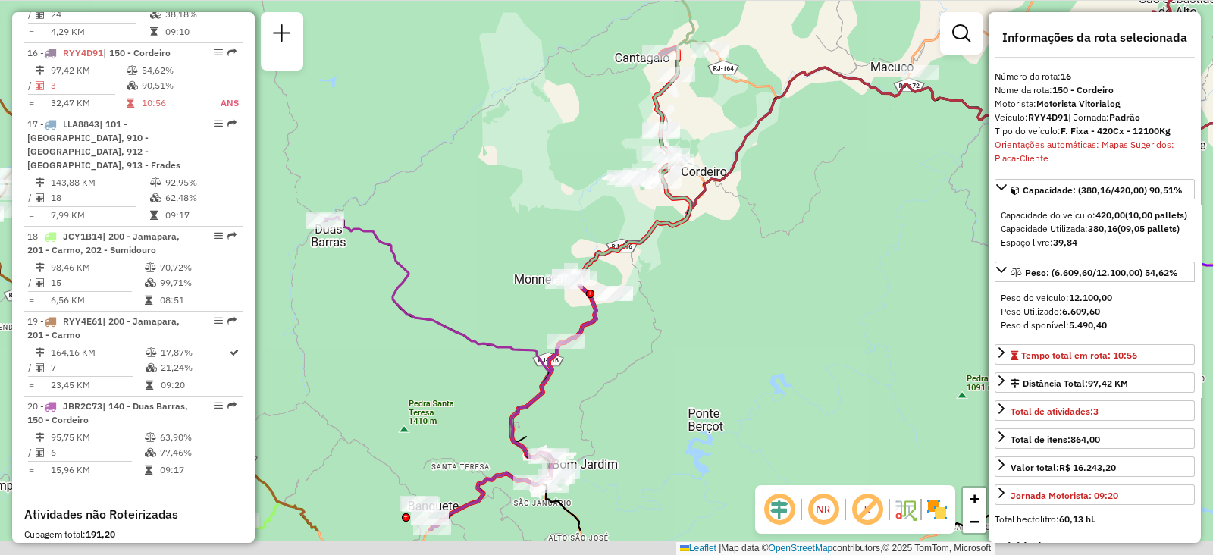
drag, startPoint x: 674, startPoint y: 411, endPoint x: 747, endPoint y: 278, distance: 151.7
click at [746, 286] on div "Janela de atendimento Grade de atendimento Capacidade Transportadoras Veículos …" at bounding box center [606, 277] width 1213 height 555
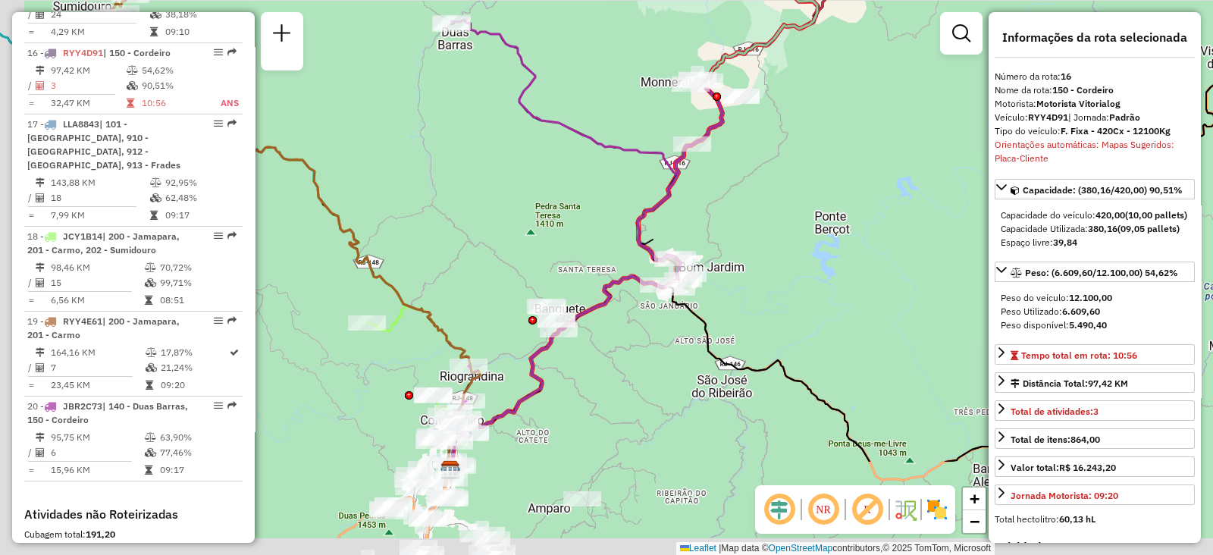
drag, startPoint x: 729, startPoint y: 274, endPoint x: 825, endPoint y: 110, distance: 189.9
click at [825, 111] on div "Janela de atendimento Grade de atendimento Capacidade Transportadoras Veículos …" at bounding box center [606, 277] width 1213 height 555
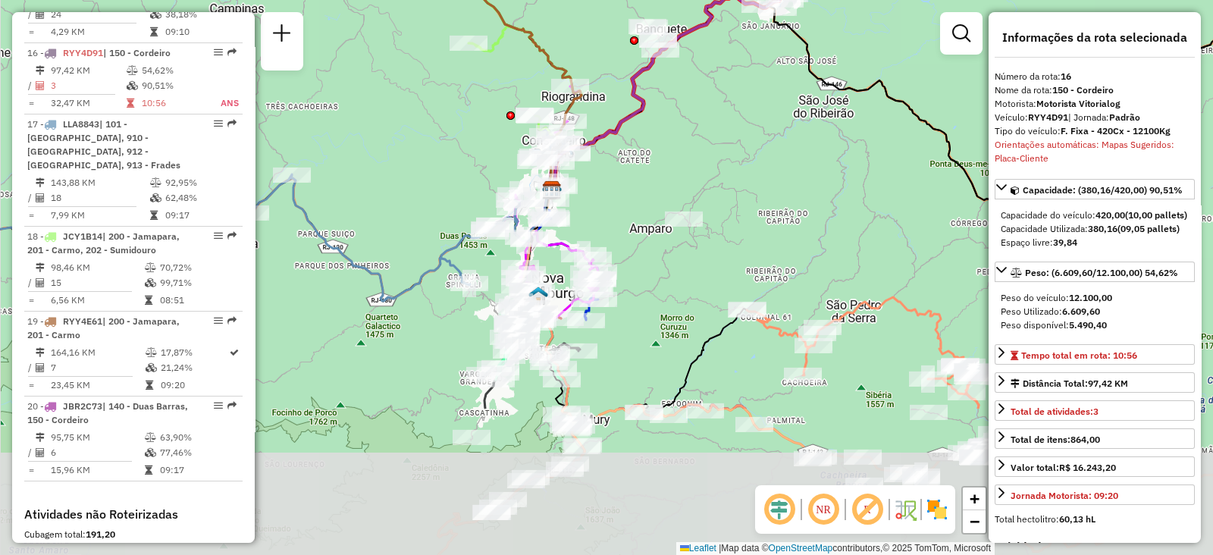
drag, startPoint x: 671, startPoint y: 355, endPoint x: 711, endPoint y: 86, distance: 272.1
click at [713, 89] on div "Janela de atendimento Grade de atendimento Capacidade Transportadoras Veículos …" at bounding box center [606, 277] width 1213 height 555
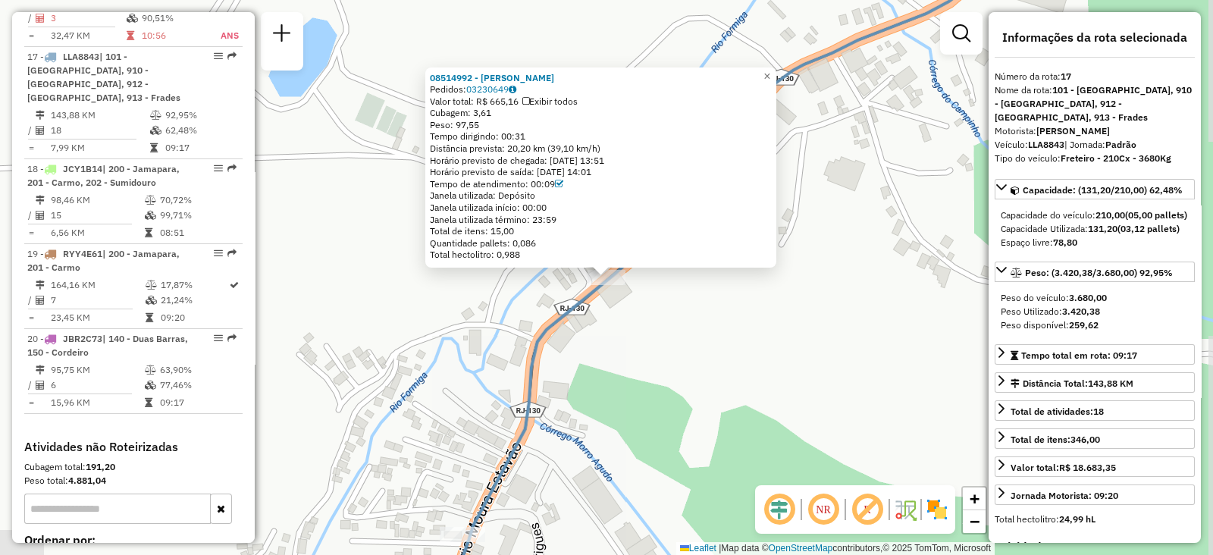
scroll to position [1962, 0]
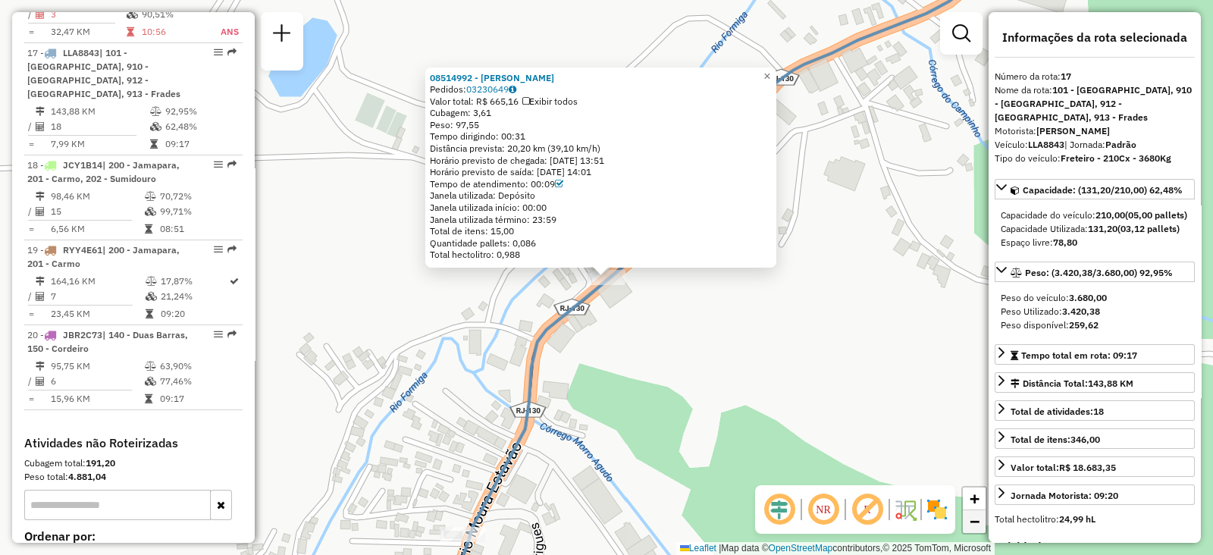
click at [969, 518] on span "−" at bounding box center [974, 521] width 10 height 19
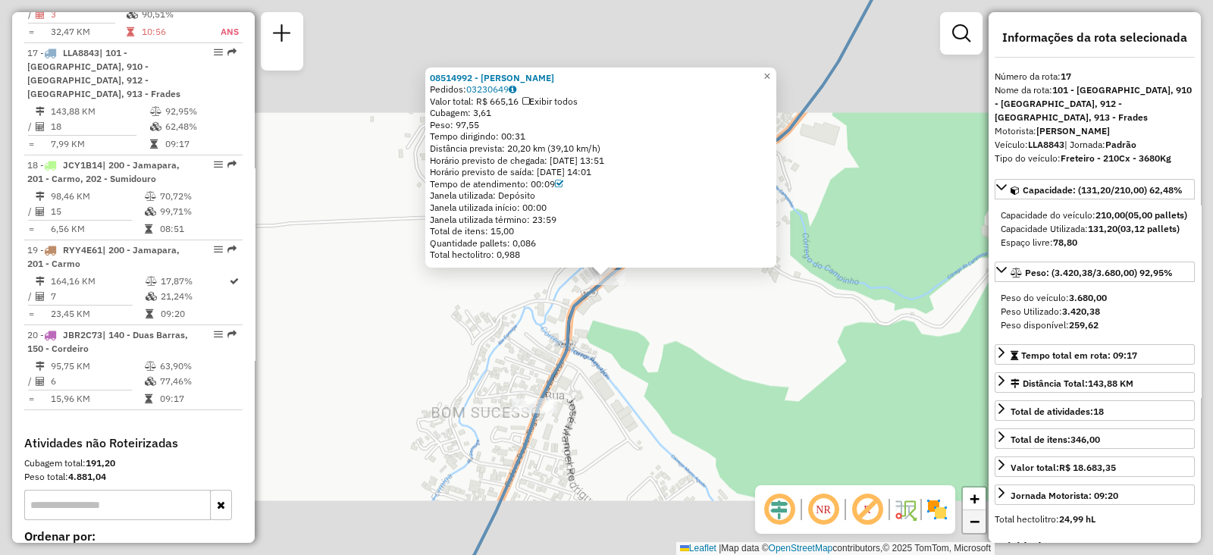
click at [969, 518] on span "−" at bounding box center [974, 521] width 10 height 19
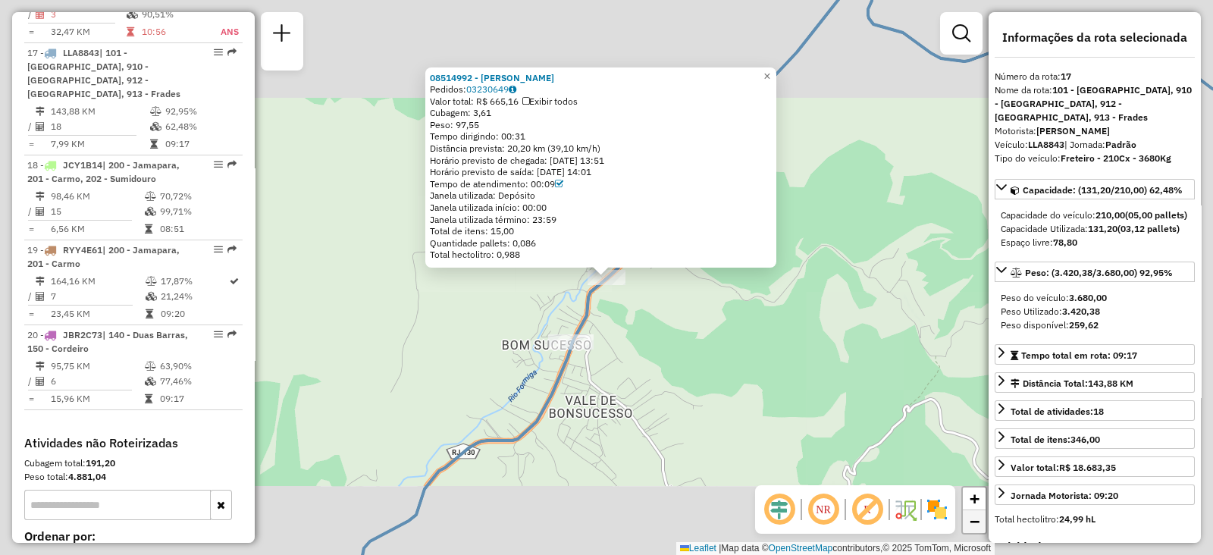
click at [969, 518] on span "−" at bounding box center [974, 521] width 10 height 19
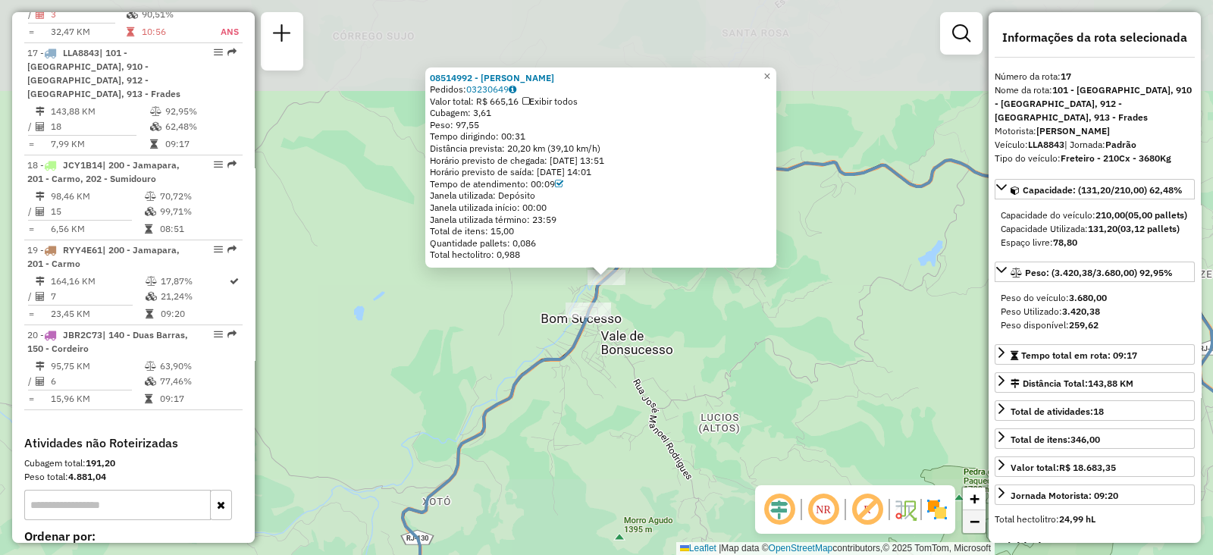
click at [969, 518] on span "−" at bounding box center [974, 521] width 10 height 19
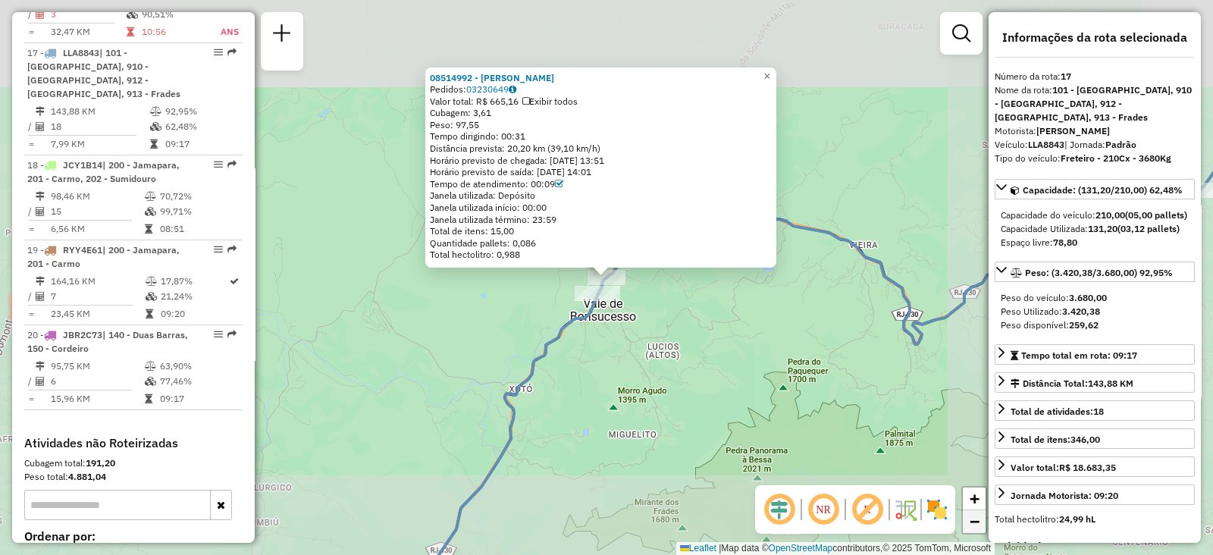
click at [969, 518] on span "−" at bounding box center [974, 521] width 10 height 19
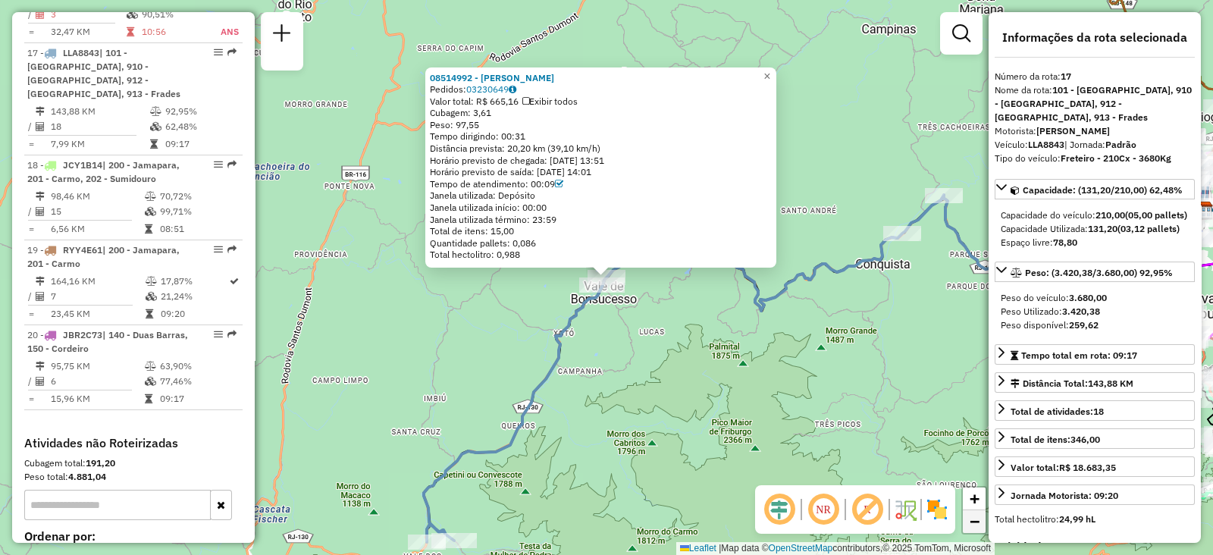
click at [969, 518] on span "−" at bounding box center [974, 521] width 10 height 19
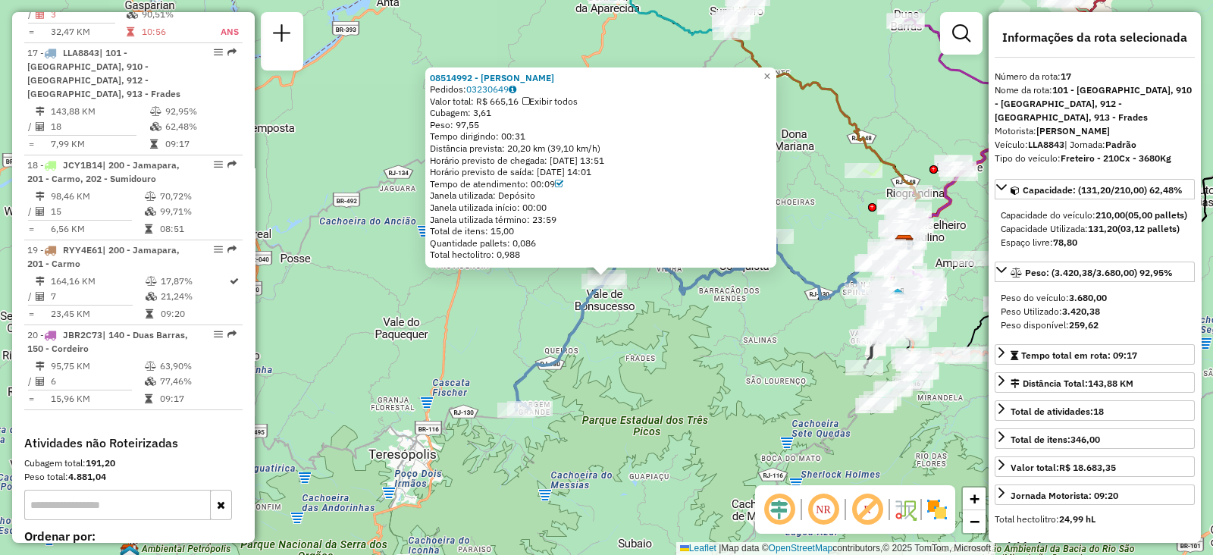
click at [688, 384] on div "08514992 - [PERSON_NAME] GALLO Pedidos: 03230649 Valor total: R$ 665,16 Exibir …" at bounding box center [606, 277] width 1213 height 555
